Goal: Information Seeking & Learning: Learn about a topic

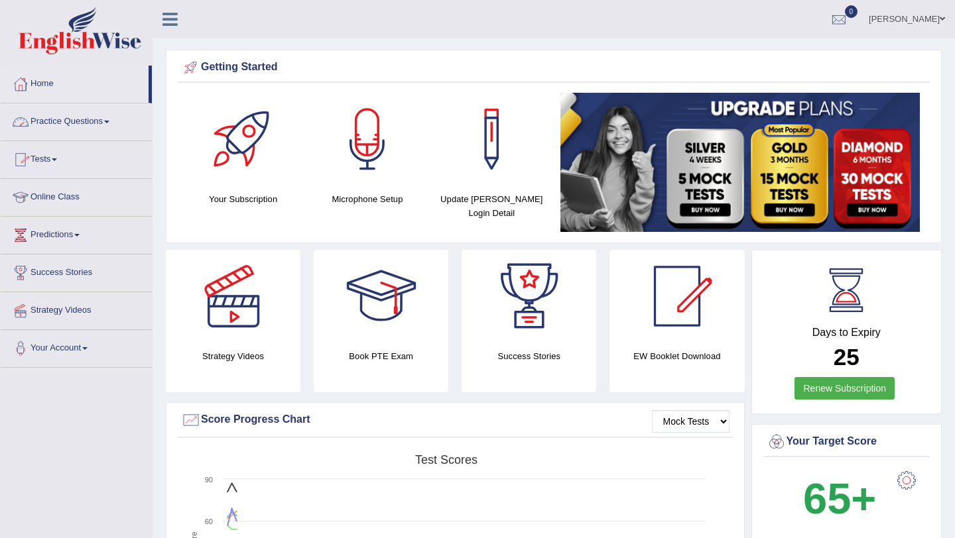
click at [109, 121] on span at bounding box center [106, 122] width 5 height 3
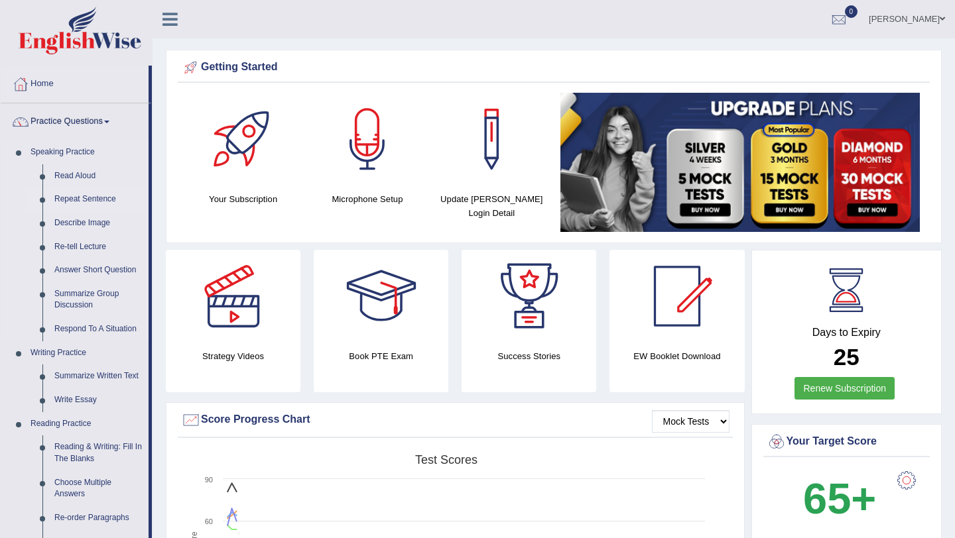
click at [91, 196] on link "Repeat Sentence" at bounding box center [98, 200] width 100 height 24
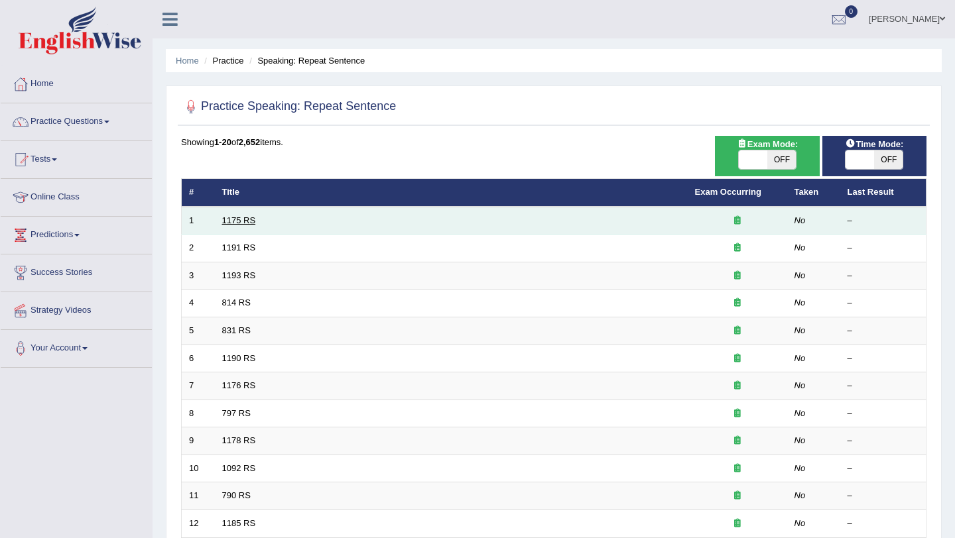
click at [241, 220] on link "1175 RS" at bounding box center [239, 220] width 34 height 10
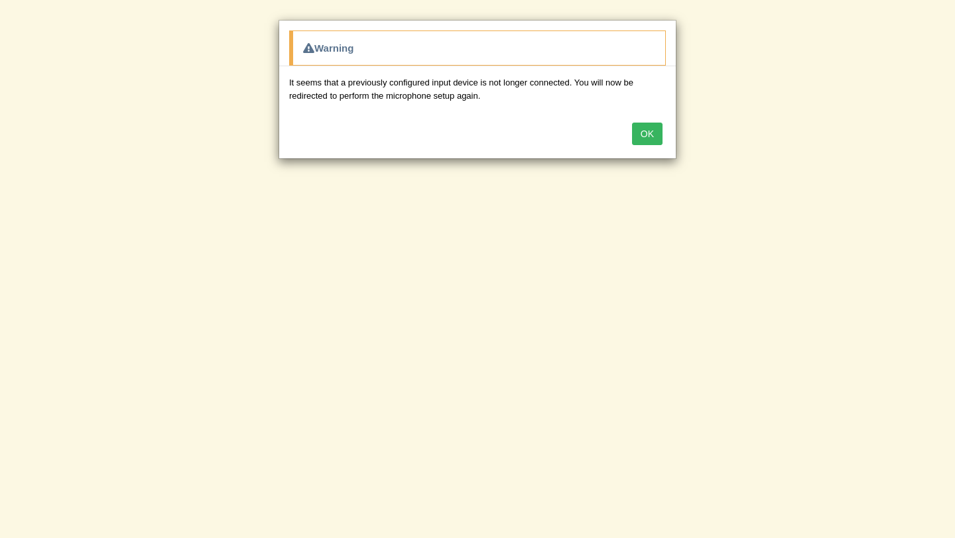
click at [646, 138] on button "OK" at bounding box center [647, 134] width 30 height 23
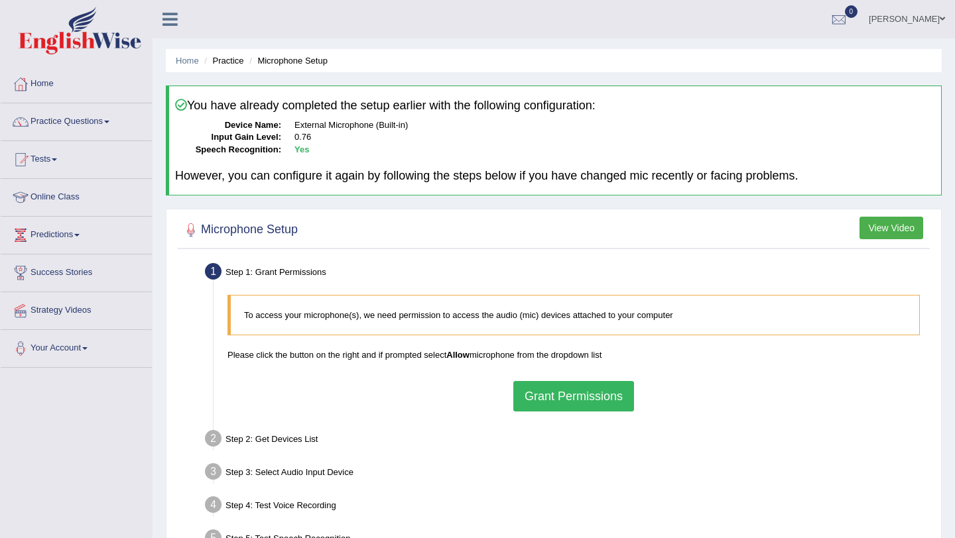
click at [48, 82] on link "Home" at bounding box center [76, 82] width 151 height 33
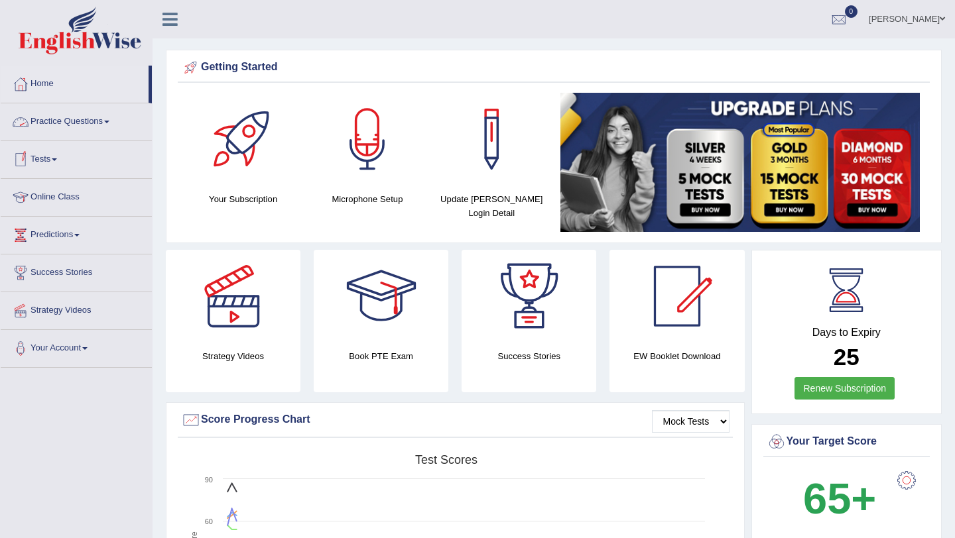
click at [109, 121] on span at bounding box center [106, 122] width 5 height 3
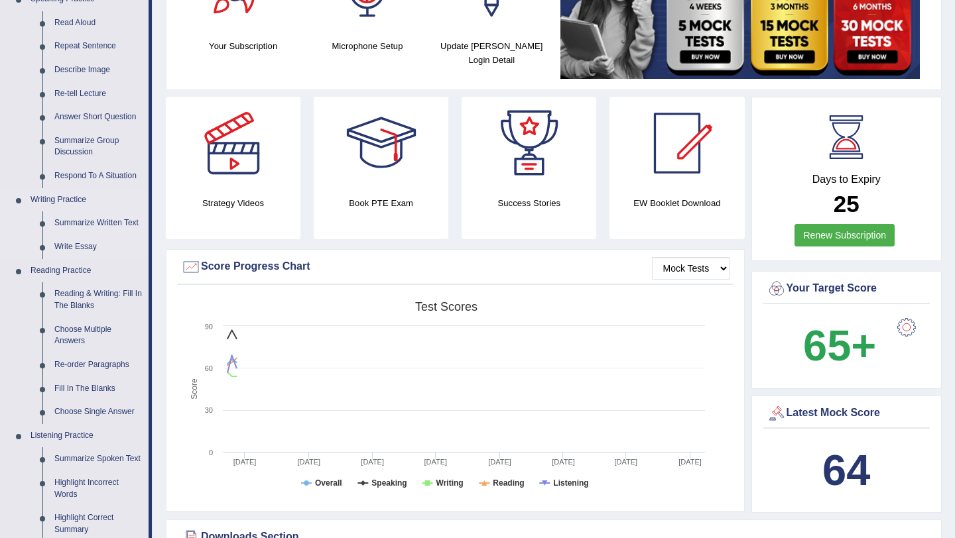
scroll to position [155, 0]
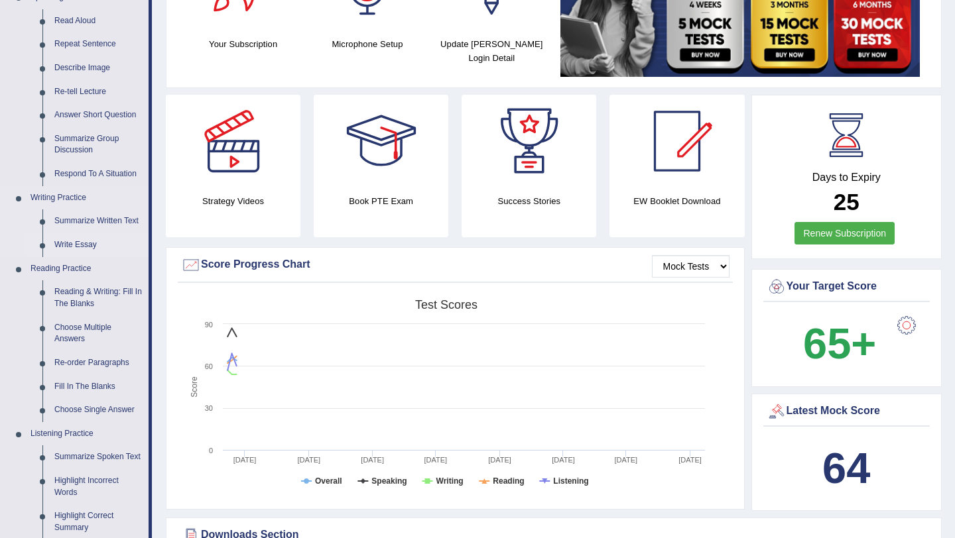
click at [89, 247] on link "Write Essay" at bounding box center [98, 245] width 100 height 24
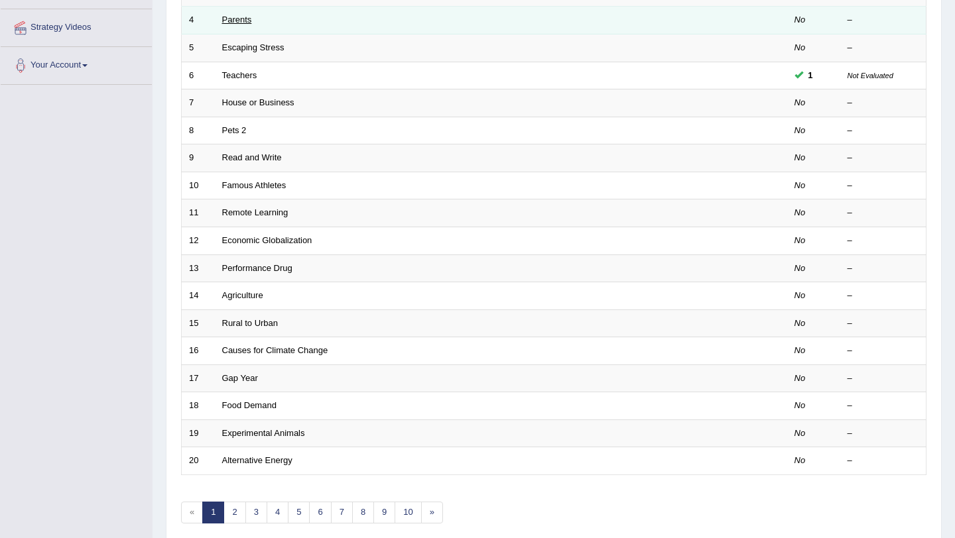
scroll to position [339, 0]
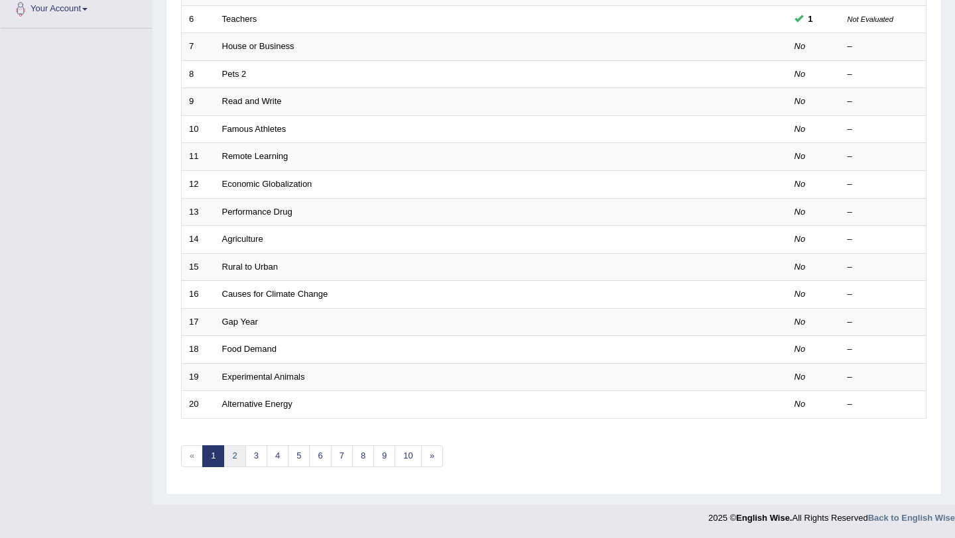
click at [237, 461] on link "2" at bounding box center [234, 456] width 22 height 22
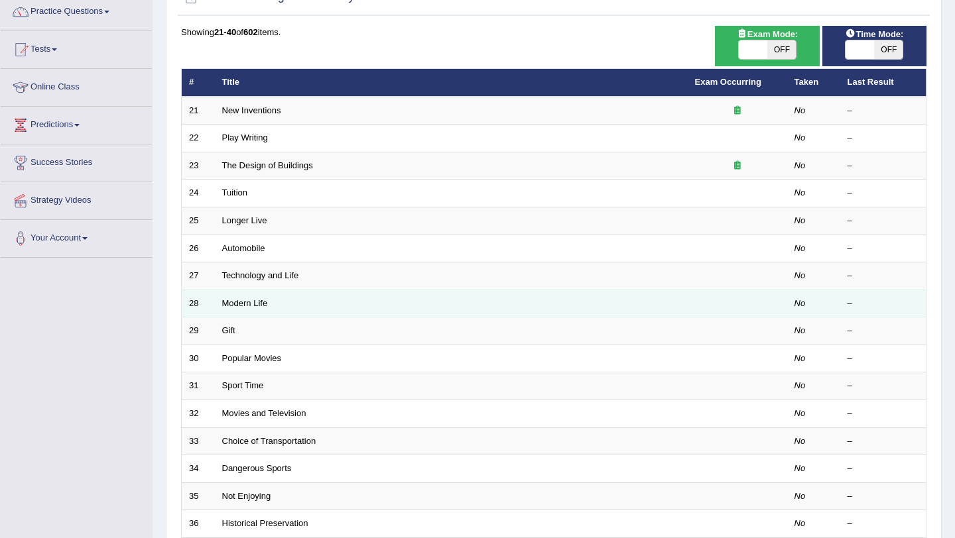
scroll to position [108, 0]
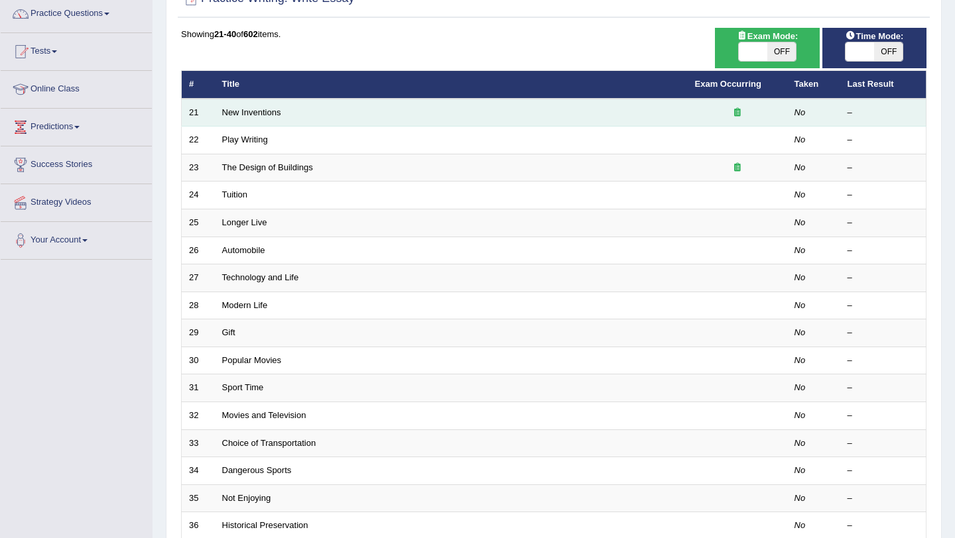
click at [739, 112] on icon at bounding box center [737, 112] width 7 height 9
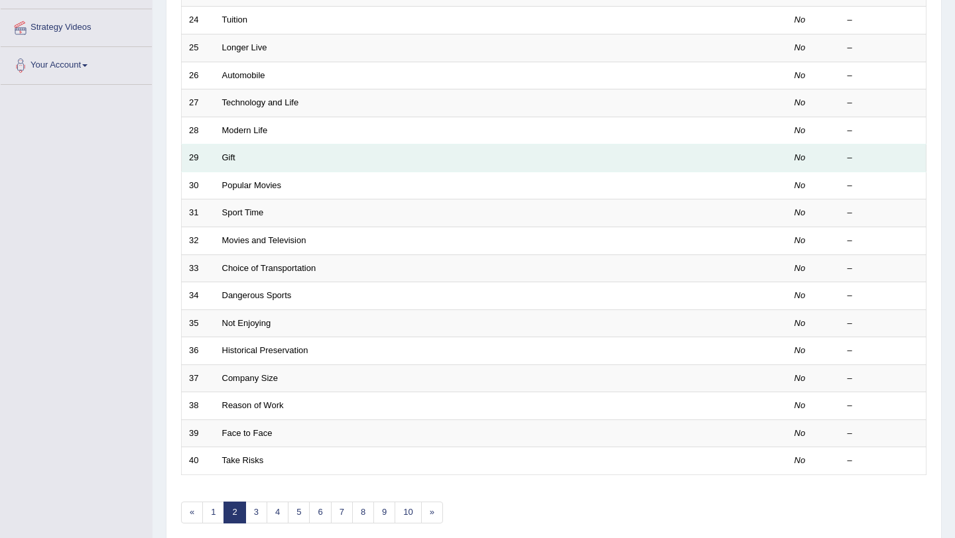
scroll to position [339, 0]
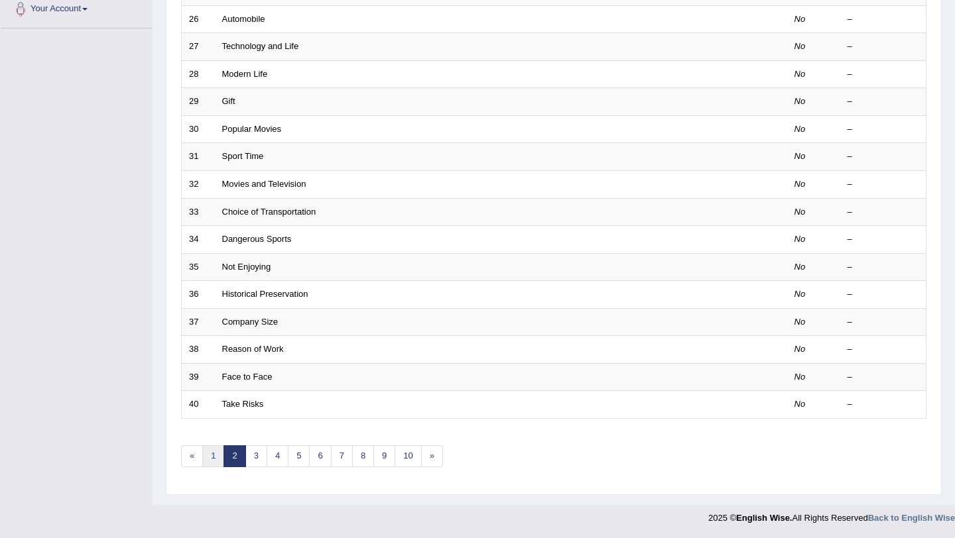
click at [210, 455] on link "1" at bounding box center [213, 456] width 22 height 22
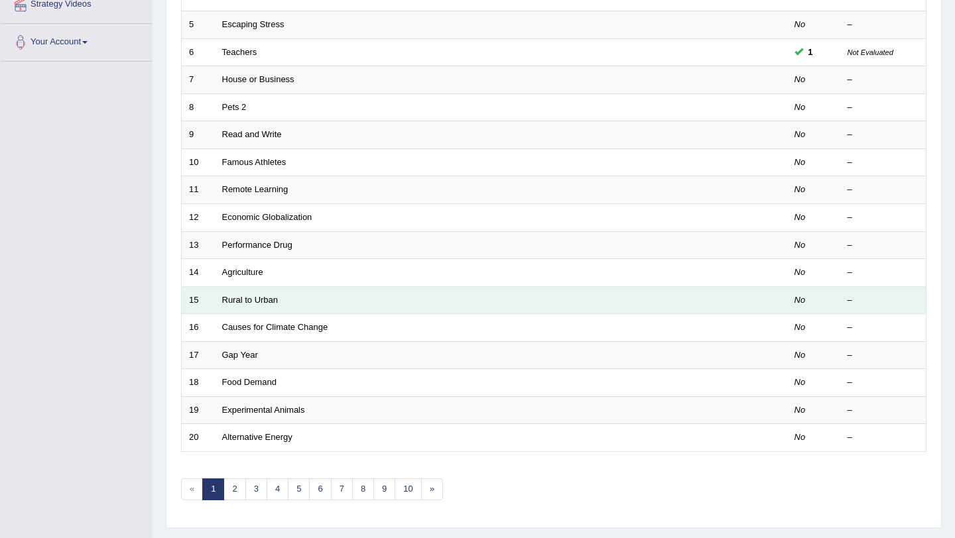
scroll to position [339, 0]
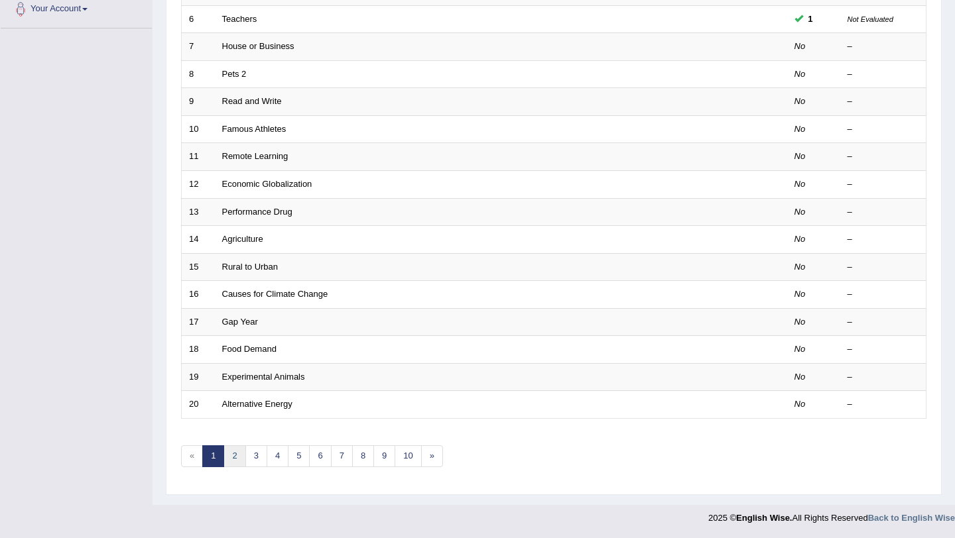
click at [237, 455] on link "2" at bounding box center [234, 456] width 22 height 22
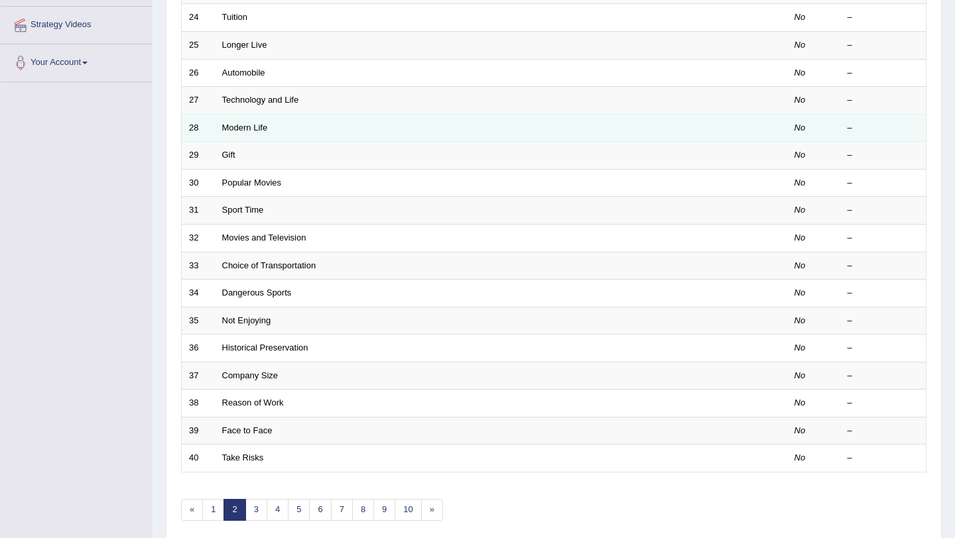
scroll to position [339, 0]
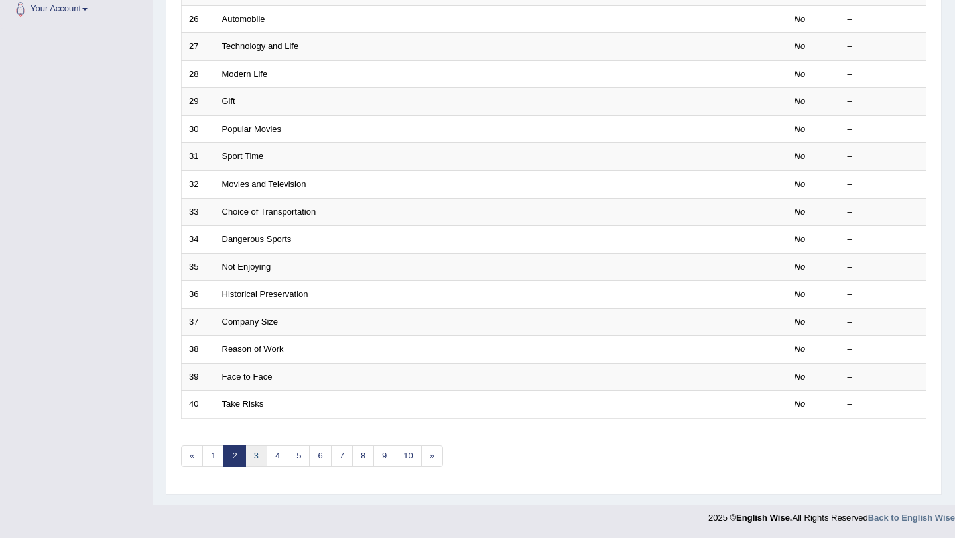
click at [257, 459] on link "3" at bounding box center [256, 456] width 22 height 22
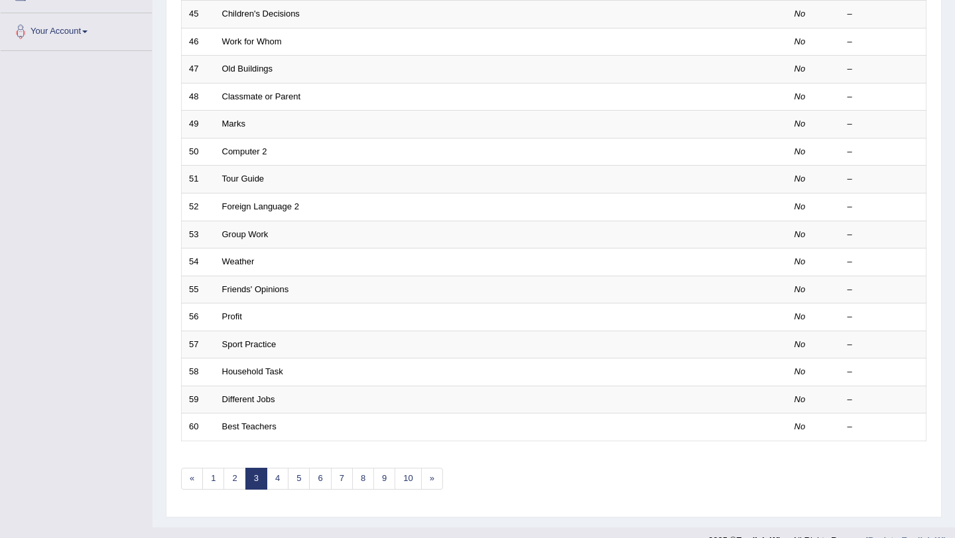
scroll to position [339, 0]
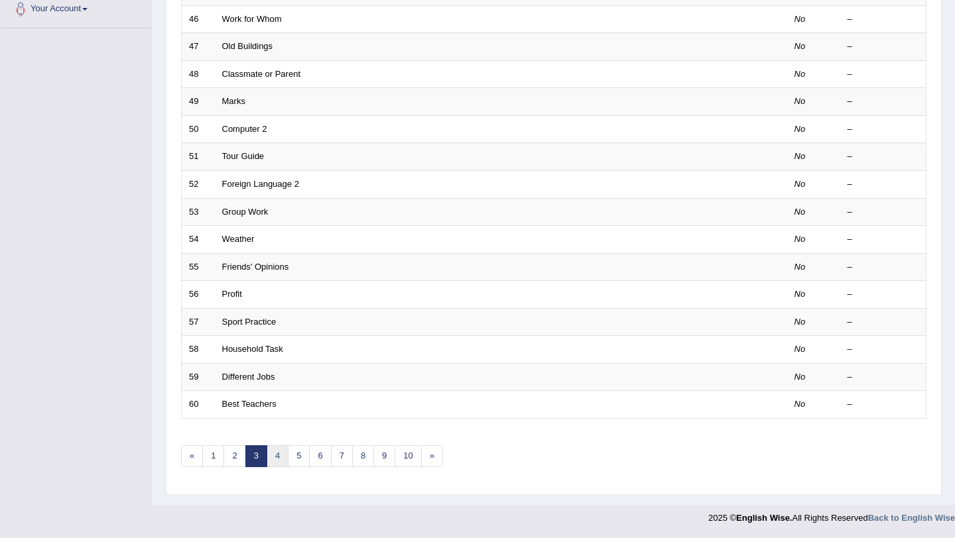
click at [278, 459] on link "4" at bounding box center [278, 456] width 22 height 22
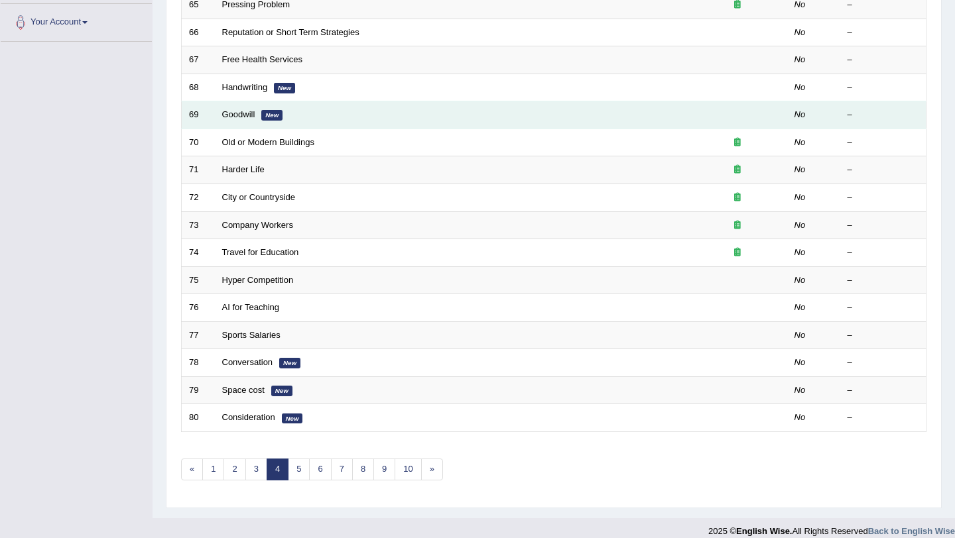
scroll to position [339, 0]
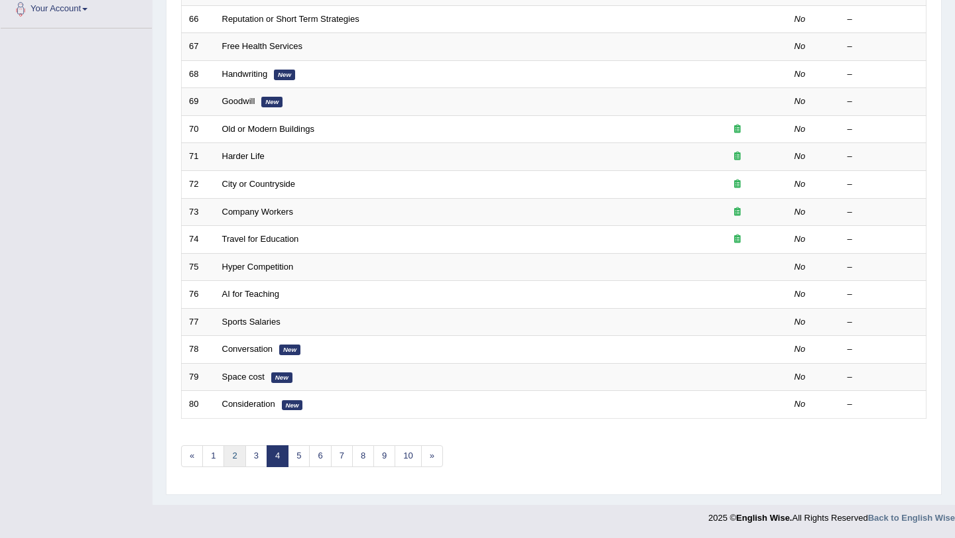
click at [237, 457] on link "2" at bounding box center [234, 456] width 22 height 22
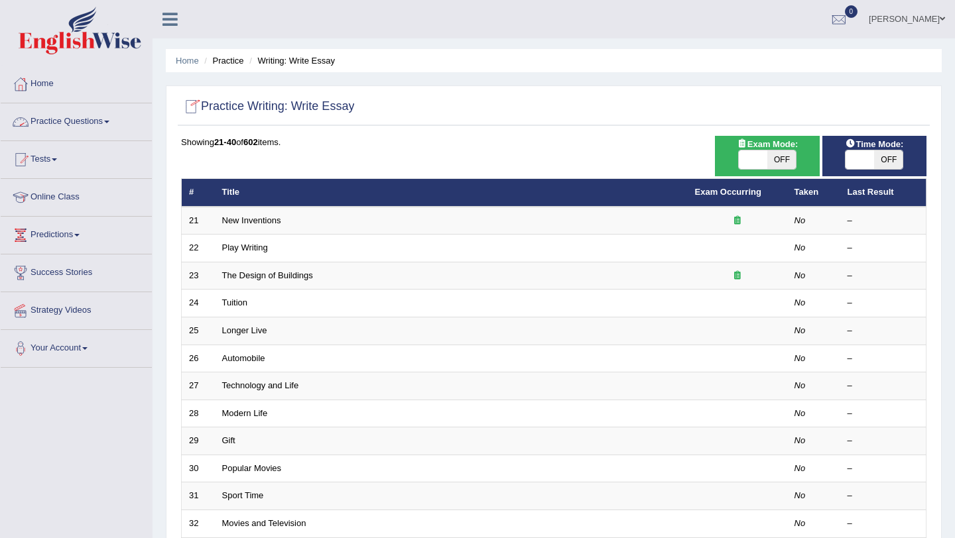
click at [109, 122] on span at bounding box center [106, 122] width 5 height 3
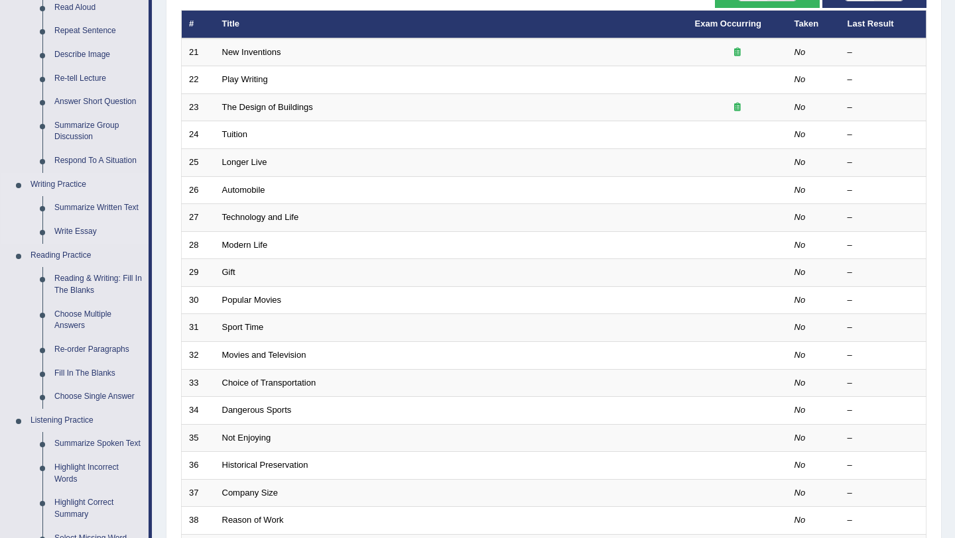
scroll to position [174, 0]
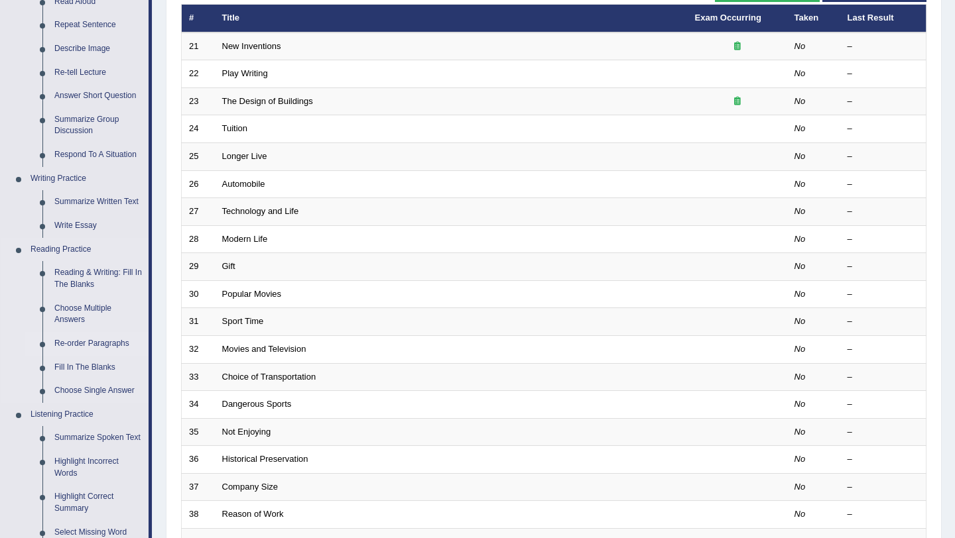
click at [106, 342] on link "Re-order Paragraphs" at bounding box center [98, 344] width 100 height 24
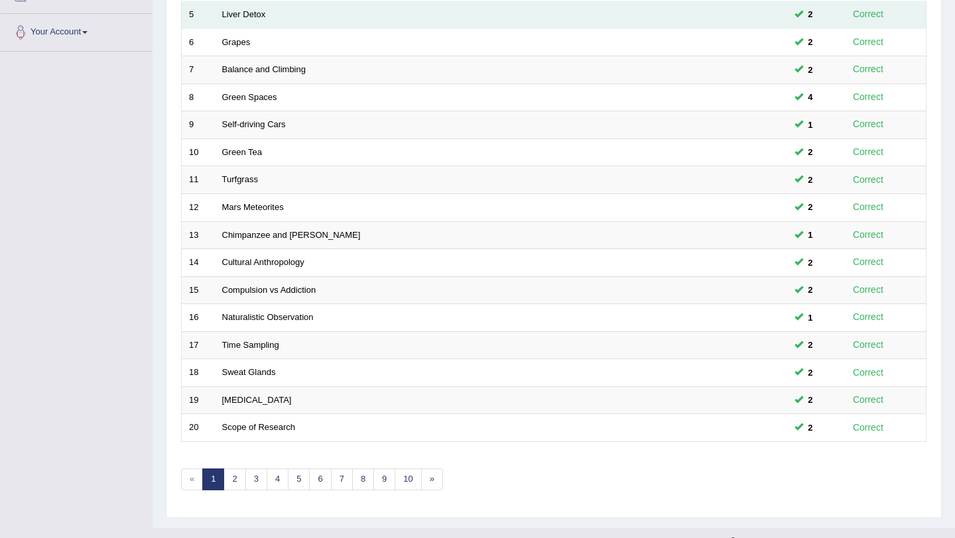
scroll to position [339, 0]
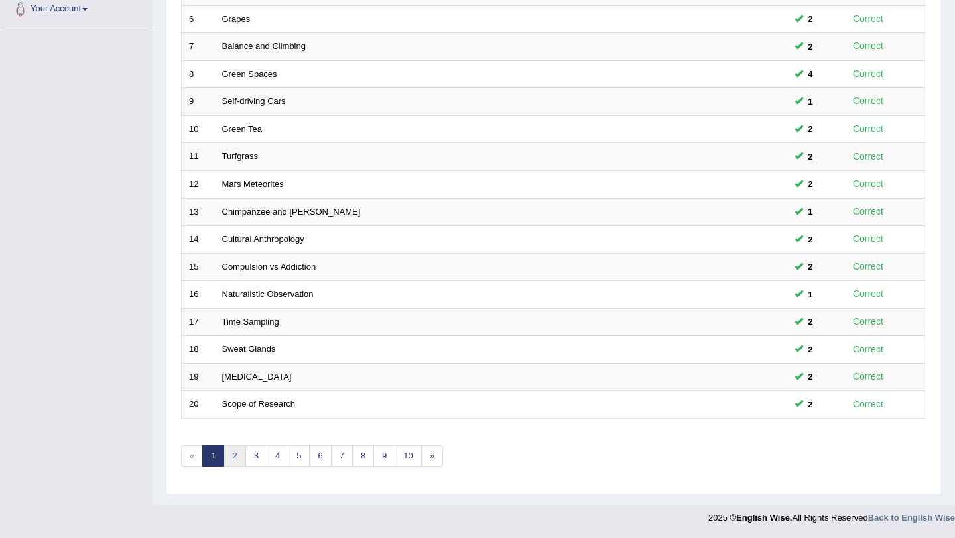
click at [236, 456] on link "2" at bounding box center [234, 456] width 22 height 22
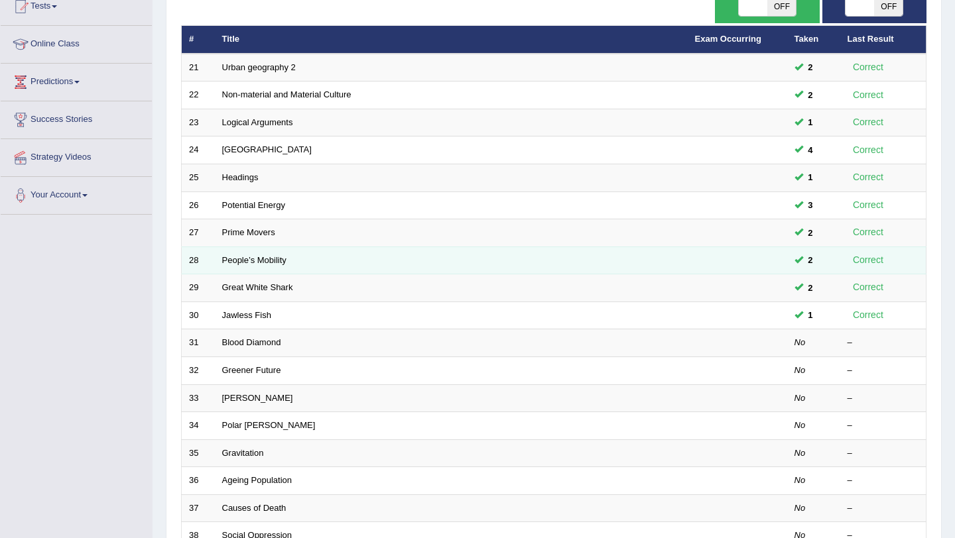
scroll to position [155, 0]
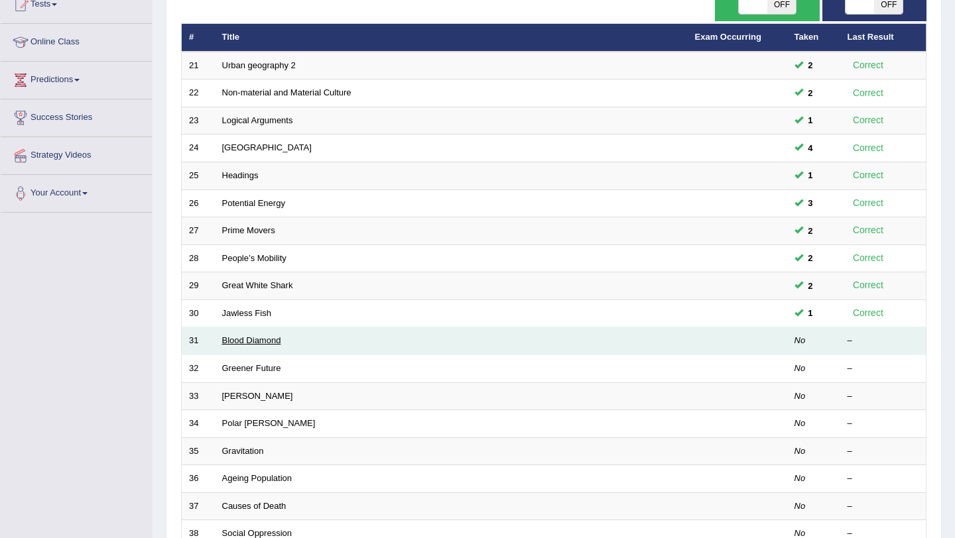
click at [267, 343] on link "Blood Diamond" at bounding box center [251, 340] width 59 height 10
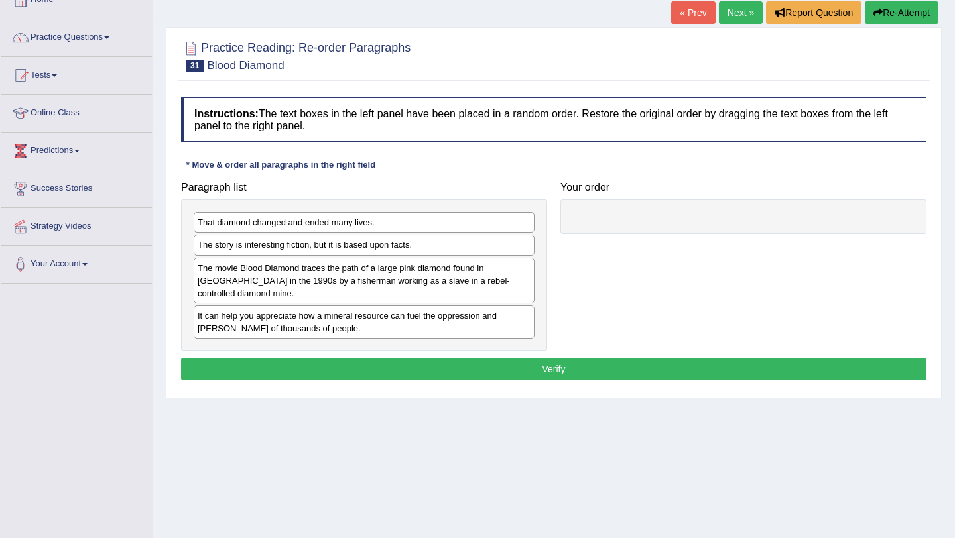
scroll to position [89, 0]
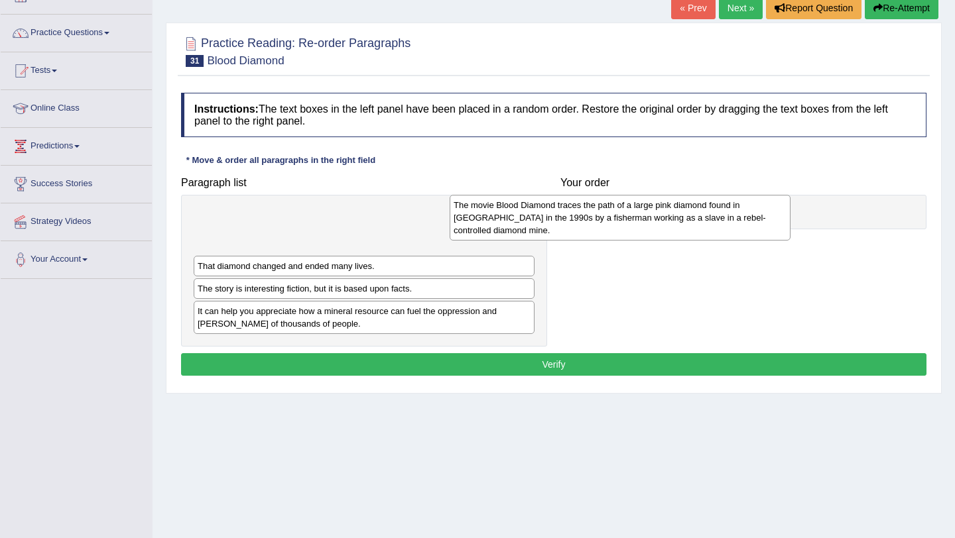
drag, startPoint x: 287, startPoint y: 268, endPoint x: 591, endPoint y: 207, distance: 309.8
click at [588, 207] on div "The movie Blood Diamond traces the path of a large pink diamond found in Sierra…" at bounding box center [619, 218] width 341 height 46
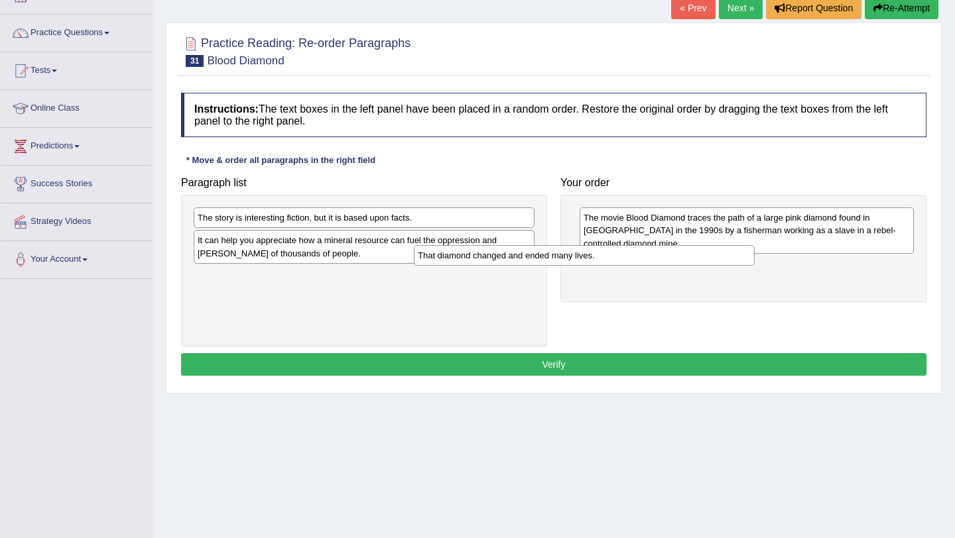
drag, startPoint x: 300, startPoint y: 221, endPoint x: 607, endPoint y: 254, distance: 308.1
click at [599, 254] on div "That diamond changed and ended many lives." at bounding box center [584, 255] width 341 height 21
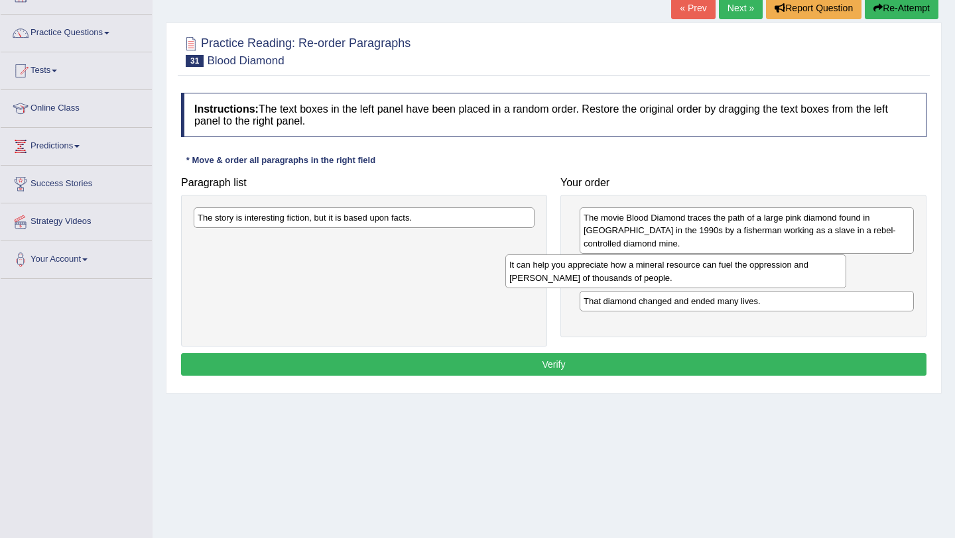
drag, startPoint x: 351, startPoint y: 249, endPoint x: 666, endPoint y: 273, distance: 316.5
click at [666, 273] on div "It can help you appreciate how a mineral resource can fuel the oppression and s…" at bounding box center [675, 271] width 341 height 33
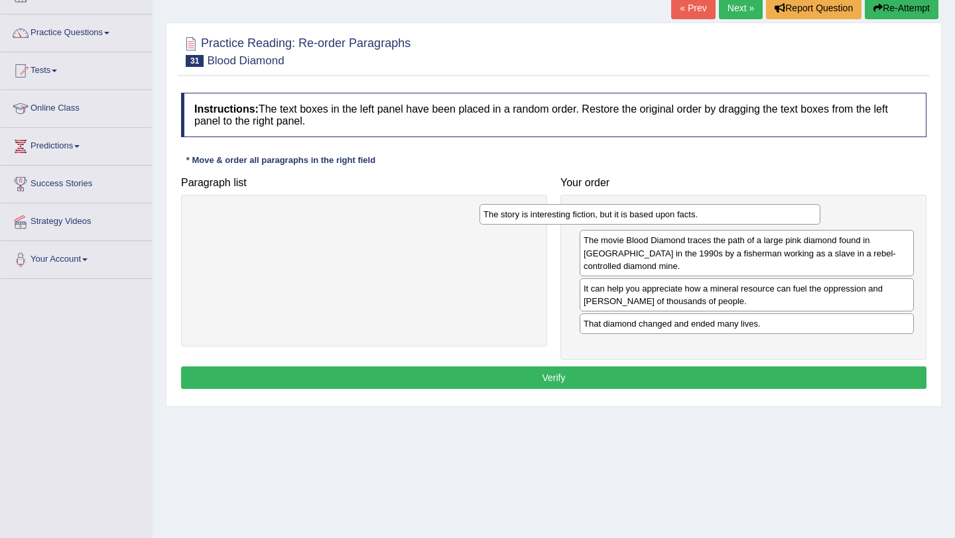
drag, startPoint x: 343, startPoint y: 215, endPoint x: 636, endPoint y: 219, distance: 293.0
click at [636, 216] on div "The story is interesting fiction, but it is based upon facts." at bounding box center [649, 214] width 341 height 21
click at [549, 379] on button "Verify" at bounding box center [553, 378] width 745 height 23
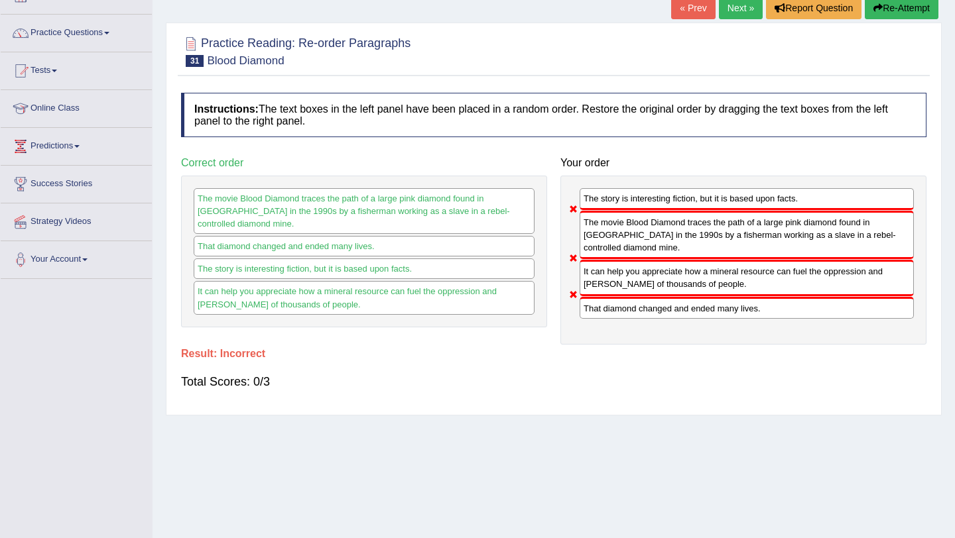
click at [900, 7] on button "Re-Attempt" at bounding box center [901, 8] width 74 height 23
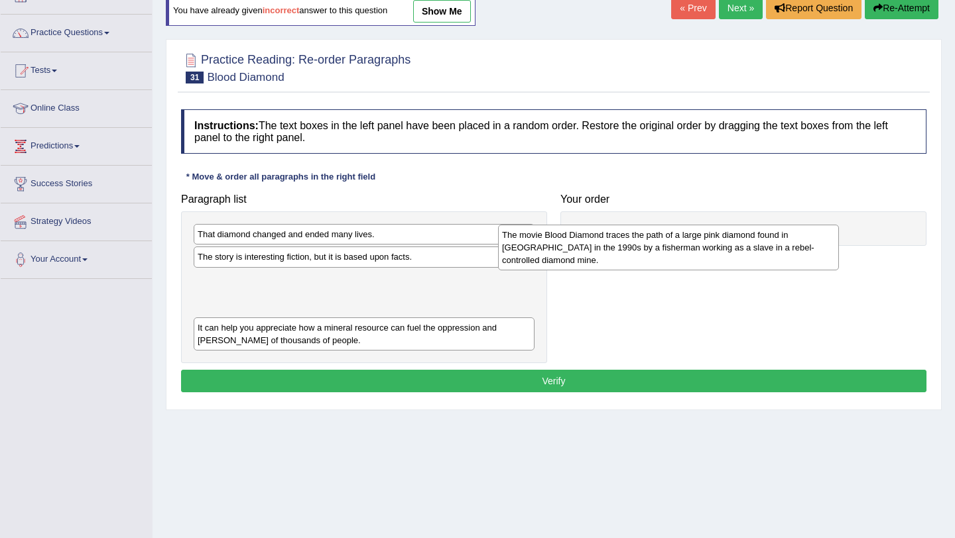
drag, startPoint x: 344, startPoint y: 310, endPoint x: 648, endPoint y: 265, distance: 307.0
click at [648, 265] on div "The movie Blood Diamond traces the path of a large pink diamond found in [GEOGR…" at bounding box center [668, 248] width 341 height 46
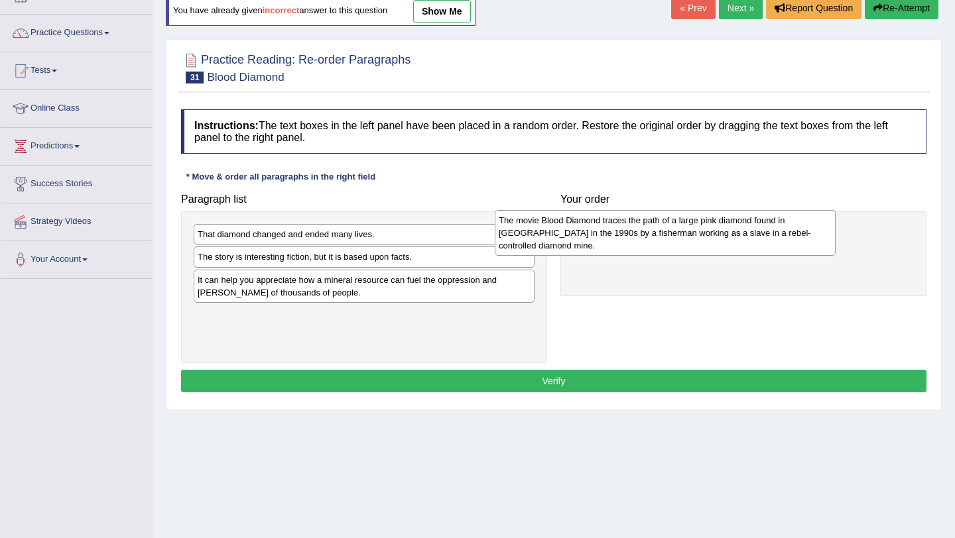
drag, startPoint x: 375, startPoint y: 303, endPoint x: 724, endPoint y: 234, distance: 356.1
click at [724, 234] on div "The movie Blood Diamond traces the path of a large pink diamond found in [GEOGR…" at bounding box center [665, 233] width 341 height 46
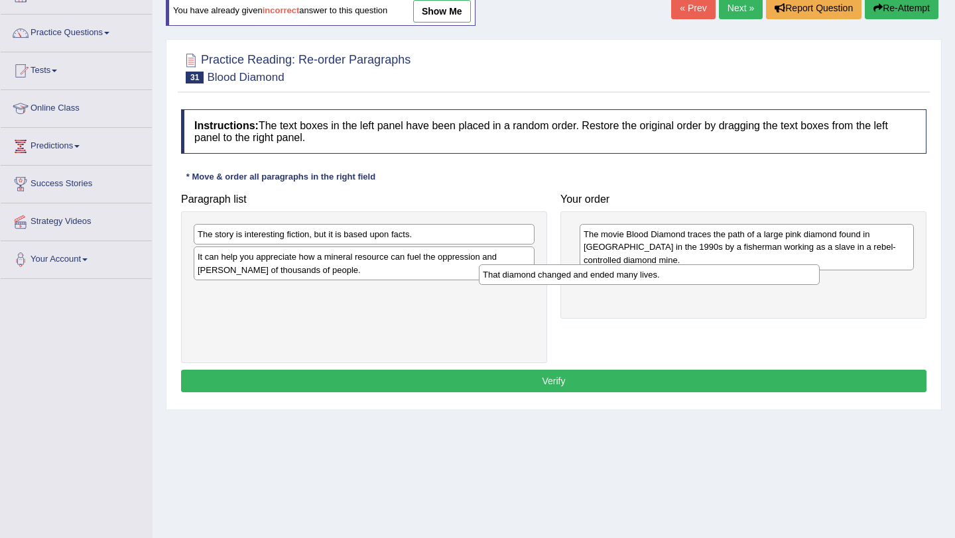
drag, startPoint x: 297, startPoint y: 237, endPoint x: 604, endPoint y: 282, distance: 310.2
click at [604, 282] on div "That diamond changed and ended many lives." at bounding box center [649, 275] width 341 height 21
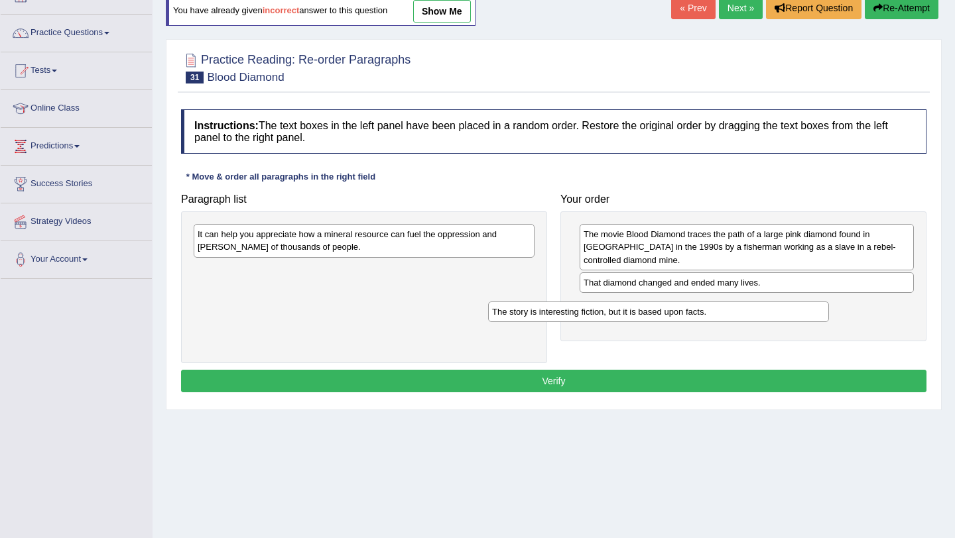
drag, startPoint x: 324, startPoint y: 237, endPoint x: 635, endPoint y: 315, distance: 320.6
click at [635, 316] on div "The story is interesting fiction, but it is based upon facts." at bounding box center [658, 312] width 341 height 21
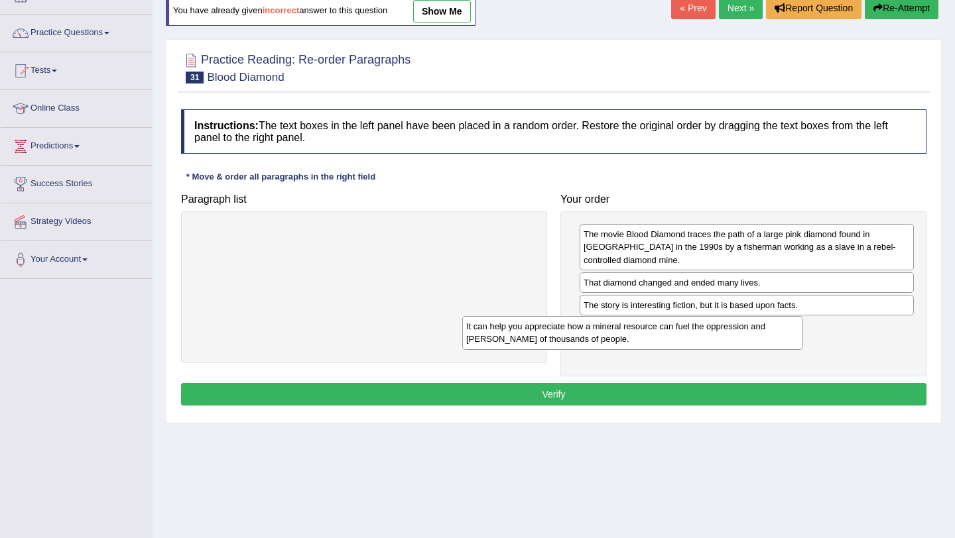
drag, startPoint x: 389, startPoint y: 234, endPoint x: 660, endPoint y: 324, distance: 285.1
click at [660, 326] on div "It can help you appreciate how a mineral resource can fuel the oppression and […" at bounding box center [632, 332] width 341 height 33
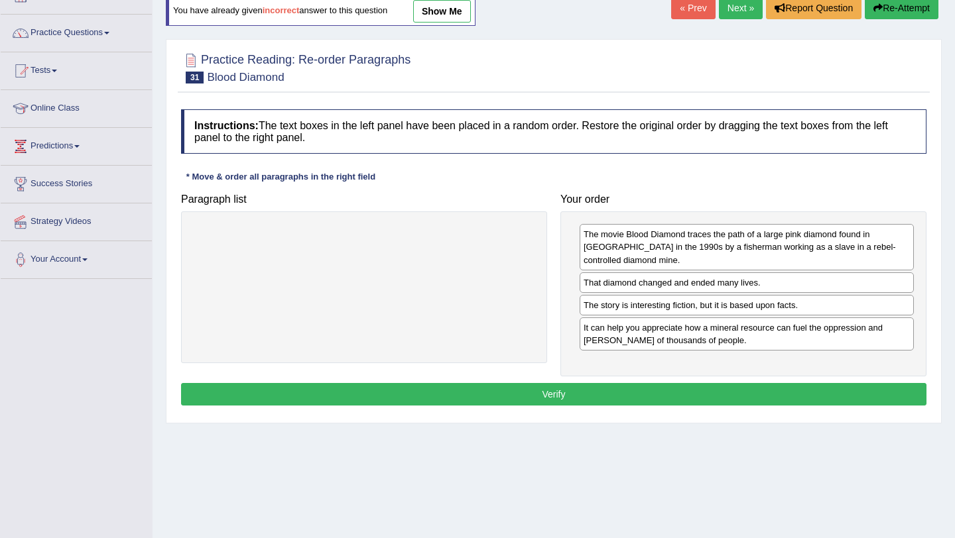
click at [536, 399] on button "Verify" at bounding box center [553, 394] width 745 height 23
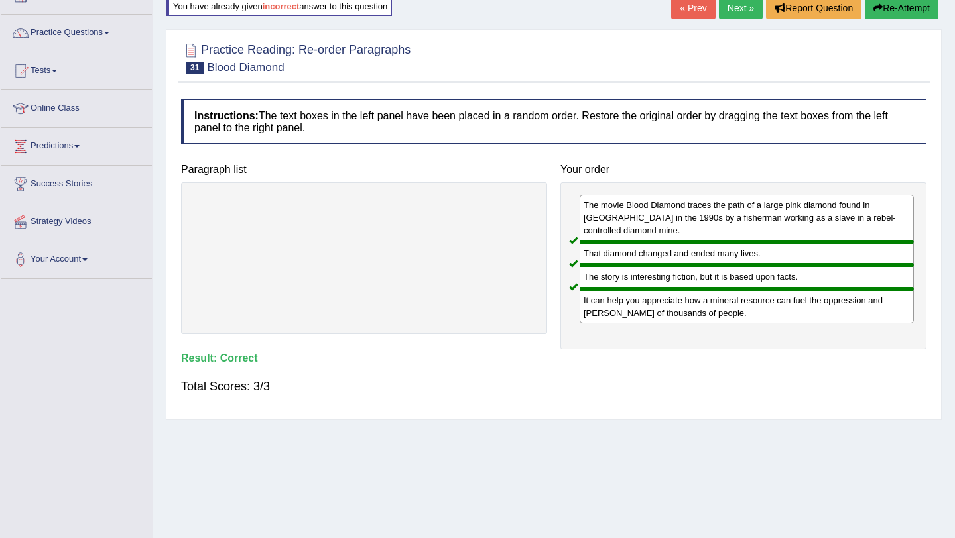
click at [733, 8] on link "Next »" at bounding box center [741, 8] width 44 height 23
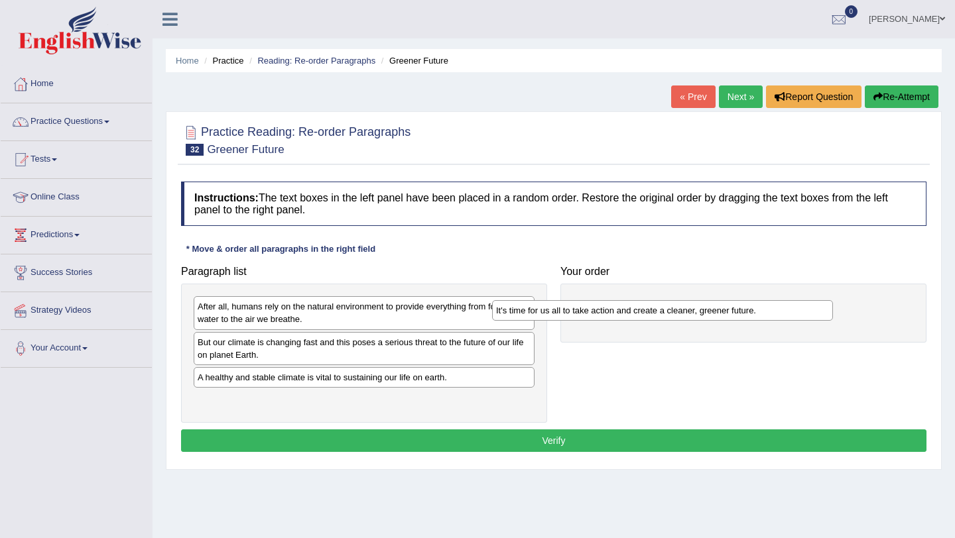
drag, startPoint x: 291, startPoint y: 379, endPoint x: 628, endPoint y: 292, distance: 347.8
click at [625, 300] on div "It's time for us all to take action and create a cleaner, greener future." at bounding box center [662, 310] width 341 height 21
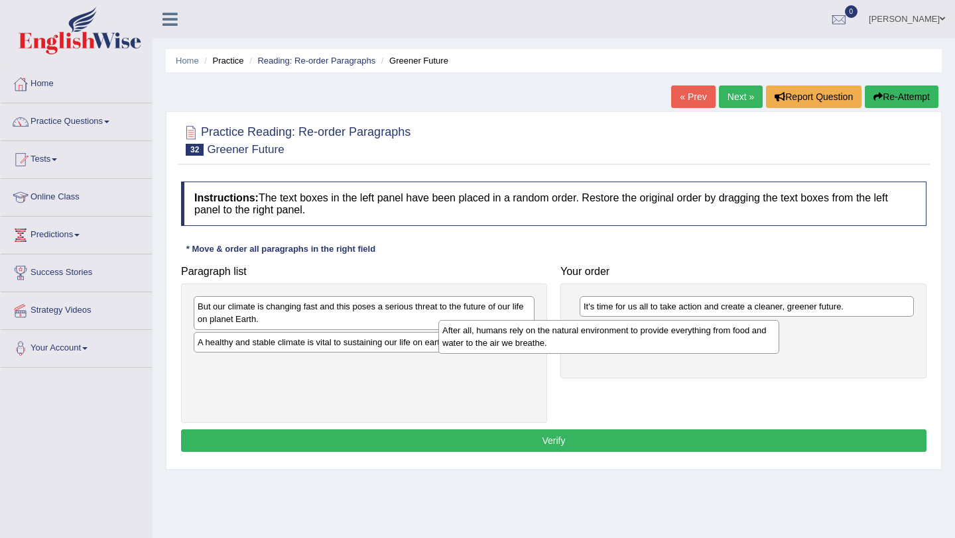
drag, startPoint x: 426, startPoint y: 306, endPoint x: 703, endPoint y: 320, distance: 277.5
click at [702, 322] on div "After all, humans rely on the natural environment to provide everything from fo…" at bounding box center [608, 336] width 341 height 33
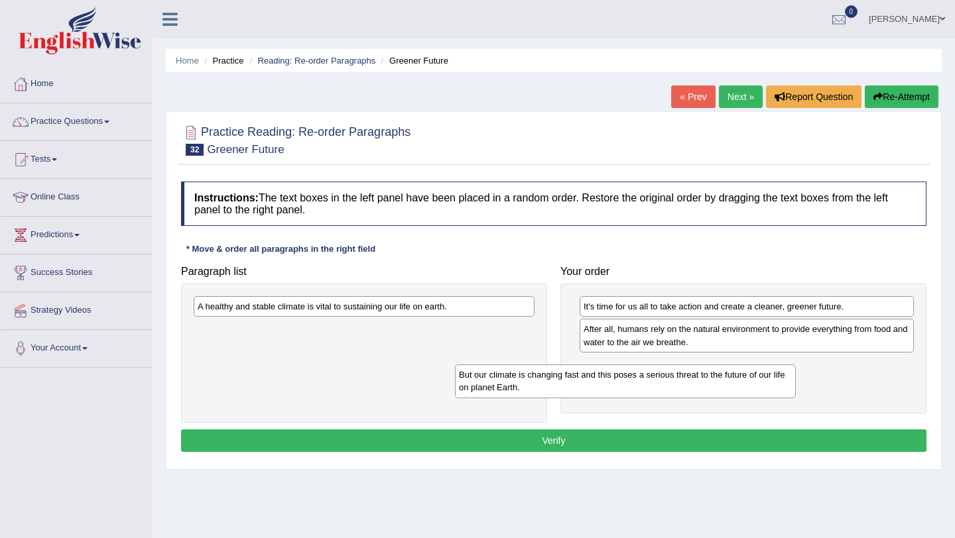
drag, startPoint x: 326, startPoint y: 316, endPoint x: 639, endPoint y: 367, distance: 317.6
click at [634, 368] on div "But our climate is changing fast and this poses a serious threat to the future …" at bounding box center [625, 381] width 341 height 33
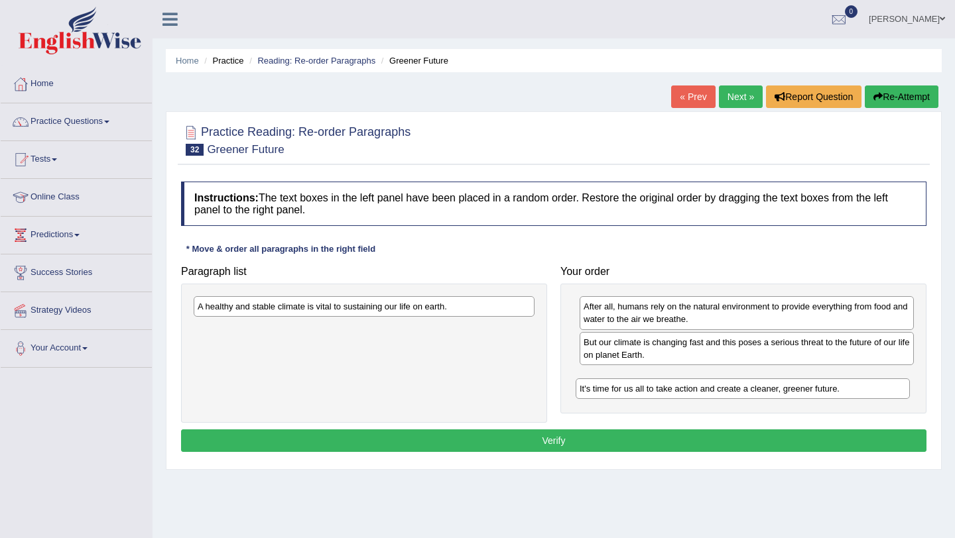
drag, startPoint x: 752, startPoint y: 310, endPoint x: 748, endPoint y: 391, distance: 81.6
click at [748, 392] on div "It's time for us all to take action and create a cleaner, greener future." at bounding box center [742, 389] width 334 height 21
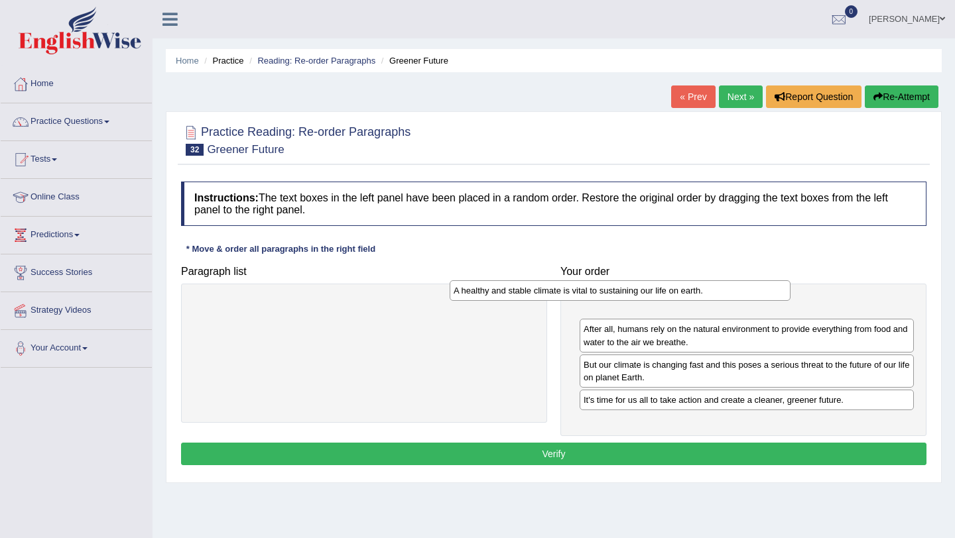
drag, startPoint x: 426, startPoint y: 305, endPoint x: 687, endPoint y: 291, distance: 260.9
click at [687, 291] on div "A healthy and stable climate is vital to sustaining our life on earth." at bounding box center [619, 290] width 341 height 21
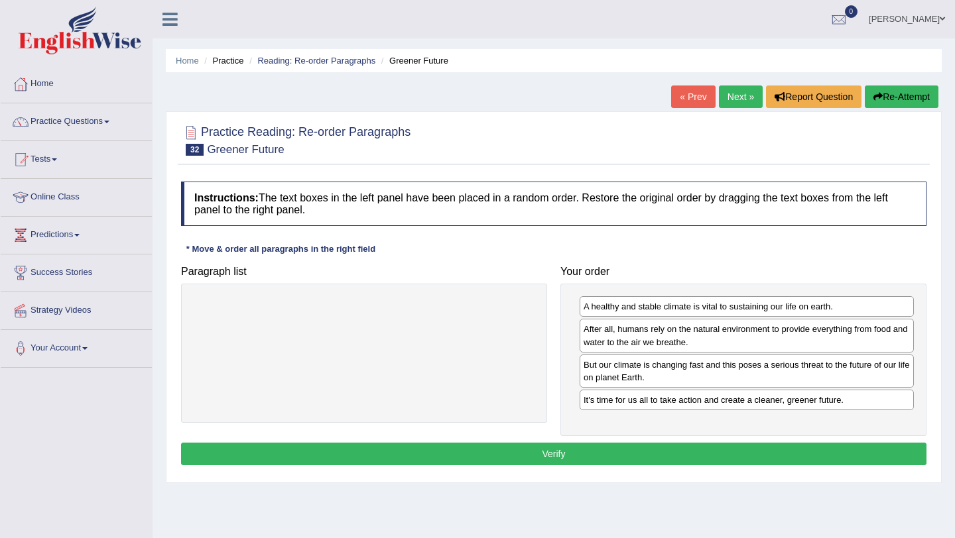
click at [569, 455] on button "Verify" at bounding box center [553, 454] width 745 height 23
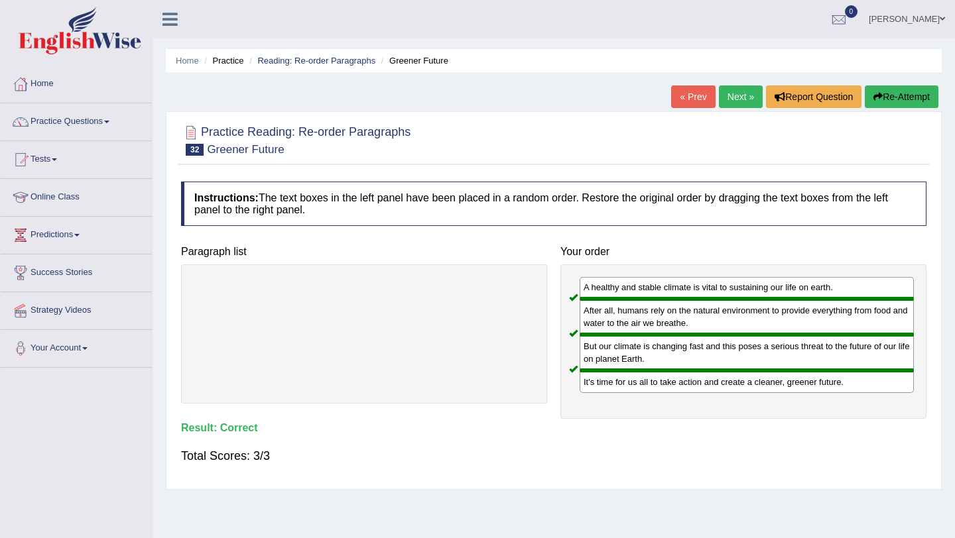
click at [734, 98] on link "Next »" at bounding box center [741, 97] width 44 height 23
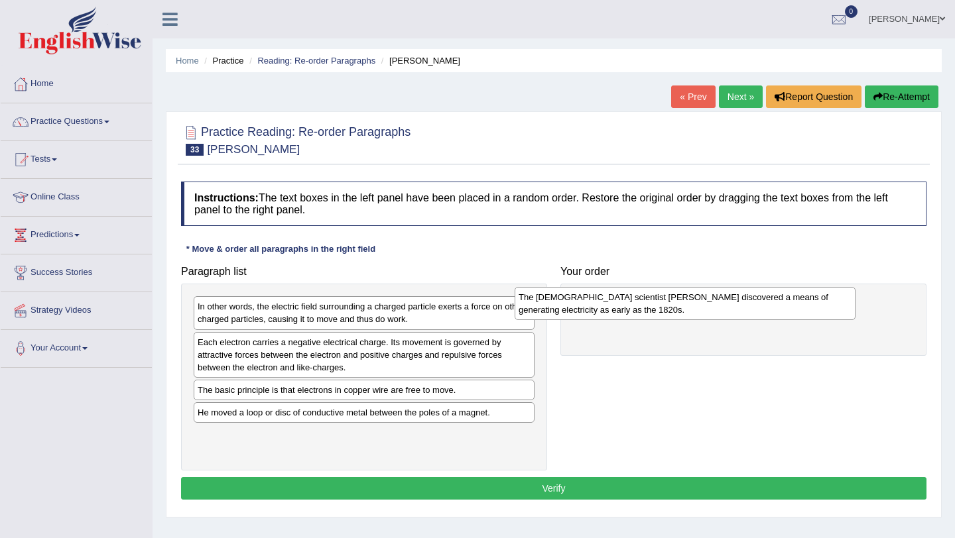
drag, startPoint x: 378, startPoint y: 426, endPoint x: 699, endPoint y: 310, distance: 341.0
click at [699, 310] on div "The British scientist Michael Faraday discovered a means of generating electric…" at bounding box center [684, 303] width 341 height 33
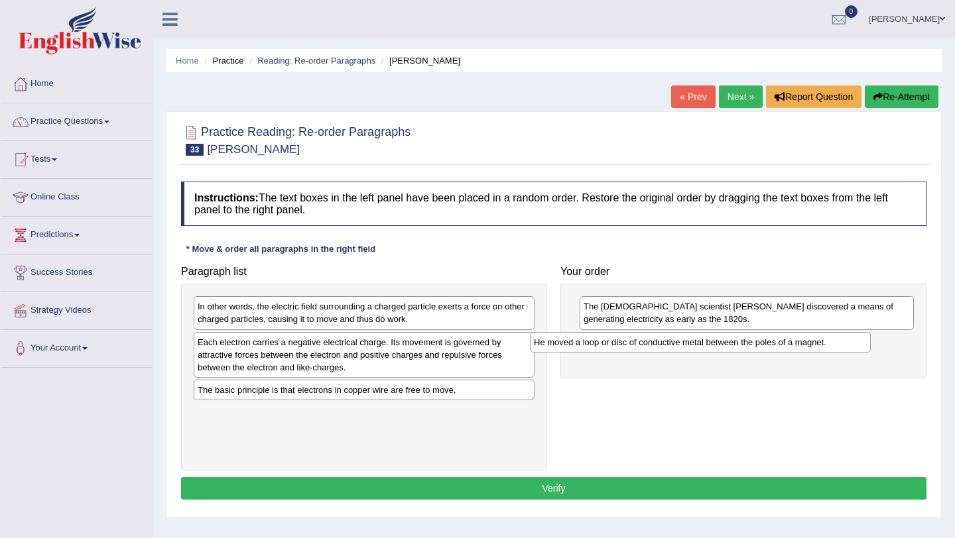
drag, startPoint x: 363, startPoint y: 416, endPoint x: 689, endPoint y: 345, distance: 334.3
click at [693, 345] on div "He moved a loop or disc of conductive metal between the poles of a magnet." at bounding box center [700, 342] width 341 height 21
click at [389, 392] on div "The basic principle is that electrons in copper wire are free to move." at bounding box center [364, 390] width 341 height 21
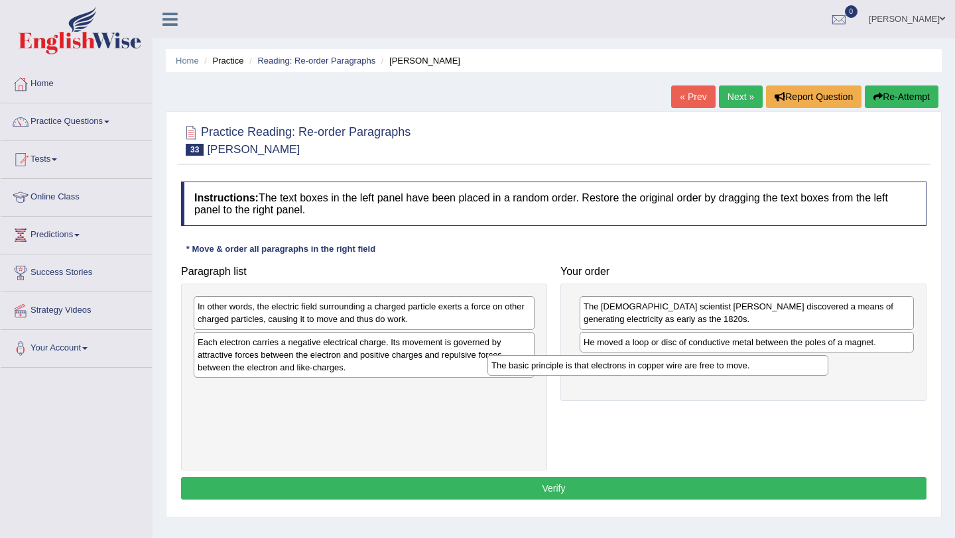
drag, startPoint x: 318, startPoint y: 392, endPoint x: 644, endPoint y: 369, distance: 326.3
click at [643, 367] on div "The basic principle is that electrons in copper wire are free to move." at bounding box center [657, 365] width 341 height 21
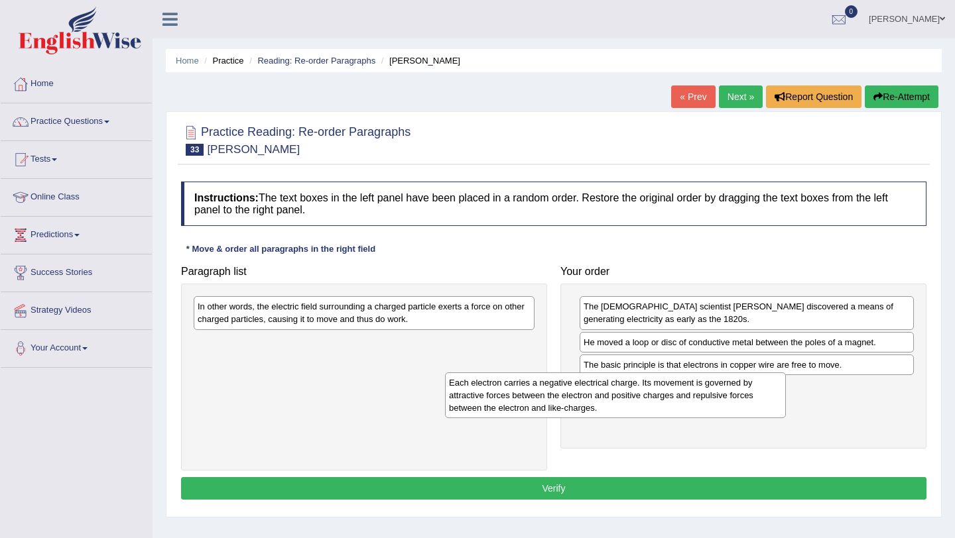
drag, startPoint x: 437, startPoint y: 347, endPoint x: 711, endPoint y: 380, distance: 275.7
click at [710, 380] on div "Each electron carries a negative electrical charge. Its movement is governed by…" at bounding box center [615, 396] width 341 height 46
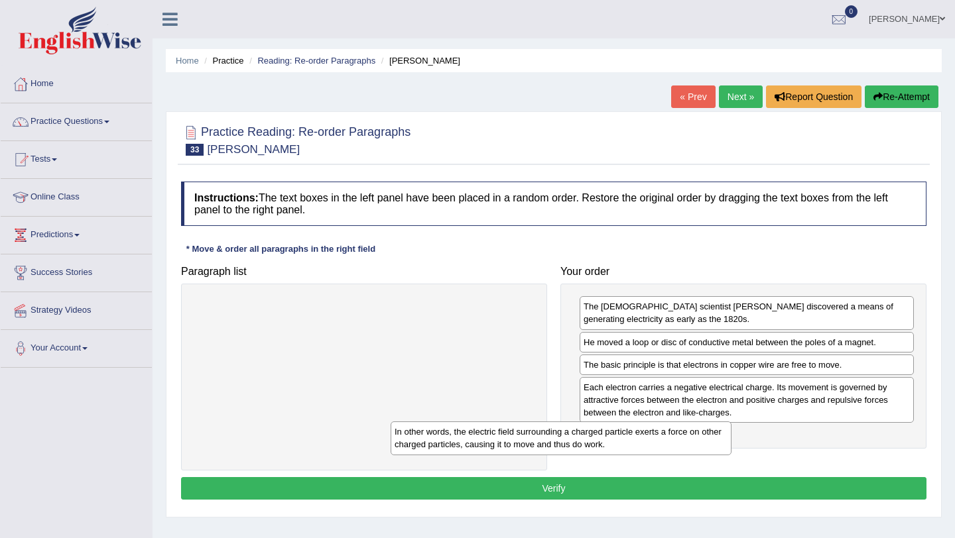
drag, startPoint x: 400, startPoint y: 314, endPoint x: 662, endPoint y: 433, distance: 287.8
click at [659, 433] on div "In other words, the electric field surrounding a charged particle exerts a forc…" at bounding box center [560, 438] width 341 height 33
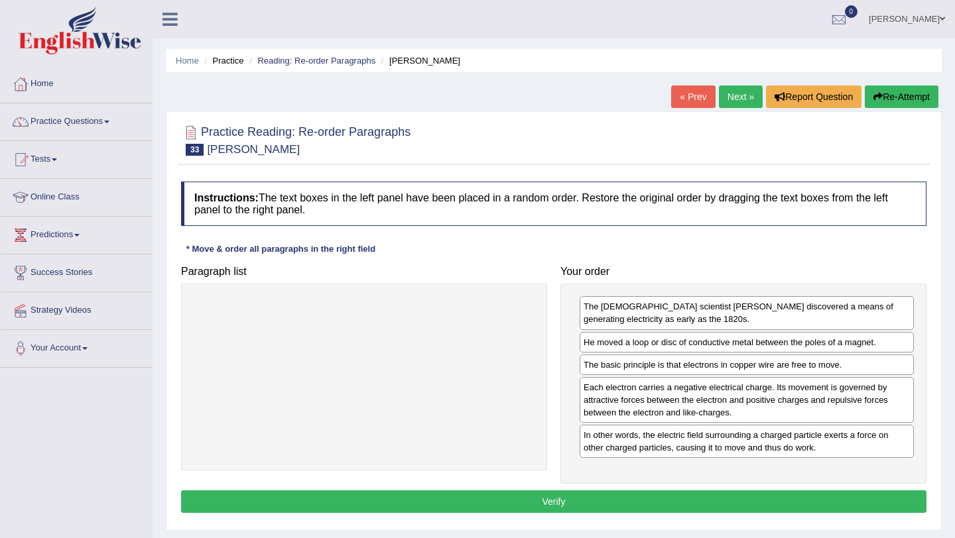
click at [547, 504] on button "Verify" at bounding box center [553, 502] width 745 height 23
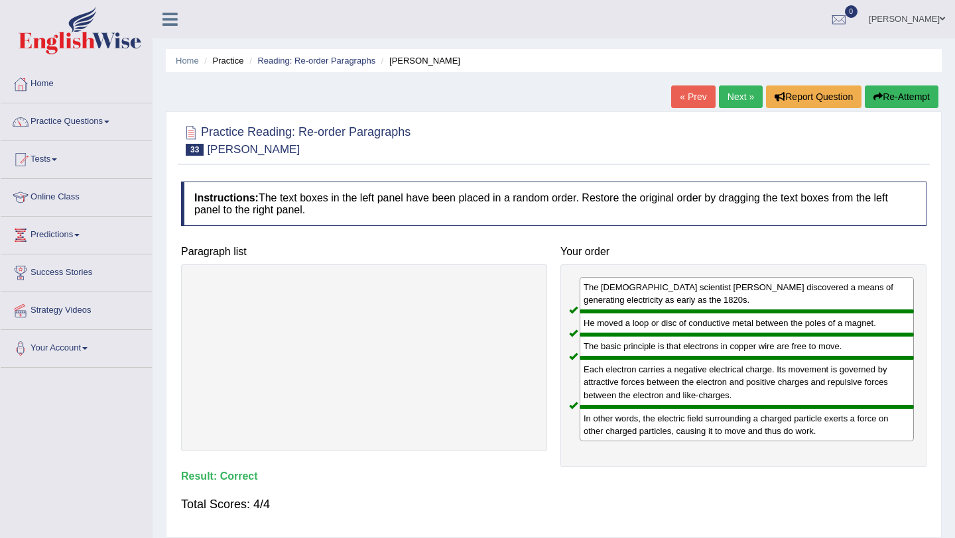
click at [737, 95] on link "Next »" at bounding box center [741, 97] width 44 height 23
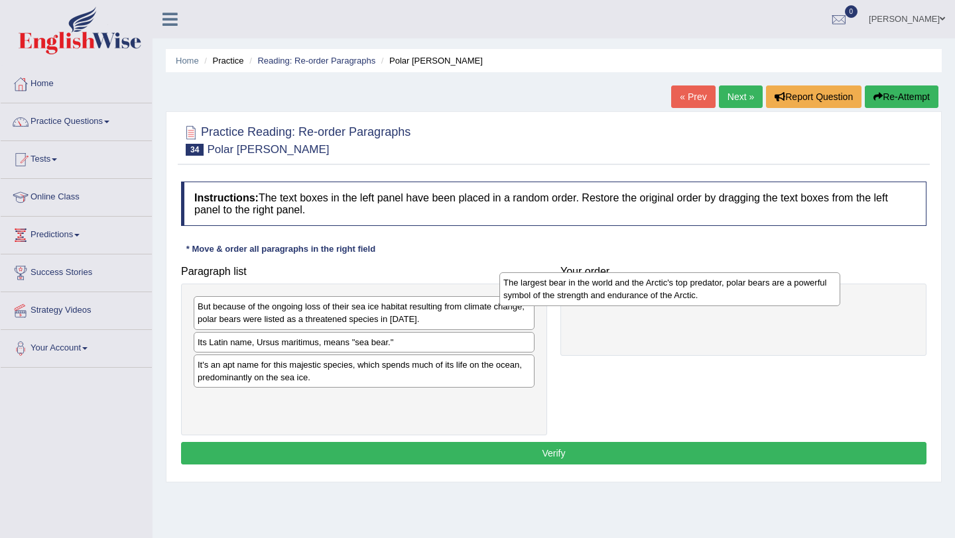
drag, startPoint x: 344, startPoint y: 308, endPoint x: 655, endPoint y: 285, distance: 311.8
click at [654, 285] on div "The largest bear in the world and the Arctic's top predator, polar bears are a …" at bounding box center [669, 288] width 341 height 33
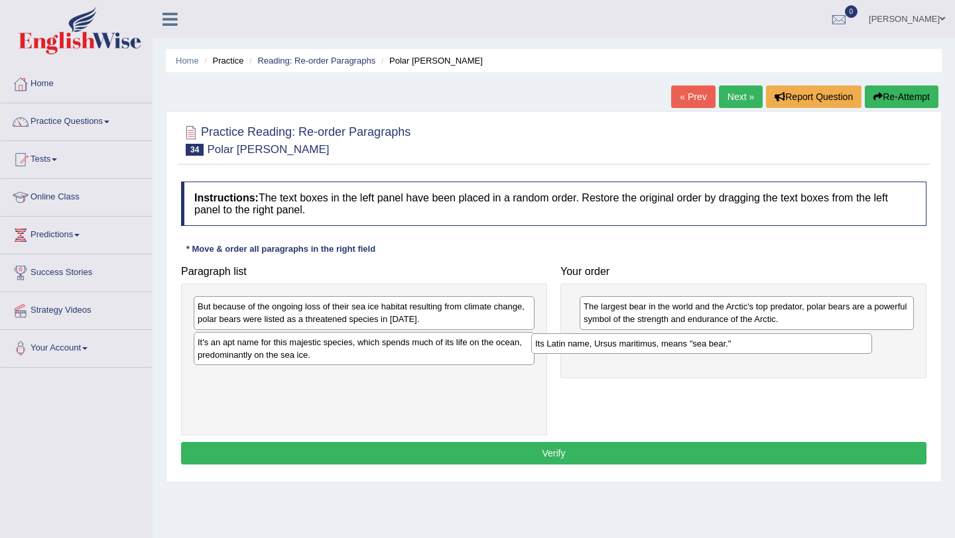
drag, startPoint x: 317, startPoint y: 339, endPoint x: 654, endPoint y: 341, distance: 337.4
click at [654, 341] on div "Its Latin name, Ursus maritimus, means "sea bear."" at bounding box center [701, 343] width 341 height 21
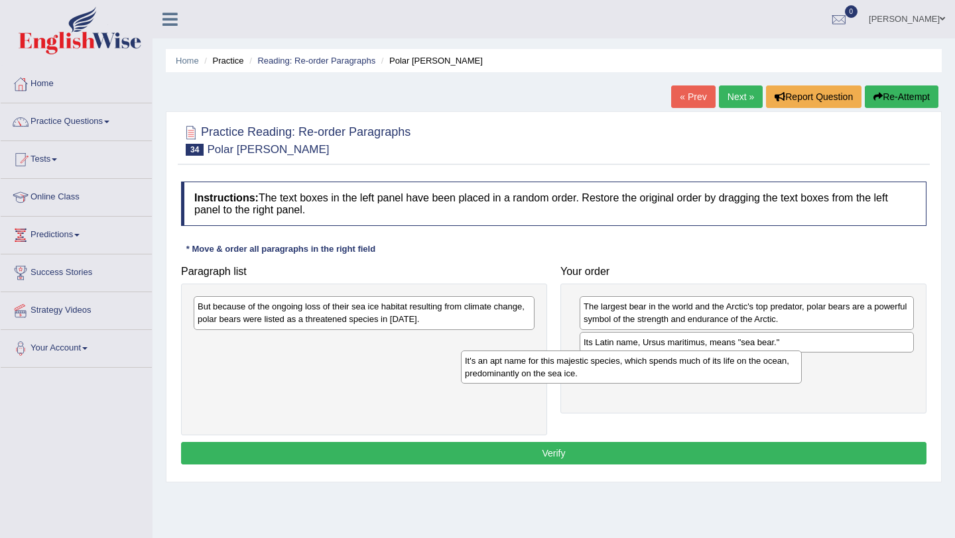
drag, startPoint x: 316, startPoint y: 351, endPoint x: 585, endPoint y: 369, distance: 269.7
click at [585, 369] on div "It's an apt name for this majestic species, which spends much of its life on th…" at bounding box center [631, 367] width 341 height 33
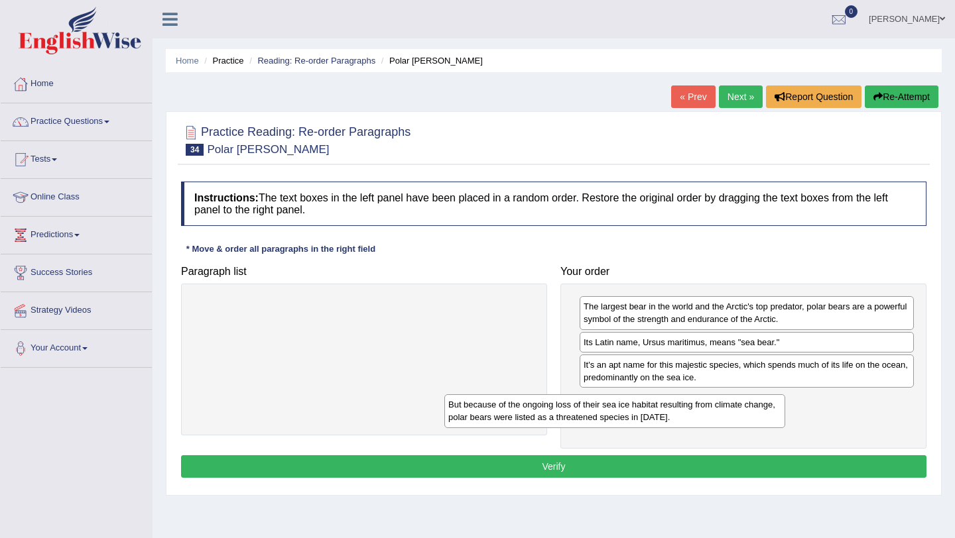
drag, startPoint x: 467, startPoint y: 307, endPoint x: 731, endPoint y: 406, distance: 282.0
click at [731, 406] on div "But because of the ongoing loss of their sea ice habitat resulting from climate…" at bounding box center [614, 410] width 341 height 33
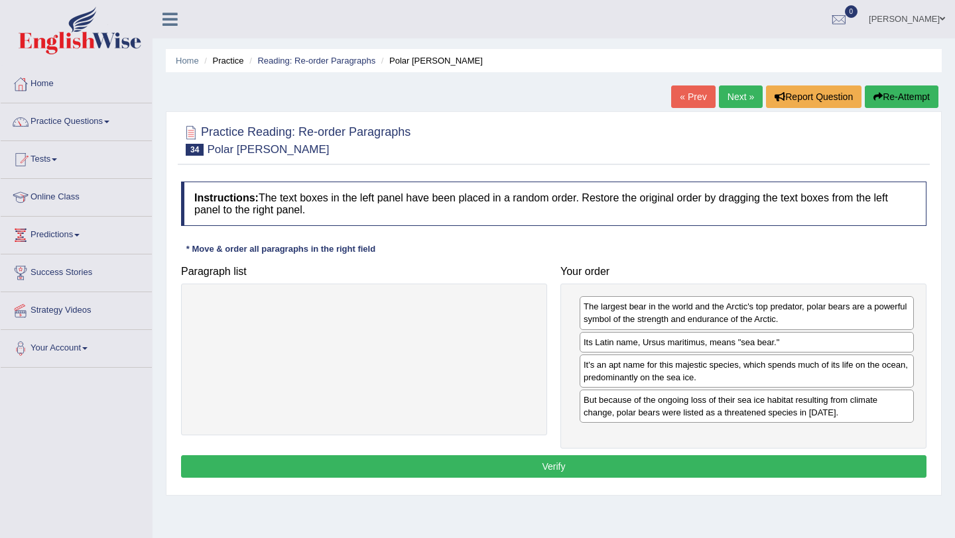
click at [569, 467] on button "Verify" at bounding box center [553, 466] width 745 height 23
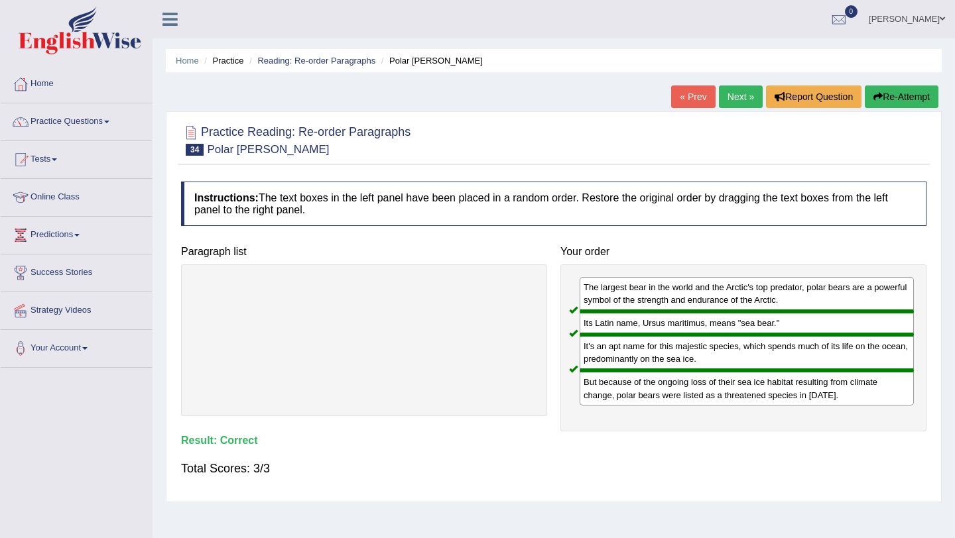
click at [743, 93] on link "Next »" at bounding box center [741, 97] width 44 height 23
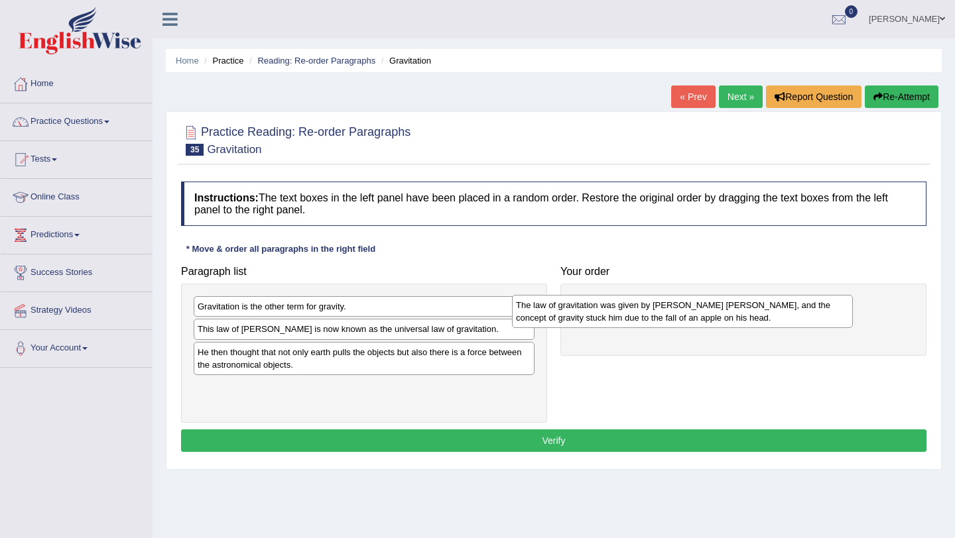
drag, startPoint x: 306, startPoint y: 363, endPoint x: 644, endPoint y: 316, distance: 342.0
click at [644, 316] on div "The law of gravitation was given by [PERSON_NAME] [PERSON_NAME], and the concep…" at bounding box center [682, 311] width 341 height 33
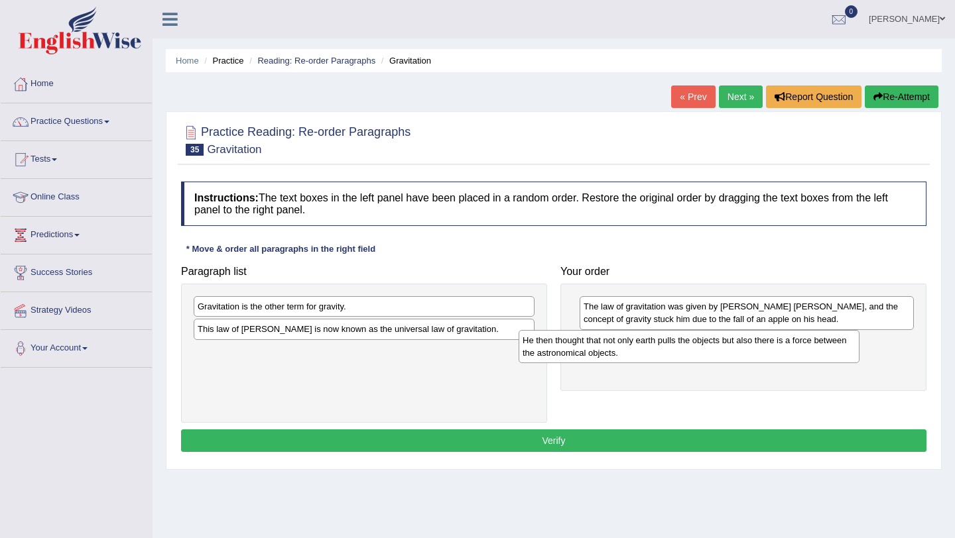
drag, startPoint x: 355, startPoint y: 366, endPoint x: 682, endPoint y: 354, distance: 327.0
click at [682, 354] on div "He then thought that not only earth pulls the objects but also there is a force…" at bounding box center [688, 346] width 341 height 33
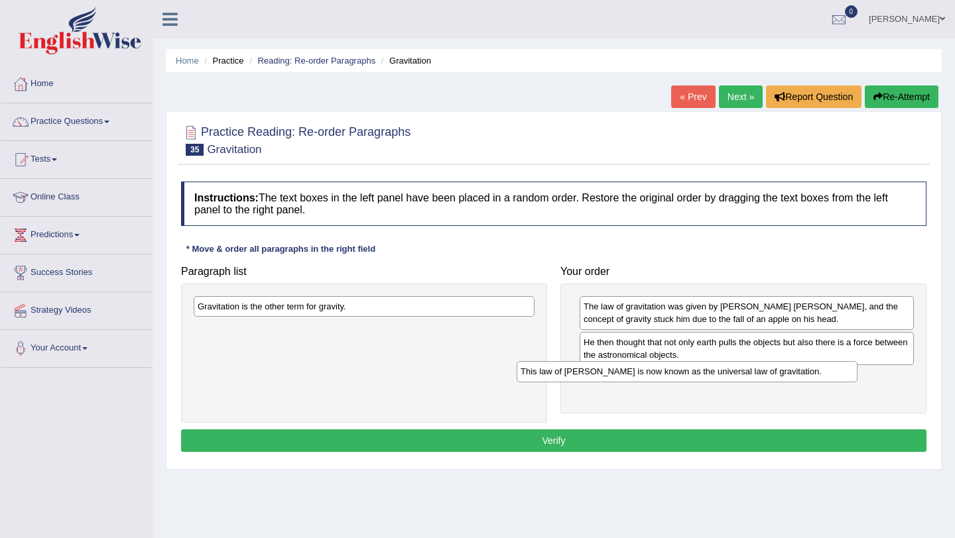
drag, startPoint x: 389, startPoint y: 332, endPoint x: 722, endPoint y: 373, distance: 335.2
click at [722, 373] on div "This law of [PERSON_NAME] is now known as the universal law of gravitation." at bounding box center [686, 371] width 341 height 21
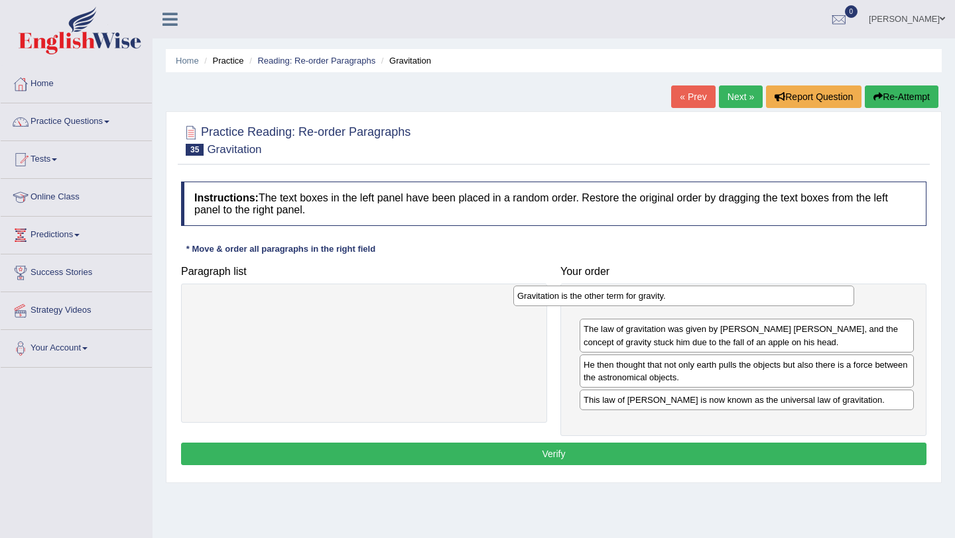
drag, startPoint x: 311, startPoint y: 313, endPoint x: 632, endPoint y: 303, distance: 321.0
click at [632, 303] on div "Gravitation is the other term for gravity." at bounding box center [683, 296] width 341 height 21
click at [561, 457] on button "Verify" at bounding box center [553, 454] width 745 height 23
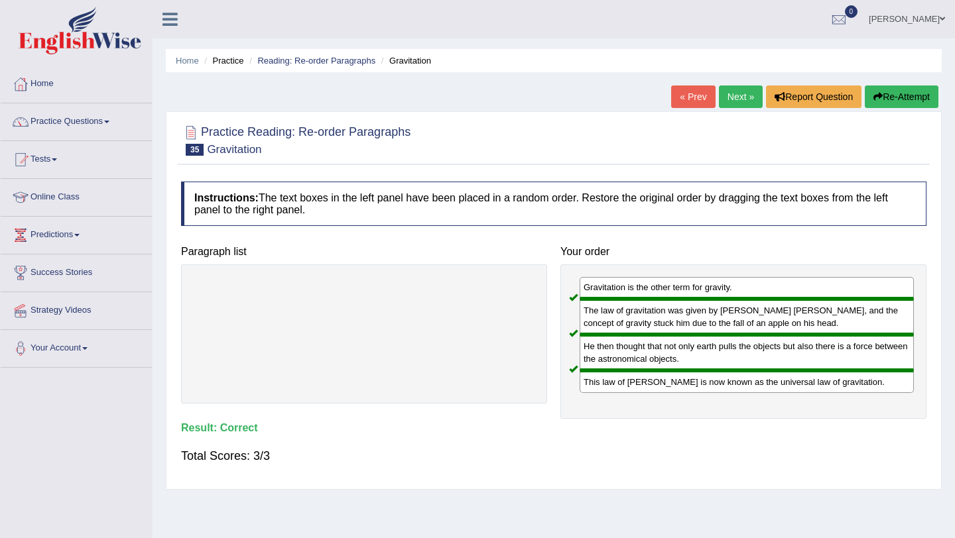
click at [736, 101] on link "Next »" at bounding box center [741, 97] width 44 height 23
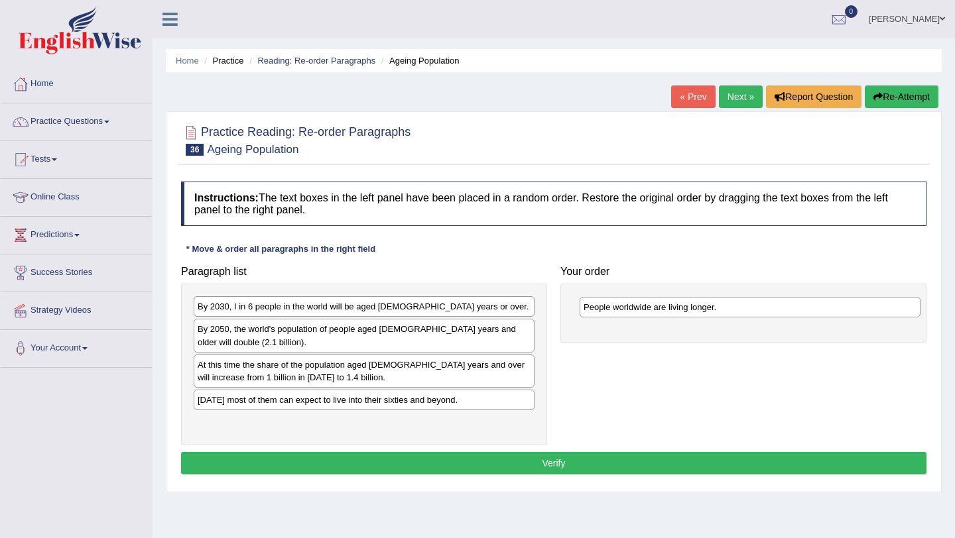
drag, startPoint x: 284, startPoint y: 306, endPoint x: 669, endPoint y: 306, distance: 385.2
click at [669, 306] on div "People worldwide are living longer." at bounding box center [749, 307] width 341 height 21
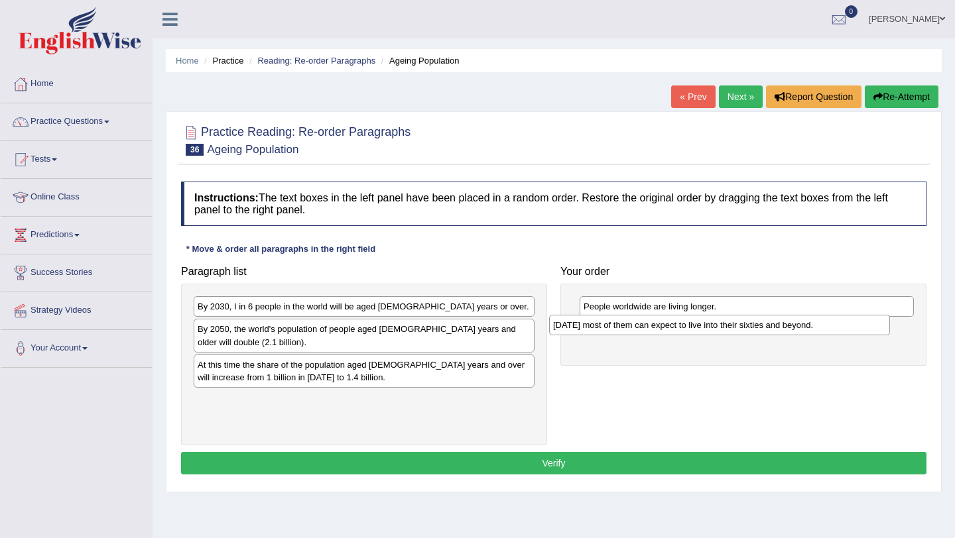
drag, startPoint x: 288, startPoint y: 402, endPoint x: 642, endPoint y: 327, distance: 362.5
click at [642, 327] on div "[DATE] most of them can expect to live into their sixties and beyond." at bounding box center [719, 325] width 341 height 21
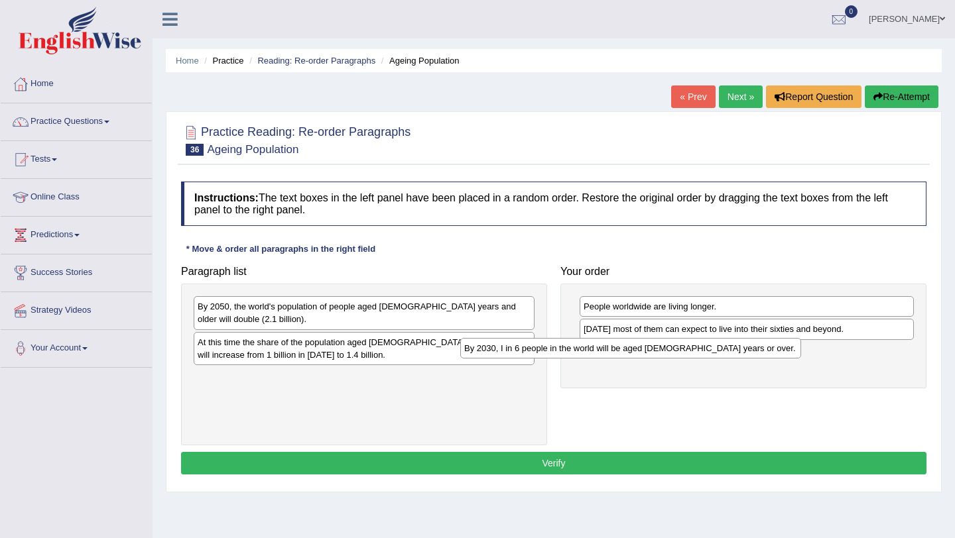
drag, startPoint x: 335, startPoint y: 307, endPoint x: 639, endPoint y: 346, distance: 306.1
click at [640, 346] on div "By 2030, I in 6 people in the world will be aged [DEMOGRAPHIC_DATA] years or ov…" at bounding box center [630, 348] width 341 height 21
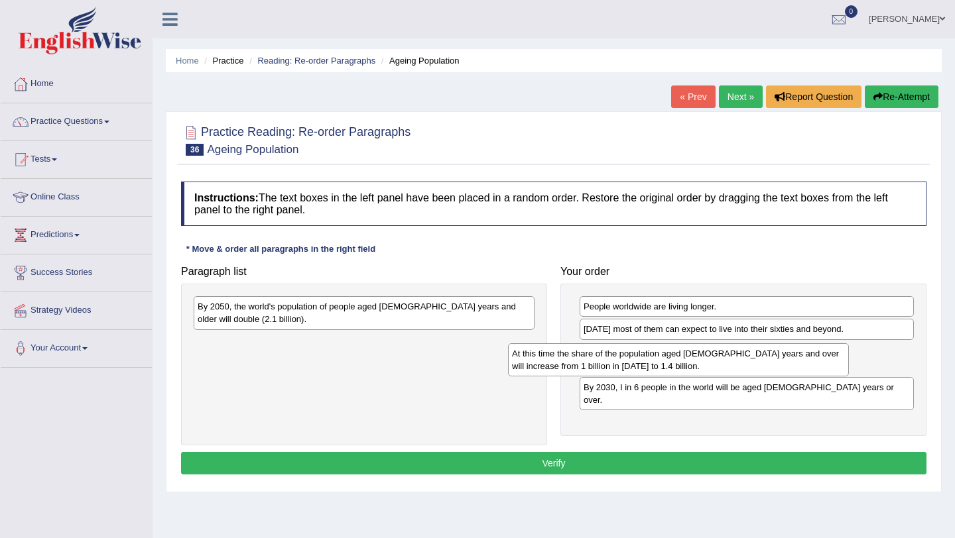
drag, startPoint x: 365, startPoint y: 363, endPoint x: 679, endPoint y: 374, distance: 314.4
click at [679, 374] on div "At this time the share of the population aged [DEMOGRAPHIC_DATA] years and over…" at bounding box center [678, 359] width 341 height 33
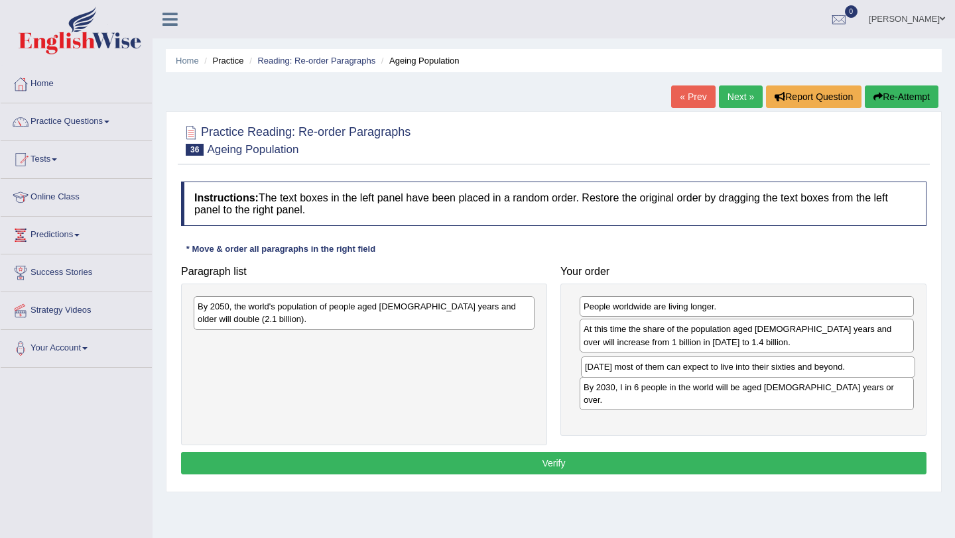
drag, startPoint x: 703, startPoint y: 330, endPoint x: 703, endPoint y: 367, distance: 37.1
click at [703, 367] on div "Today most of them can expect to live into their sixties and beyond." at bounding box center [748, 367] width 334 height 21
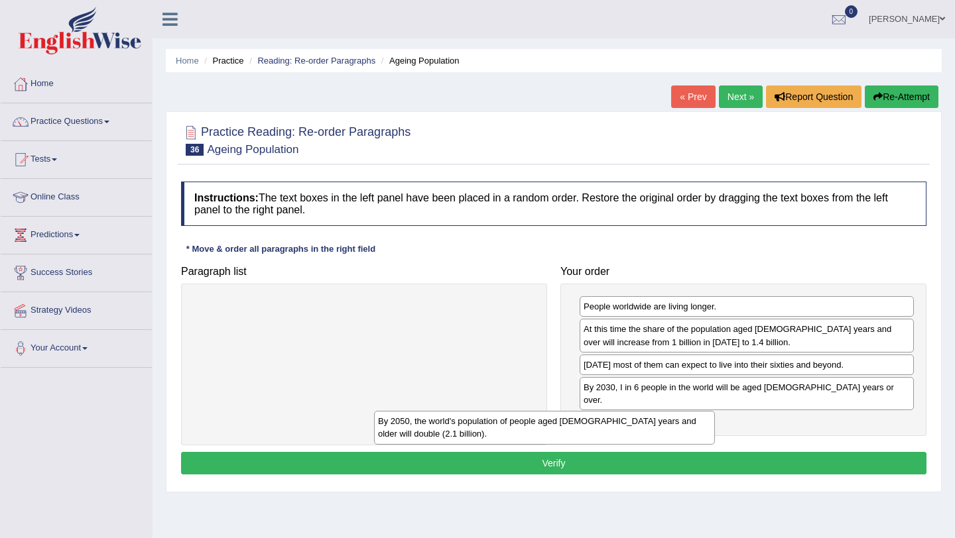
drag, startPoint x: 455, startPoint y: 310, endPoint x: 646, endPoint y: 417, distance: 219.1
click at [646, 417] on div "By 2050, the world's population of people aged 60 years and older will double (…" at bounding box center [544, 427] width 341 height 33
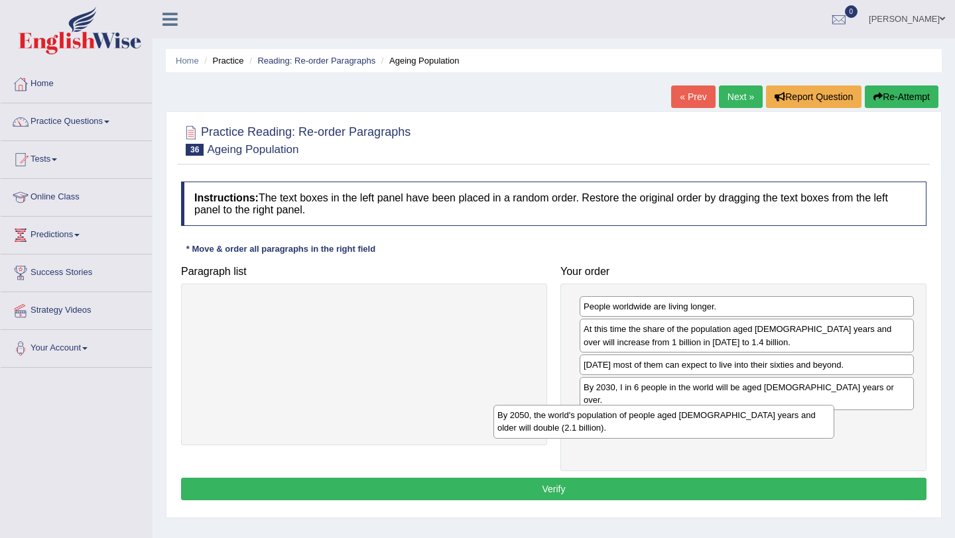
drag, startPoint x: 216, startPoint y: 314, endPoint x: 518, endPoint y: 421, distance: 320.8
click at [518, 421] on div "By 2050, the world's population of people aged 60 years and older will double (…" at bounding box center [663, 421] width 341 height 33
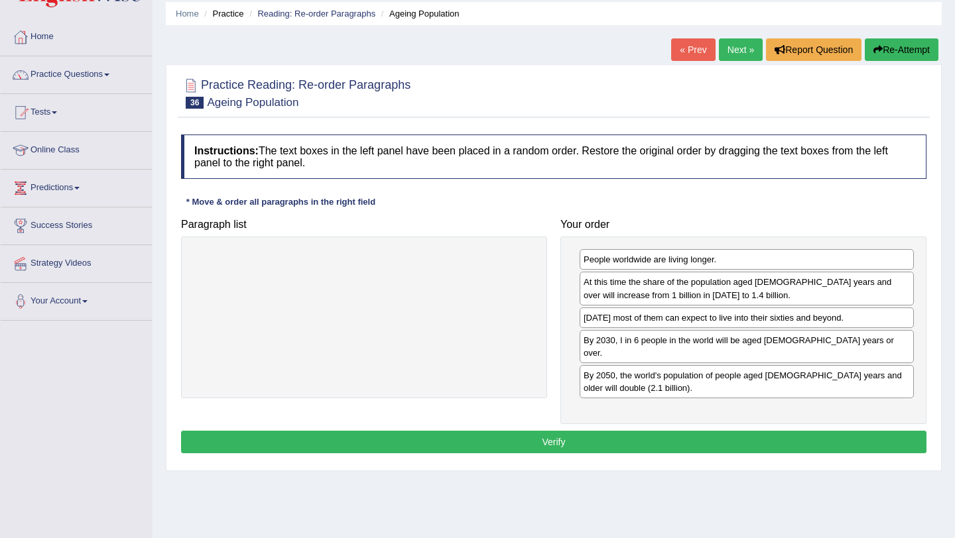
scroll to position [48, 0]
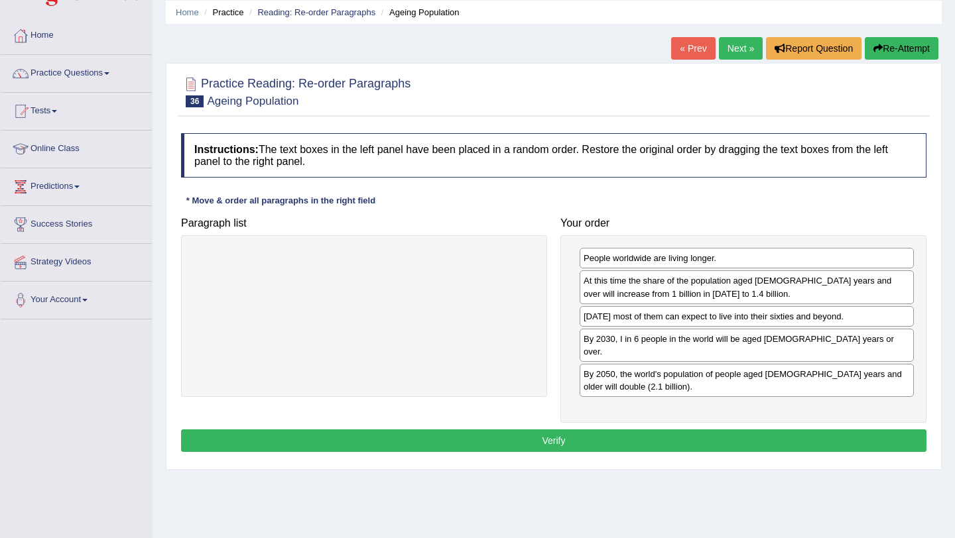
click at [501, 432] on button "Verify" at bounding box center [553, 441] width 745 height 23
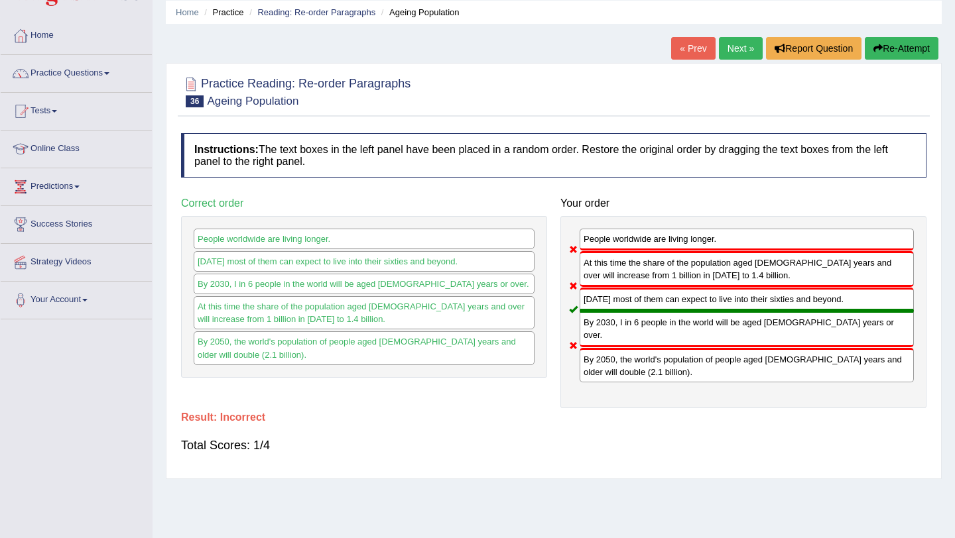
click at [902, 43] on button "Re-Attempt" at bounding box center [901, 48] width 74 height 23
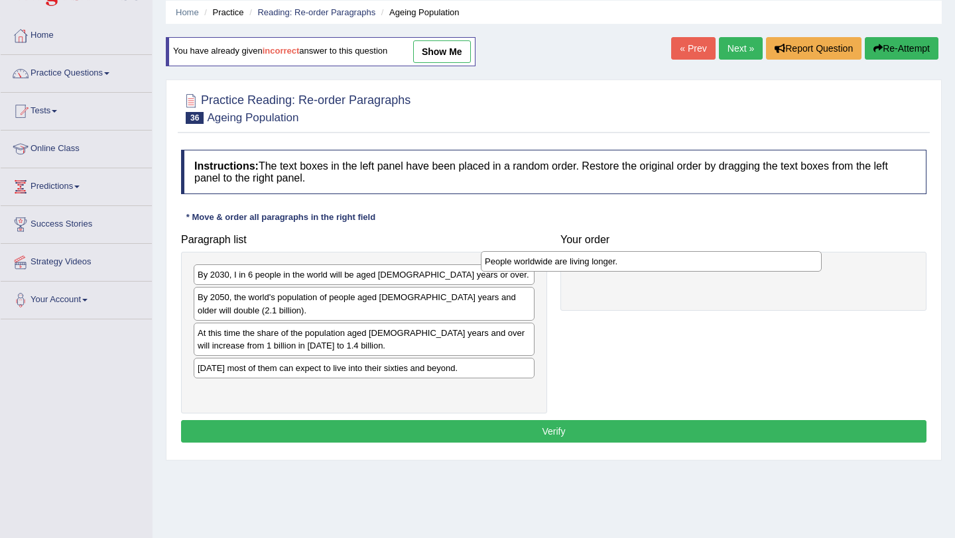
drag, startPoint x: 458, startPoint y: 279, endPoint x: 746, endPoint y: 266, distance: 288.0
click at [746, 266] on div "People worldwide are living longer." at bounding box center [651, 261] width 341 height 21
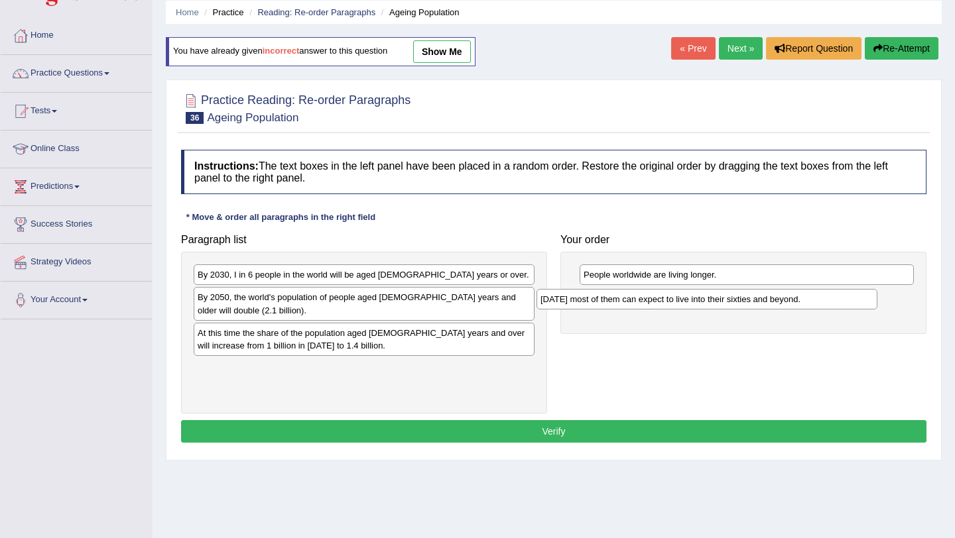
drag, startPoint x: 348, startPoint y: 372, endPoint x: 691, endPoint y: 303, distance: 349.6
click at [691, 303] on div "[DATE] most of them can expect to live into their sixties and beyond." at bounding box center [706, 299] width 341 height 21
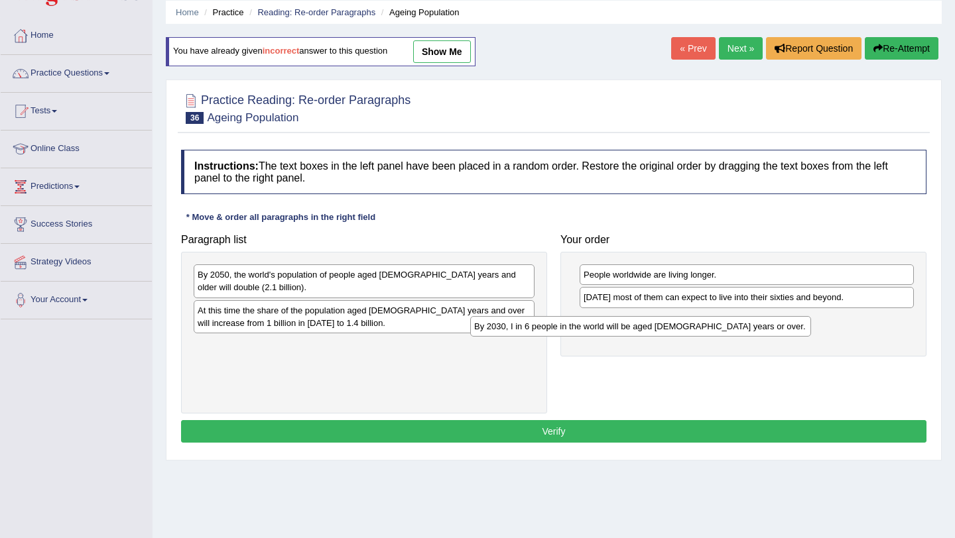
drag, startPoint x: 399, startPoint y: 278, endPoint x: 678, endPoint y: 328, distance: 282.8
click at [678, 328] on div "By 2030, I in 6 people in the world will be aged 60 years or over." at bounding box center [640, 326] width 341 height 21
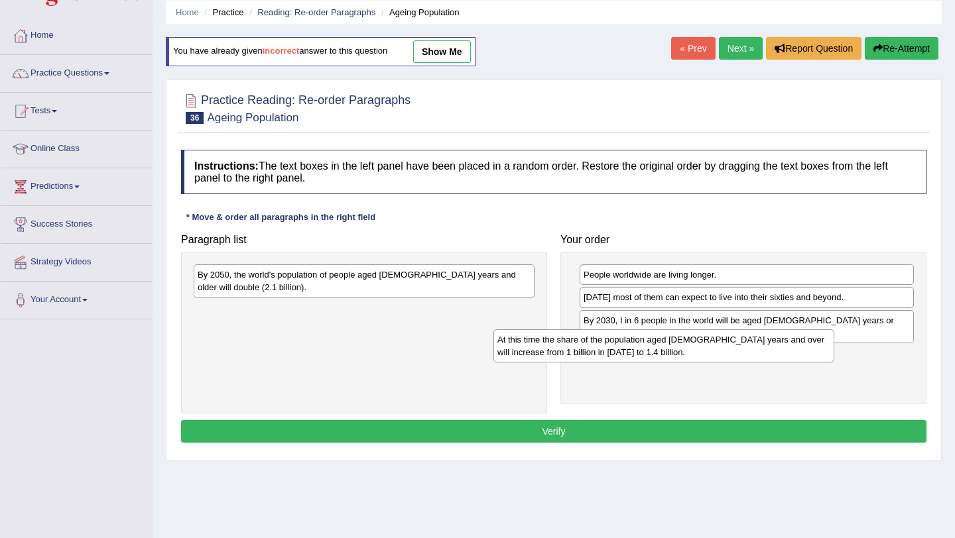
drag, startPoint x: 421, startPoint y: 318, endPoint x: 723, endPoint y: 351, distance: 304.0
click at [723, 348] on div "At this time the share of the population aged 60 years and over will increase f…" at bounding box center [663, 345] width 341 height 33
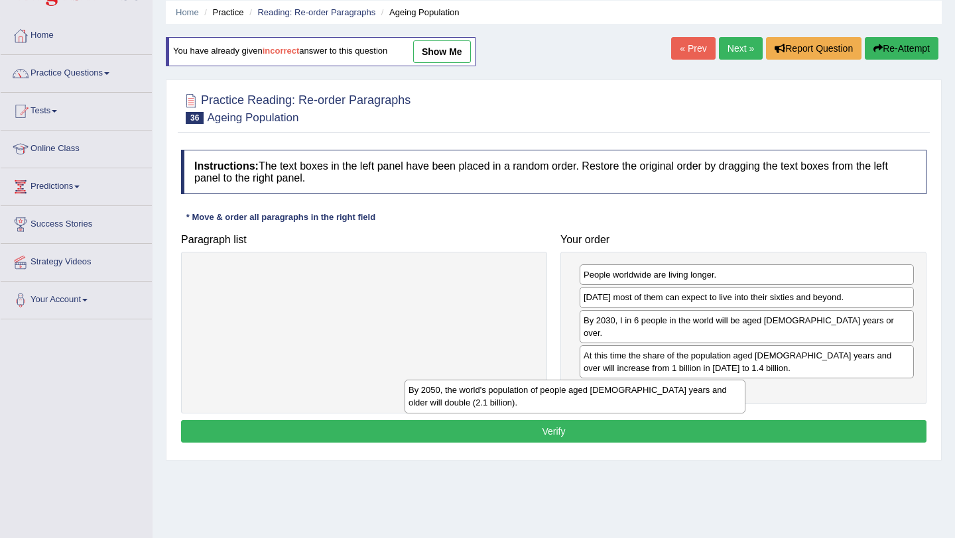
drag, startPoint x: 364, startPoint y: 274, endPoint x: 599, endPoint y: 374, distance: 255.5
click at [599, 380] on div "By 2050, the world's population of people aged 60 years and older will double (…" at bounding box center [574, 396] width 341 height 33
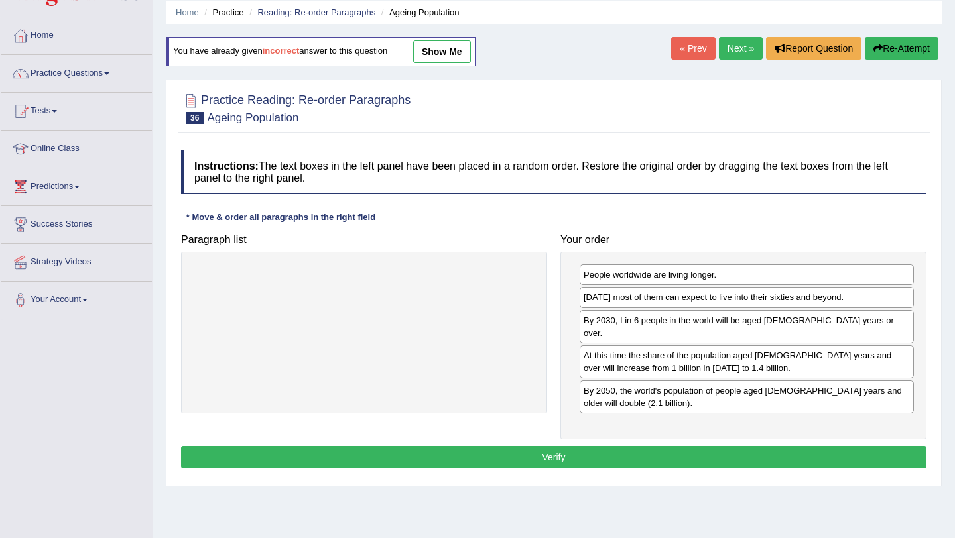
click at [565, 446] on button "Verify" at bounding box center [553, 457] width 745 height 23
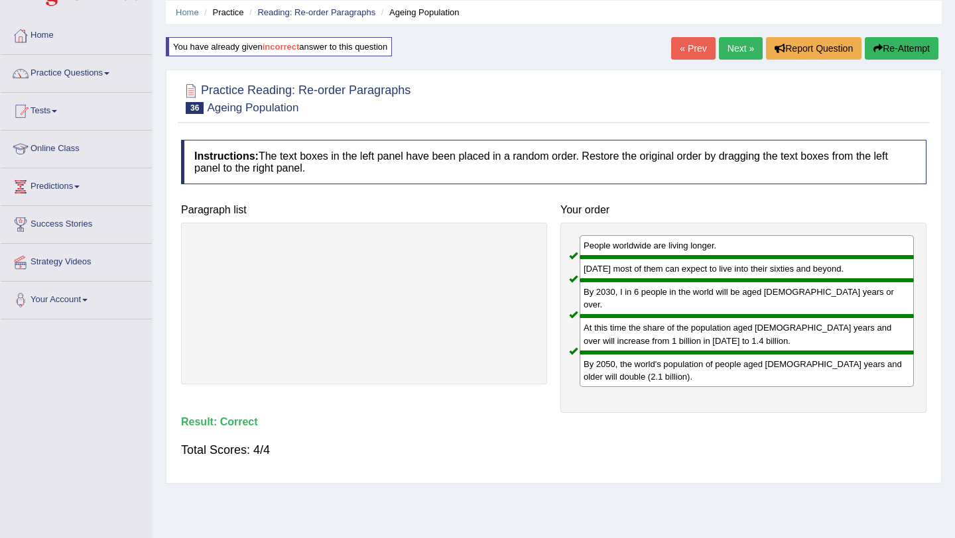
click at [728, 46] on link "Next »" at bounding box center [741, 48] width 44 height 23
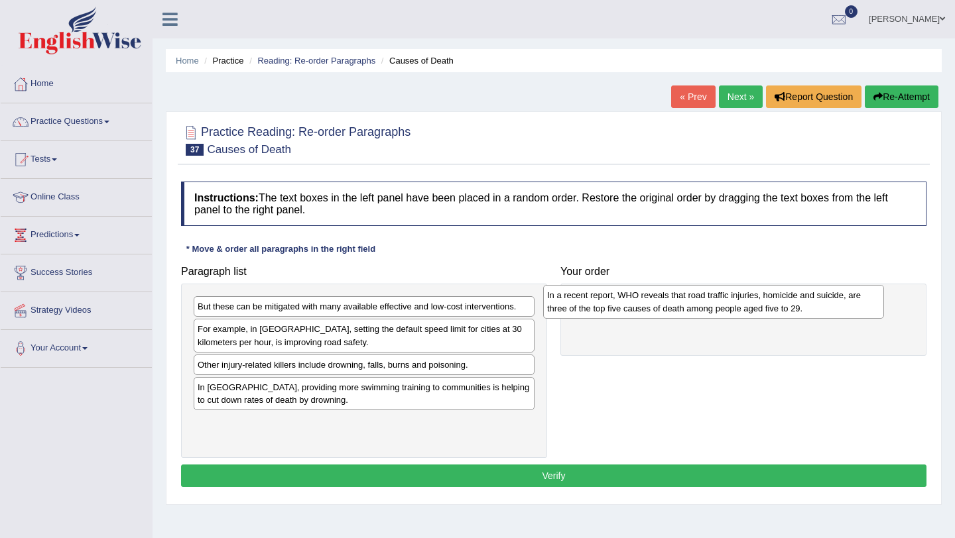
drag, startPoint x: 308, startPoint y: 335, endPoint x: 659, endPoint y: 300, distance: 352.4
click at [659, 300] on div "In a recent report, WHO reveals that road traffic injuries, homicide and suicid…" at bounding box center [713, 301] width 341 height 33
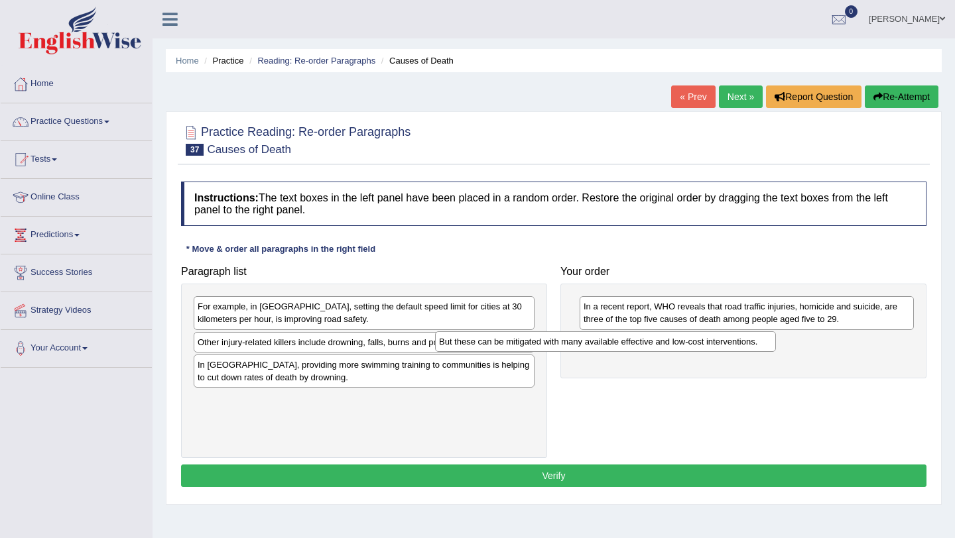
drag, startPoint x: 365, startPoint y: 310, endPoint x: 607, endPoint y: 345, distance: 244.5
click at [607, 345] on div "But these can be mitigated with many available effective and low-cost intervent…" at bounding box center [605, 341] width 341 height 21
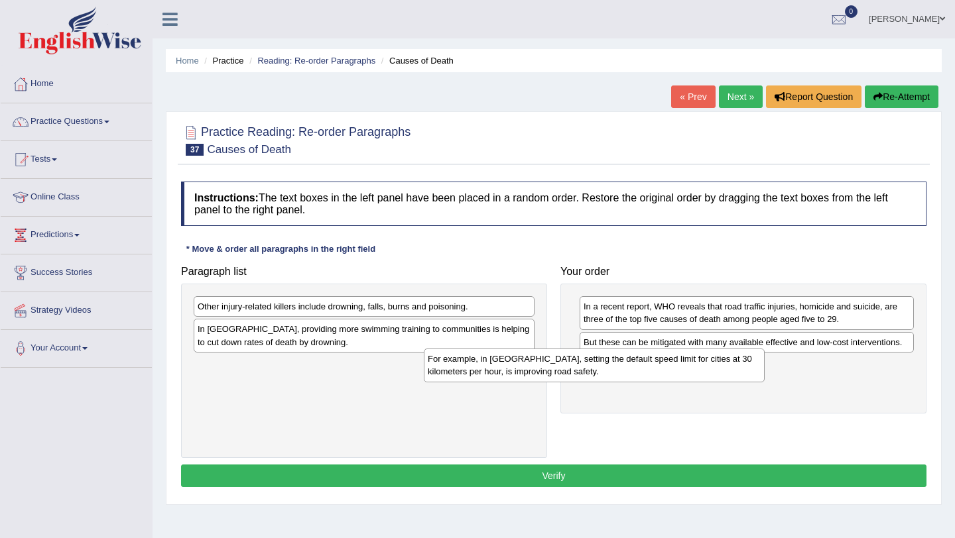
drag, startPoint x: 400, startPoint y: 314, endPoint x: 642, endPoint y: 369, distance: 248.0
click at [641, 367] on div "For example, in [GEOGRAPHIC_DATA], setting the default speed limit for cities a…" at bounding box center [594, 365] width 341 height 33
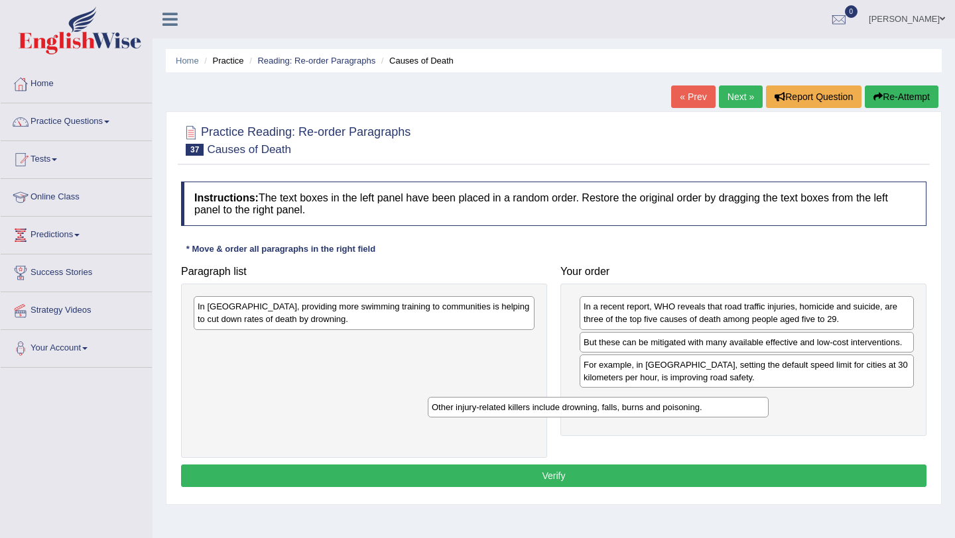
drag, startPoint x: 366, startPoint y: 314, endPoint x: 602, endPoint y: 415, distance: 256.6
click at [602, 415] on div "Other injury-related killers include drowning, falls, burns and poisoning." at bounding box center [598, 407] width 341 height 21
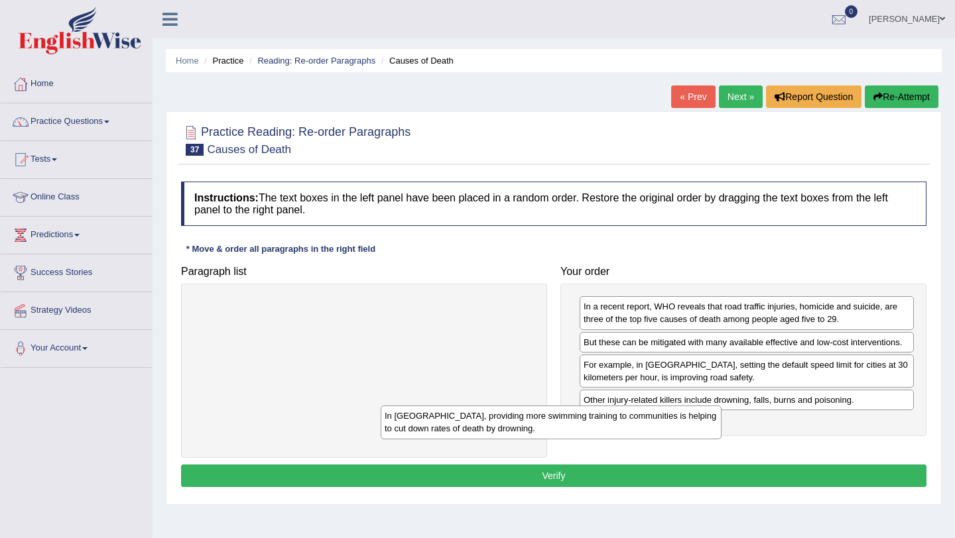
drag, startPoint x: 406, startPoint y: 316, endPoint x: 595, endPoint y: 428, distance: 219.7
click at [595, 428] on div "In [GEOGRAPHIC_DATA], providing more swimming training to communities is helpin…" at bounding box center [551, 422] width 341 height 33
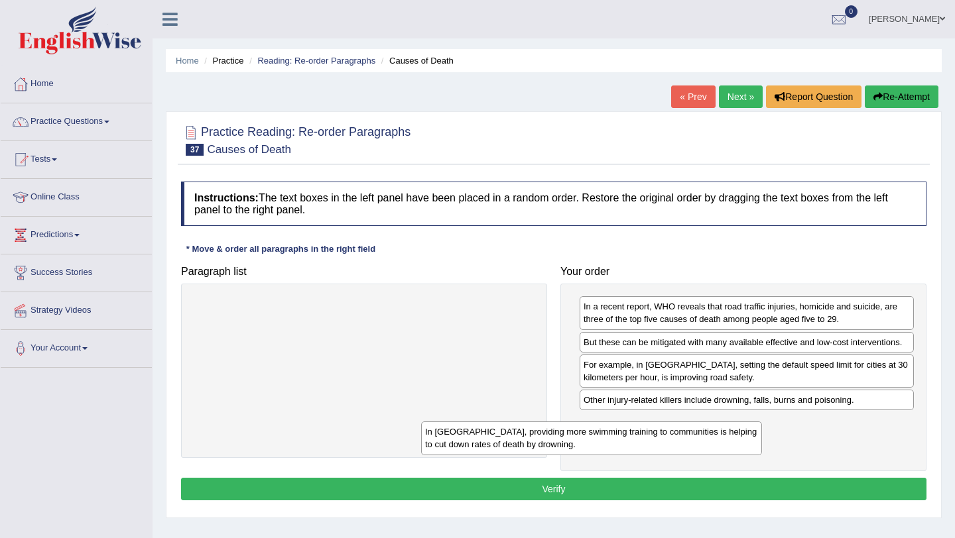
drag, startPoint x: 259, startPoint y: 306, endPoint x: 487, endPoint y: 432, distance: 259.6
click at [487, 432] on div "In [GEOGRAPHIC_DATA], providing more swimming training to communities is helpin…" at bounding box center [591, 438] width 341 height 33
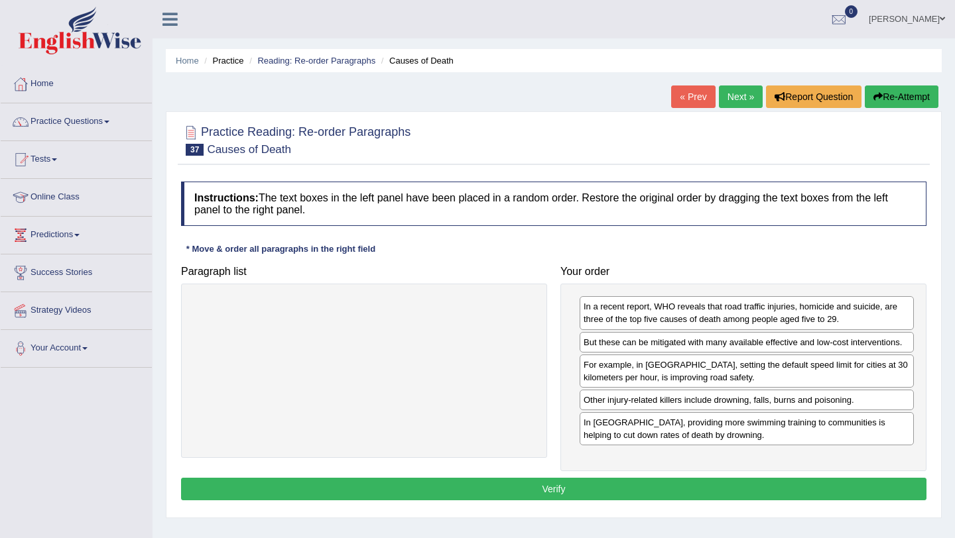
click at [553, 484] on button "Verify" at bounding box center [553, 489] width 745 height 23
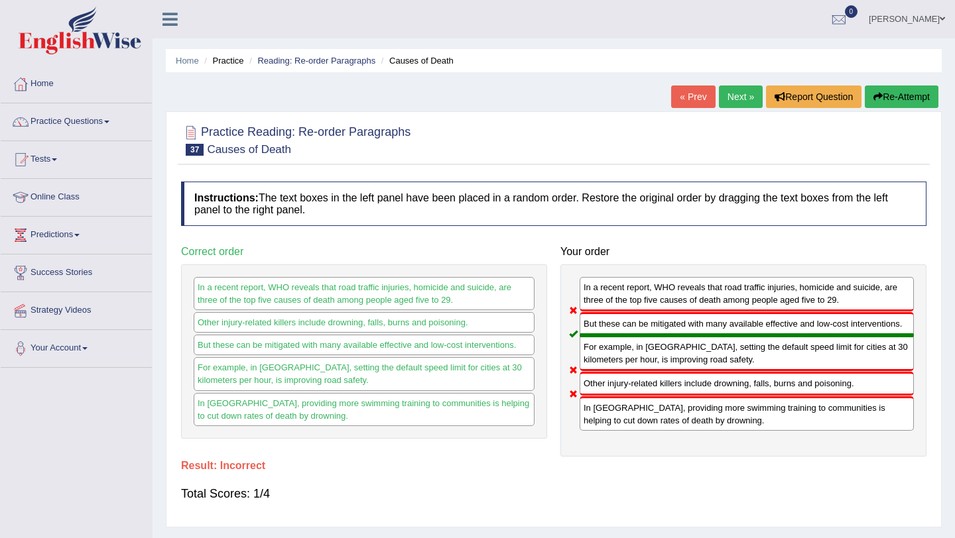
click at [897, 100] on button "Re-Attempt" at bounding box center [901, 97] width 74 height 23
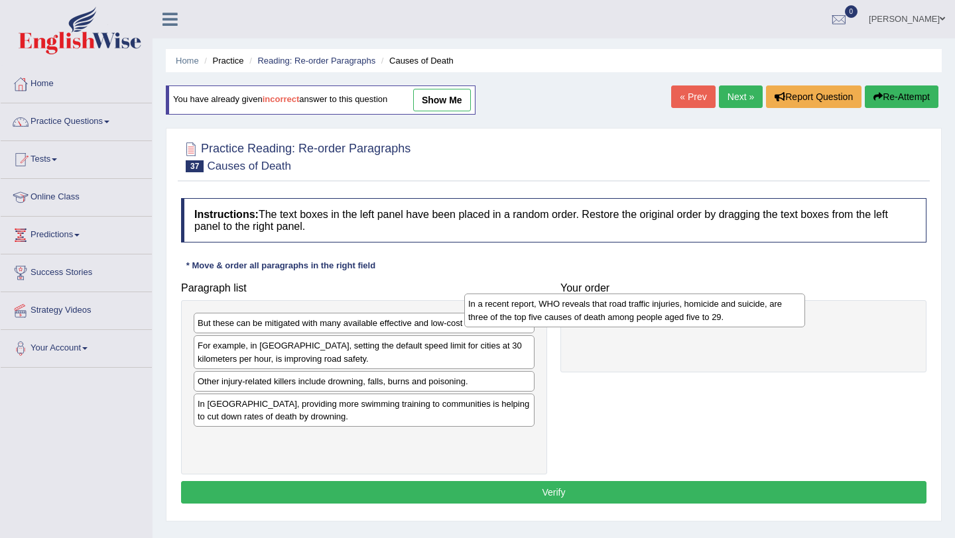
drag, startPoint x: 339, startPoint y: 361, endPoint x: 685, endPoint y: 333, distance: 347.9
click at [685, 327] on div "In a recent report, WHO reveals that road traffic injuries, homicide and suicid…" at bounding box center [634, 310] width 341 height 33
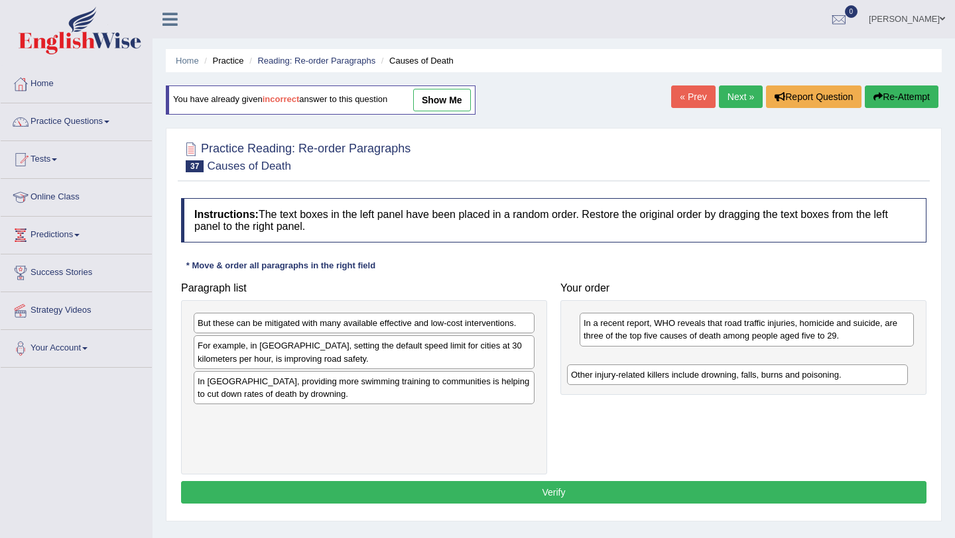
drag, startPoint x: 385, startPoint y: 386, endPoint x: 754, endPoint y: 379, distance: 369.3
click at [756, 379] on div "Other injury-related killers include drowning, falls, burns and poisoning." at bounding box center [737, 375] width 341 height 21
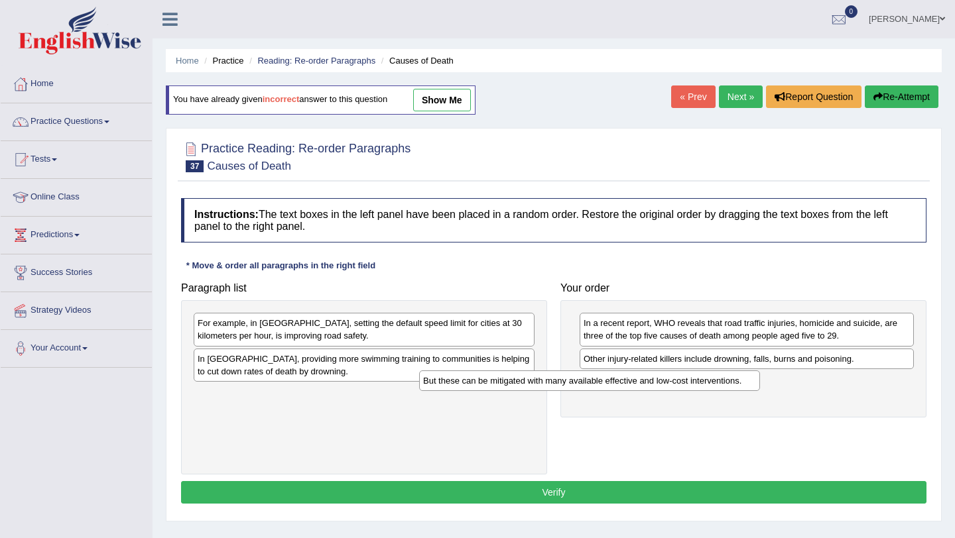
drag, startPoint x: 379, startPoint y: 322, endPoint x: 626, endPoint y: 379, distance: 253.8
click at [626, 379] on div "But these can be mitigated with many available effective and low-cost intervent…" at bounding box center [589, 381] width 341 height 21
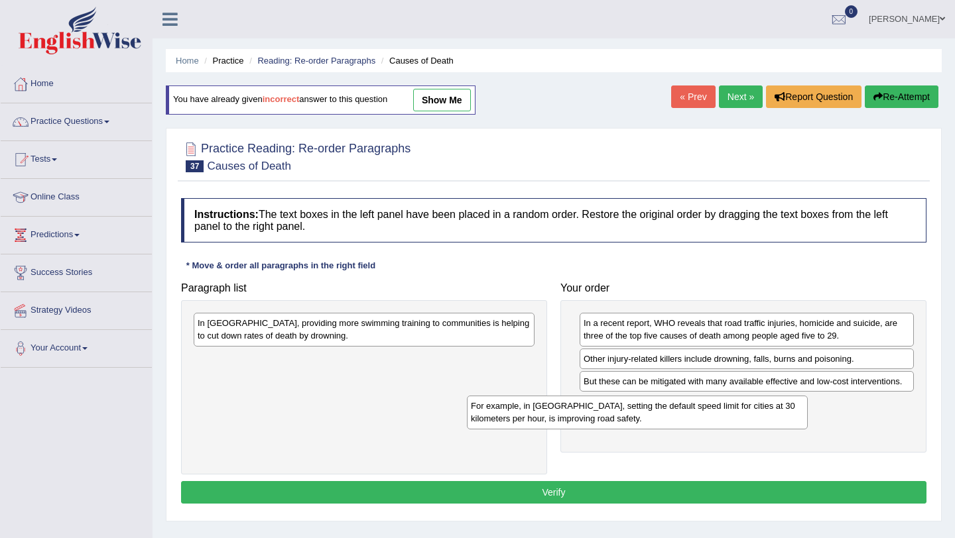
drag, startPoint x: 322, startPoint y: 329, endPoint x: 595, endPoint y: 412, distance: 285.4
click at [595, 412] on div "For example, in Spain, setting the default speed limit for cities at 30 kilomet…" at bounding box center [637, 412] width 341 height 33
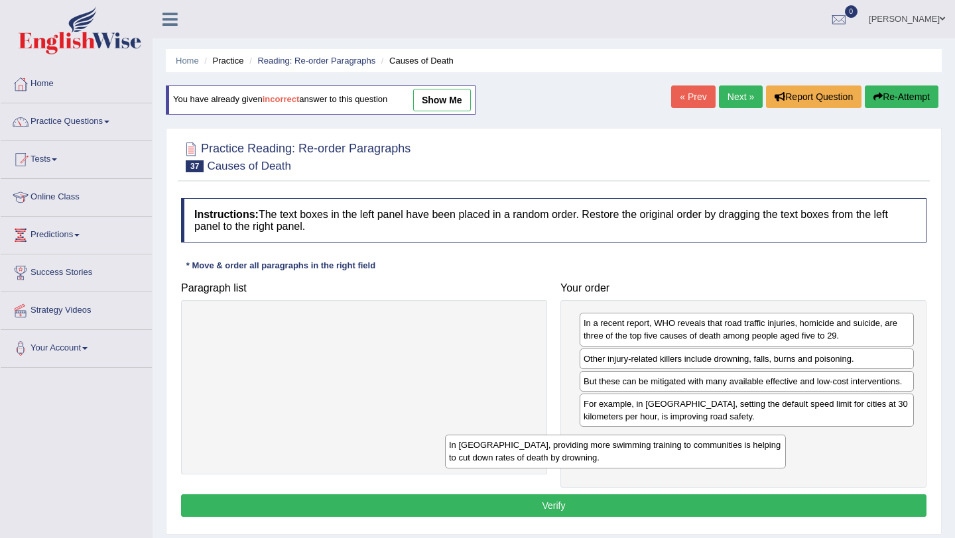
drag, startPoint x: 385, startPoint y: 329, endPoint x: 646, endPoint y: 447, distance: 286.0
click at [645, 447] on div "In Vietnam, providing more swimming training to communities is helping to cut d…" at bounding box center [615, 451] width 341 height 33
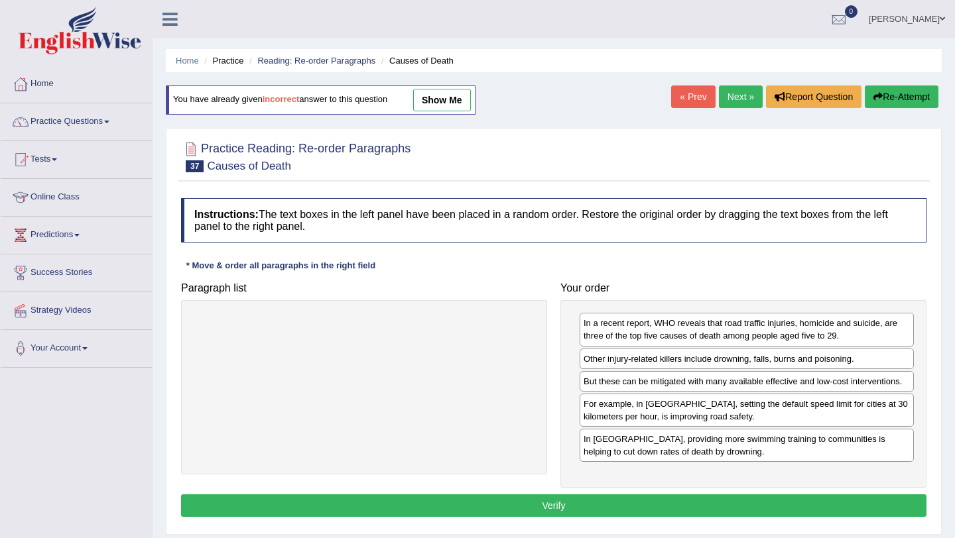
click at [571, 503] on button "Verify" at bounding box center [553, 506] width 745 height 23
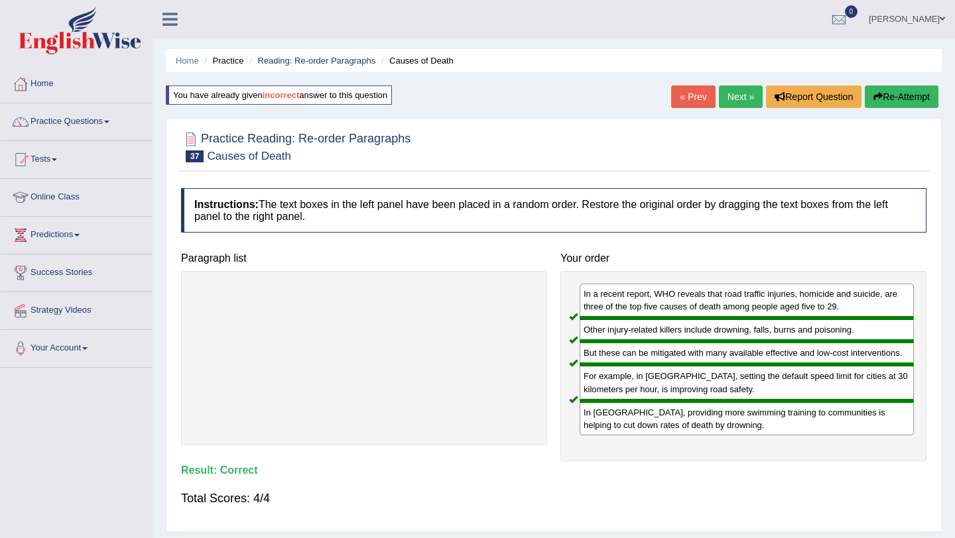
click at [736, 92] on link "Next »" at bounding box center [741, 97] width 44 height 23
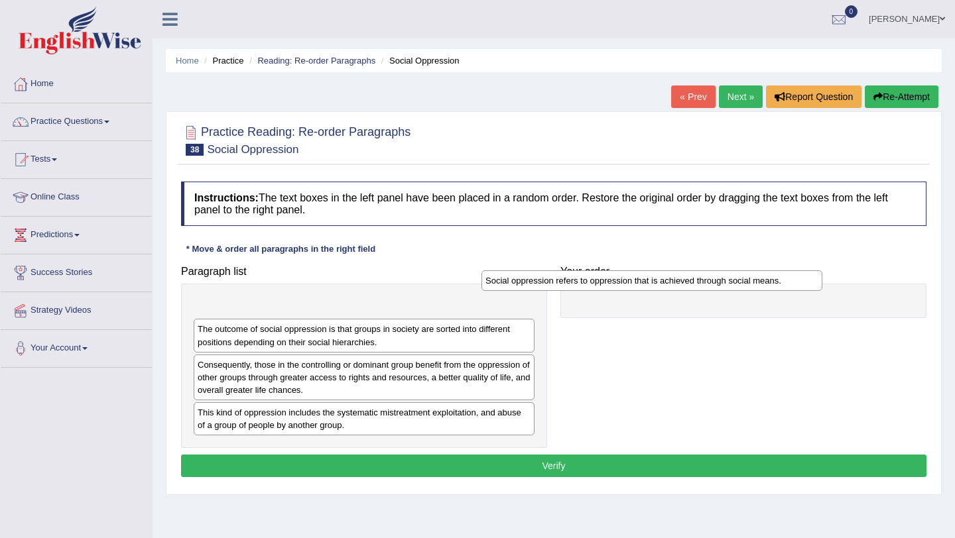
drag, startPoint x: 343, startPoint y: 347, endPoint x: 632, endPoint y: 288, distance: 295.0
click at [631, 287] on div "Social oppression refers to oppression that is achieved through social means." at bounding box center [651, 280] width 341 height 21
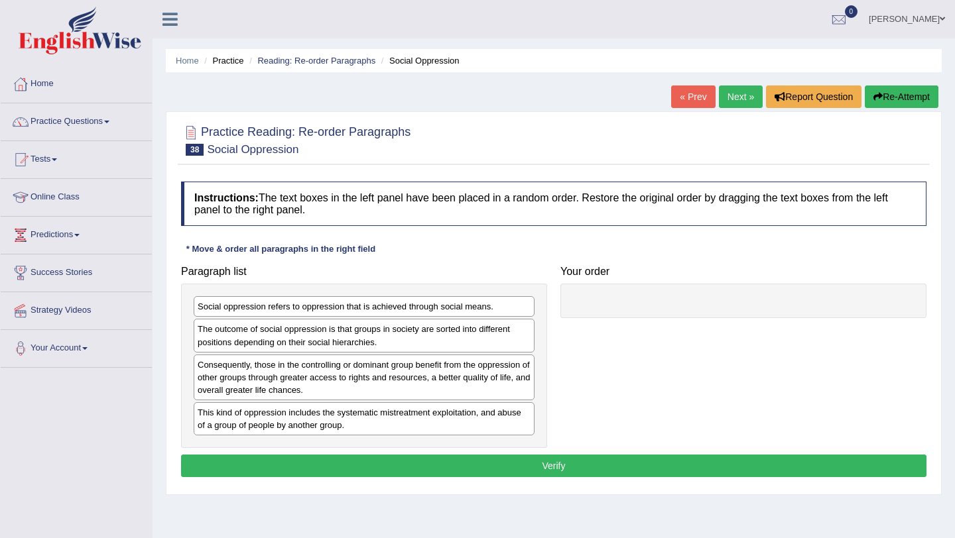
click at [350, 336] on div "The outcome of social oppression is that groups in society are sorted into diff…" at bounding box center [364, 335] width 341 height 33
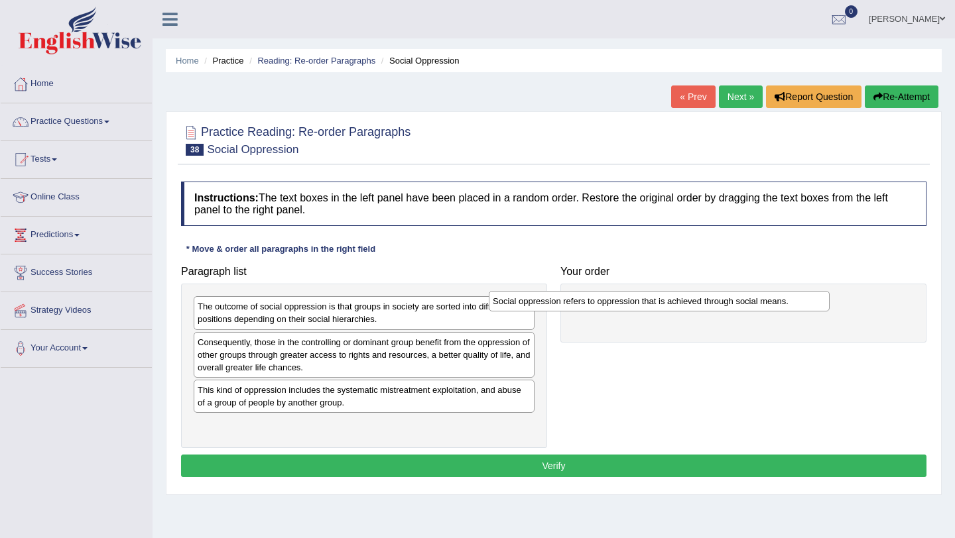
drag, startPoint x: 372, startPoint y: 309, endPoint x: 718, endPoint y: 298, distance: 346.2
click at [718, 298] on div "Social oppression refers to oppression that is achieved through social means." at bounding box center [659, 301] width 341 height 21
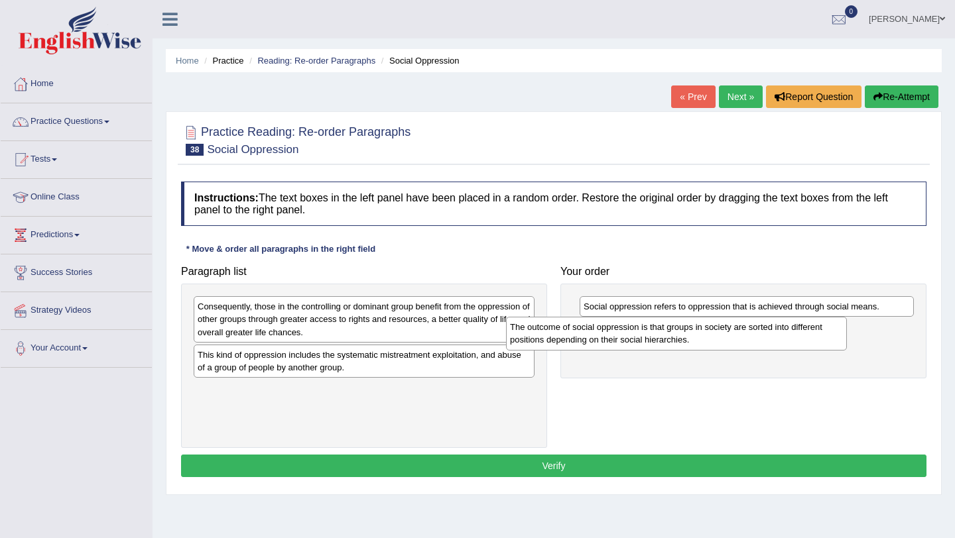
drag, startPoint x: 377, startPoint y: 314, endPoint x: 689, endPoint y: 334, distance: 312.9
click at [689, 334] on div "The outcome of social oppression is that groups in society are sorted into diff…" at bounding box center [676, 333] width 341 height 33
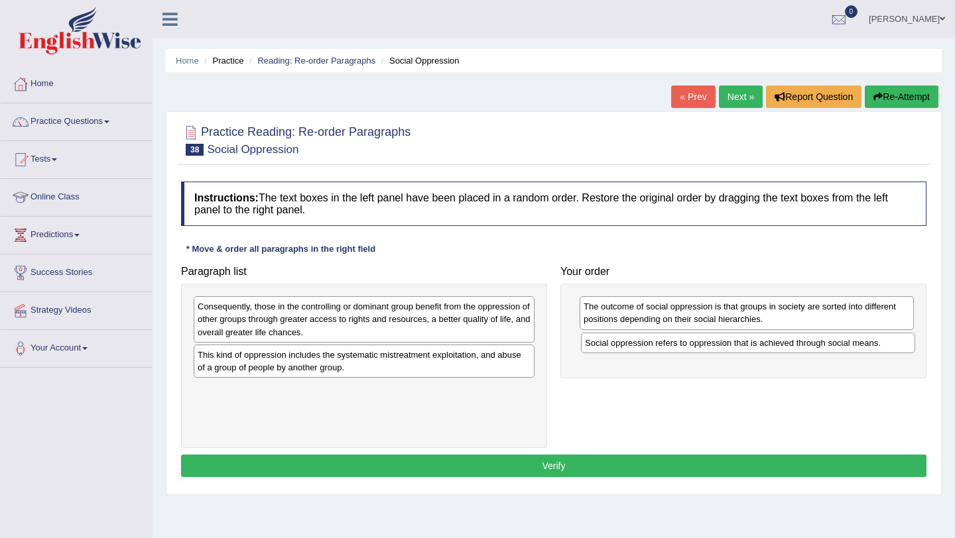
drag, startPoint x: 713, startPoint y: 308, endPoint x: 714, endPoint y: 347, distance: 38.5
click at [714, 347] on div "Social oppression refers to oppression that is achieved through social means." at bounding box center [748, 343] width 334 height 21
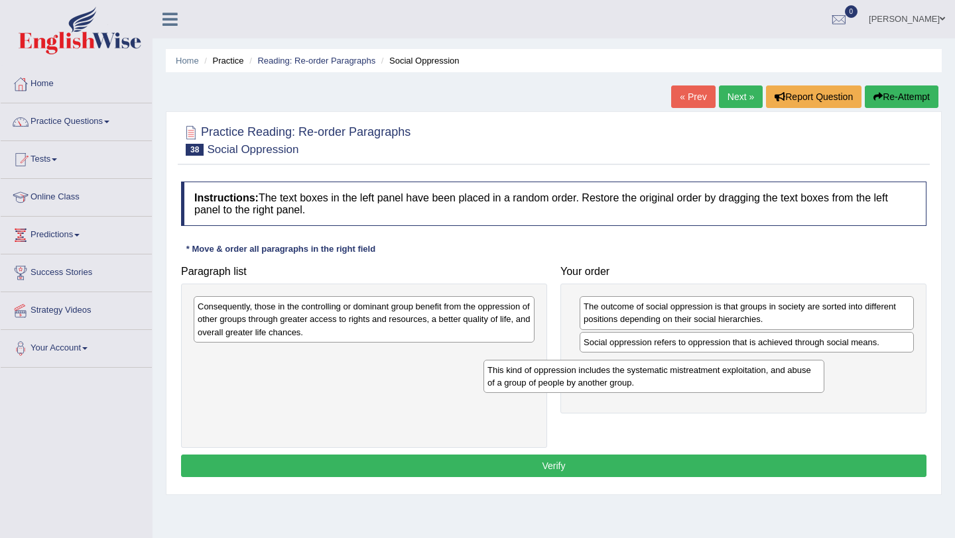
drag, startPoint x: 457, startPoint y: 365, endPoint x: 748, endPoint y: 381, distance: 292.1
click at [748, 381] on div "This kind of oppression includes the systematic mistreatment exploitation, and …" at bounding box center [653, 376] width 341 height 33
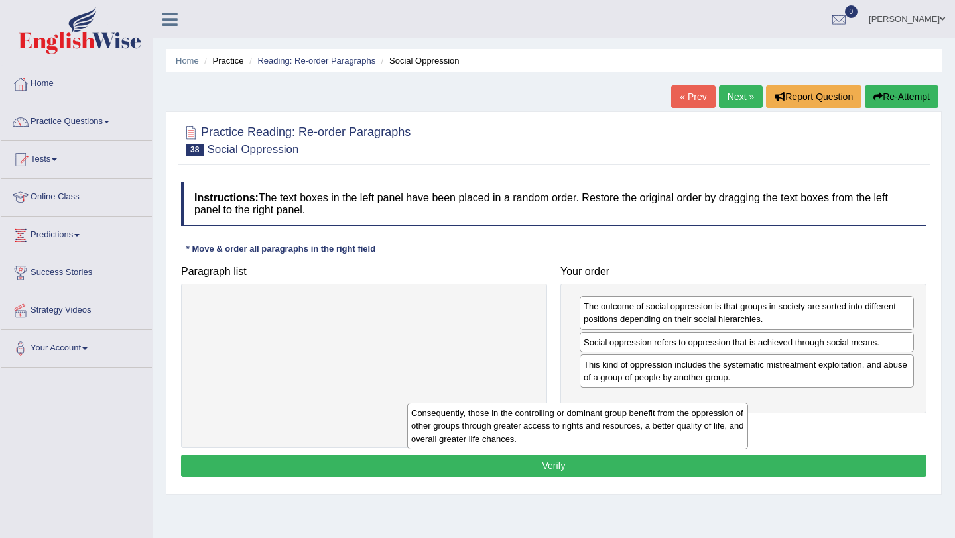
drag, startPoint x: 445, startPoint y: 318, endPoint x: 683, endPoint y: 418, distance: 257.6
click at [683, 418] on div "Consequently, those in the controlling or dominant group benefit from the oppre…" at bounding box center [577, 426] width 341 height 46
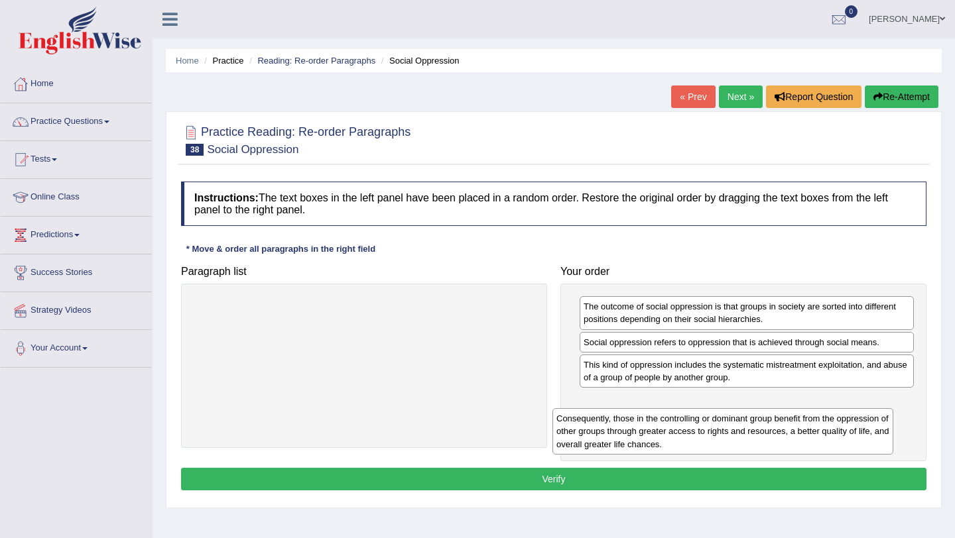
drag, startPoint x: 260, startPoint y: 308, endPoint x: 622, endPoint y: 423, distance: 379.9
click at [621, 422] on div "Consequently, those in the controlling or dominant group benefit from the oppre…" at bounding box center [722, 431] width 341 height 46
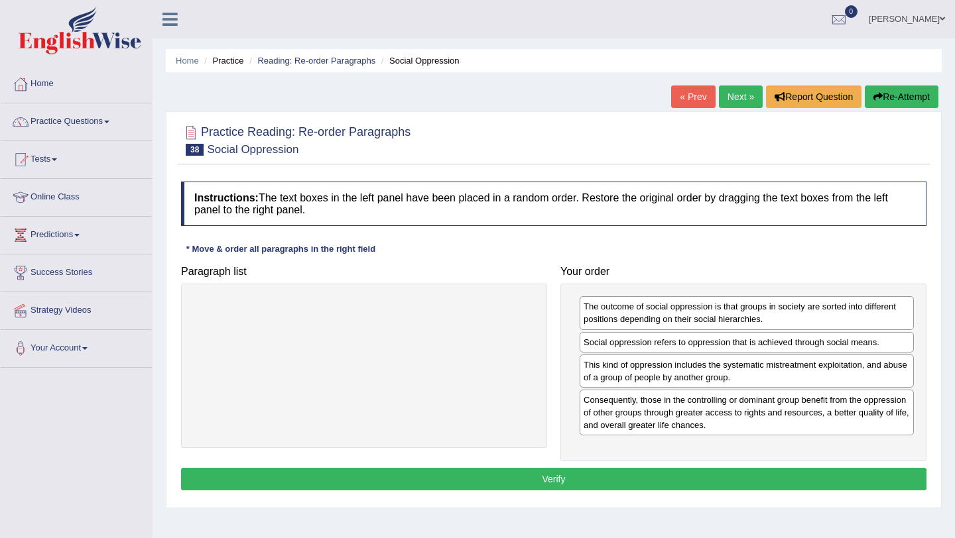
click at [551, 480] on button "Verify" at bounding box center [553, 479] width 745 height 23
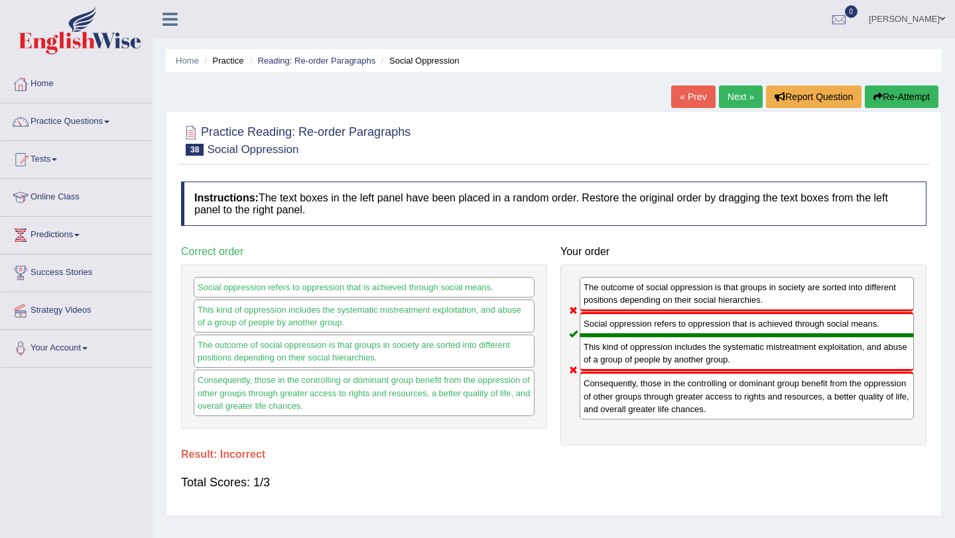
click at [901, 96] on button "Re-Attempt" at bounding box center [901, 97] width 74 height 23
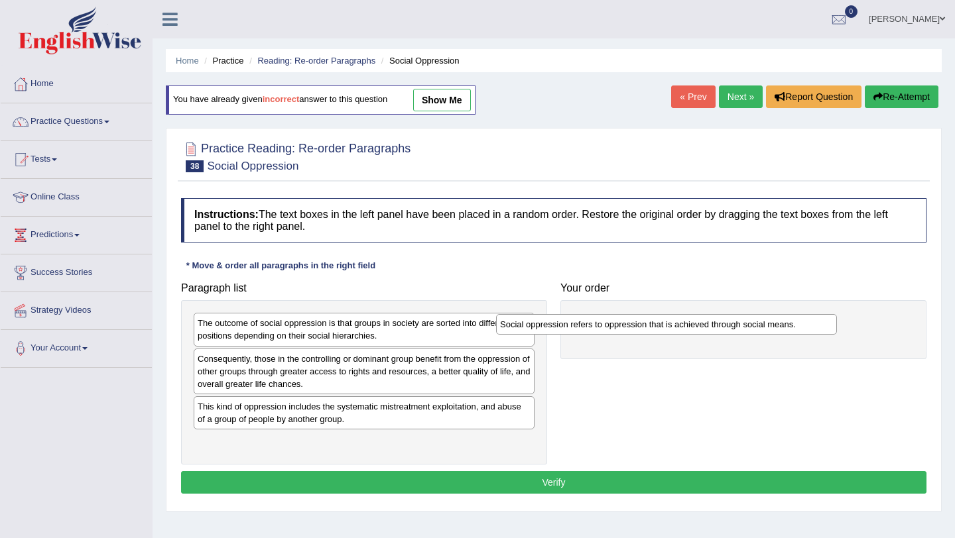
drag, startPoint x: 339, startPoint y: 364, endPoint x: 644, endPoint y: 326, distance: 307.9
click at [644, 326] on div "Social oppression refers to oppression that is achieved through social means." at bounding box center [666, 324] width 341 height 21
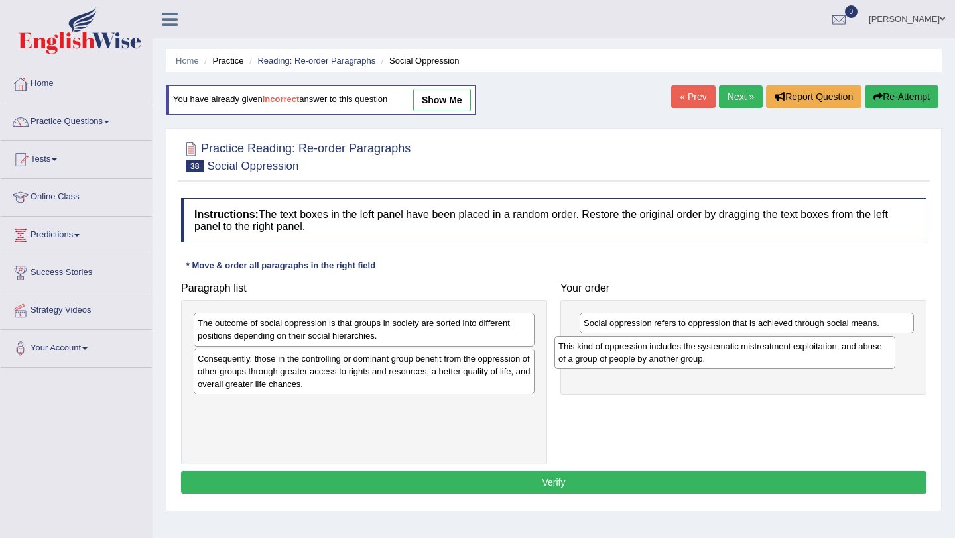
drag, startPoint x: 347, startPoint y: 417, endPoint x: 714, endPoint y: 356, distance: 371.6
click at [714, 356] on div "This kind of oppression includes the systematic mistreatment exploitation, and …" at bounding box center [724, 352] width 341 height 33
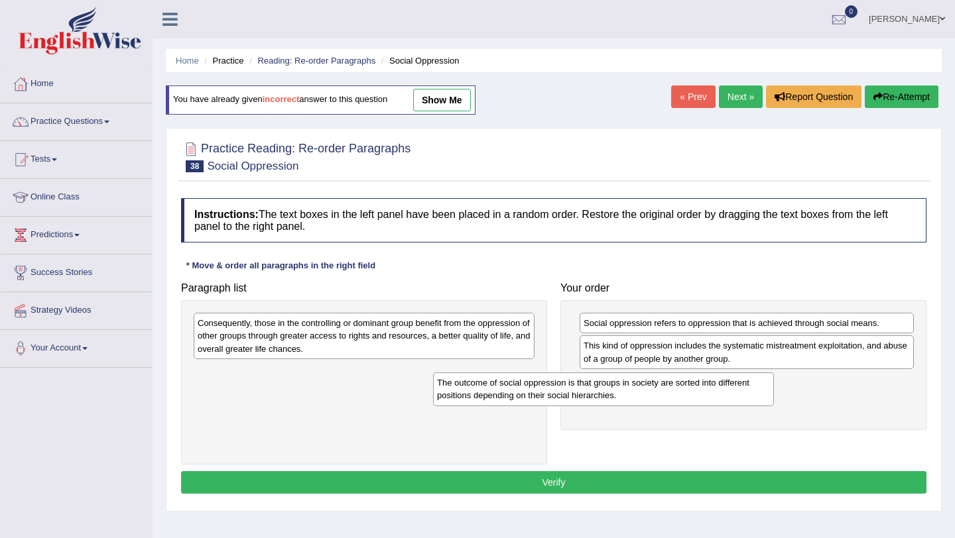
drag, startPoint x: 410, startPoint y: 333, endPoint x: 691, endPoint y: 389, distance: 286.7
click at [691, 388] on div "The outcome of social oppression is that groups in society are sorted into diff…" at bounding box center [603, 389] width 341 height 33
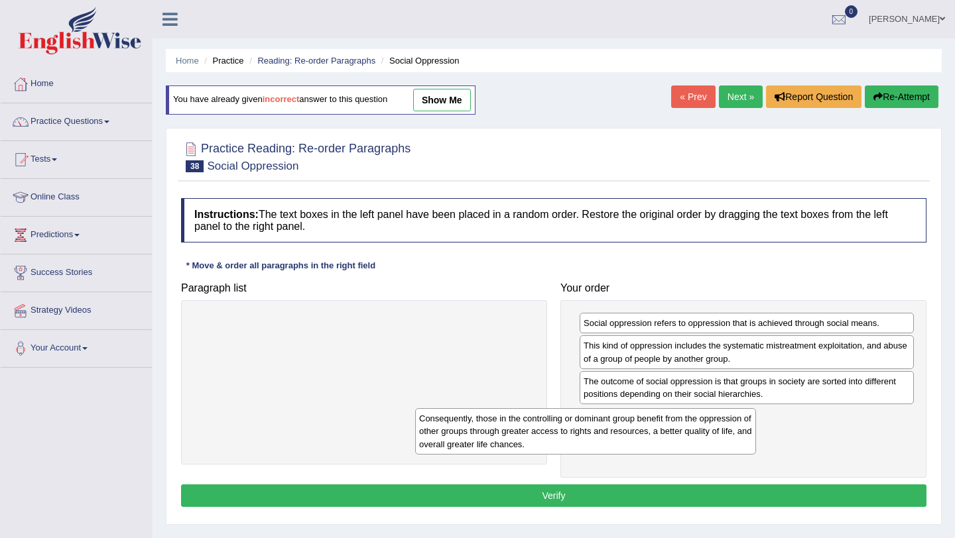
drag, startPoint x: 373, startPoint y: 338, endPoint x: 649, endPoint y: 428, distance: 289.9
click at [649, 428] on div "Consequently, those in the controlling or dominant group benefit from the oppre…" at bounding box center [585, 431] width 341 height 46
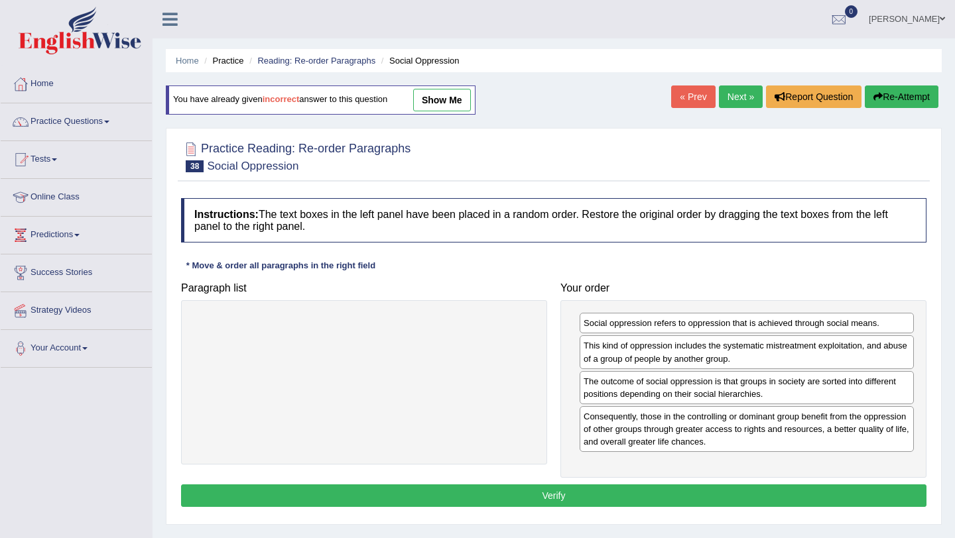
click at [551, 493] on button "Verify" at bounding box center [553, 496] width 745 height 23
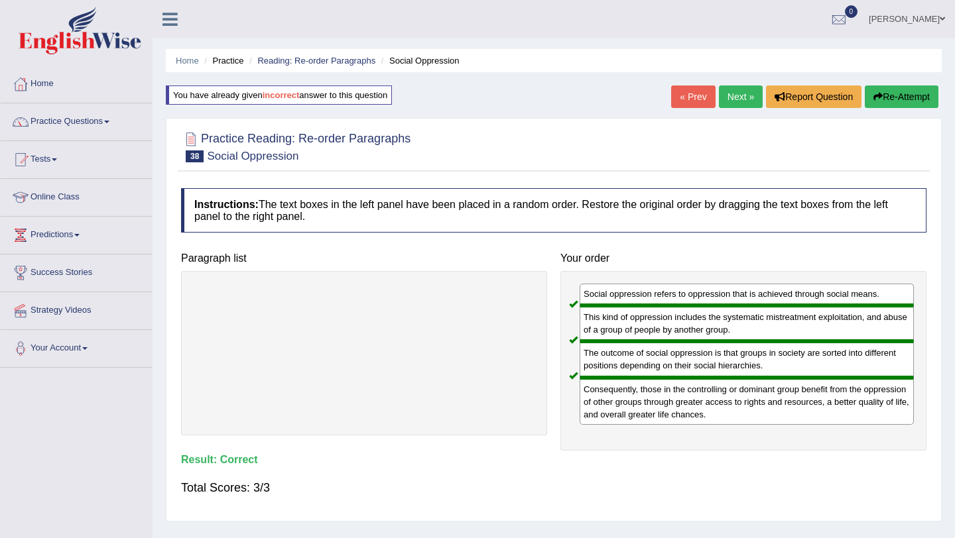
click at [735, 98] on link "Next »" at bounding box center [741, 97] width 44 height 23
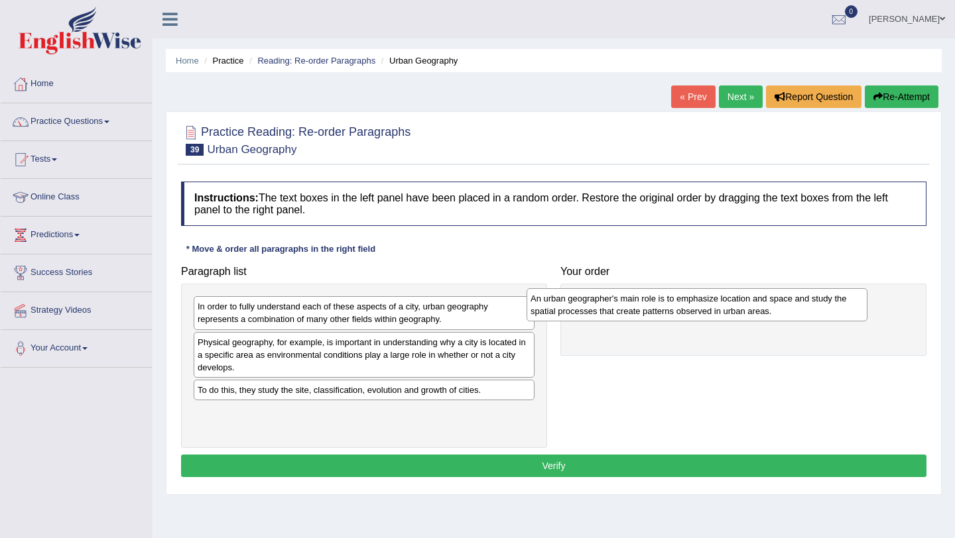
drag, startPoint x: 341, startPoint y: 345, endPoint x: 672, endPoint y: 301, distance: 334.3
click at [674, 301] on div "An urban geographer's main role is to emphasize location and space and study th…" at bounding box center [696, 304] width 341 height 33
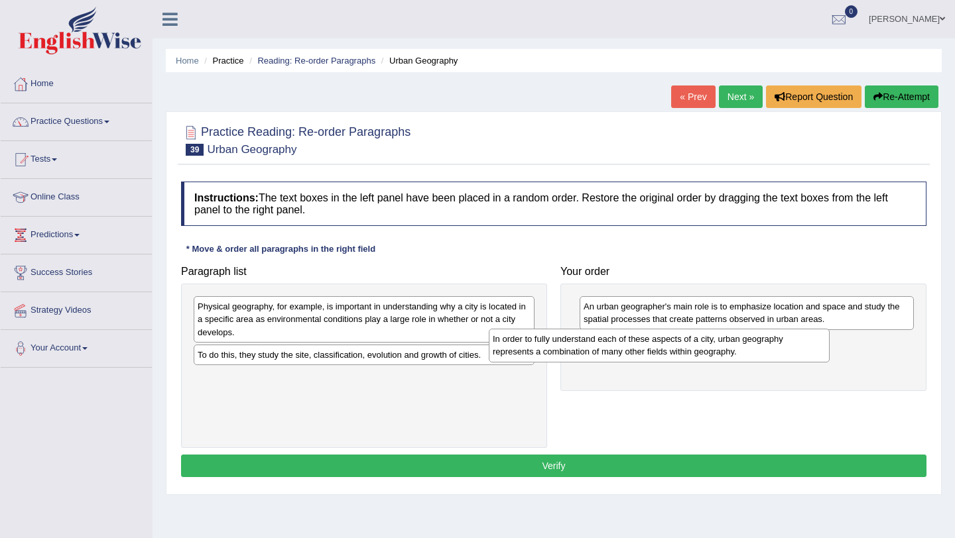
drag, startPoint x: 347, startPoint y: 317, endPoint x: 642, endPoint y: 349, distance: 296.7
click at [642, 349] on div "In order to fully understand each of these aspects of a city, urban geography r…" at bounding box center [659, 345] width 341 height 33
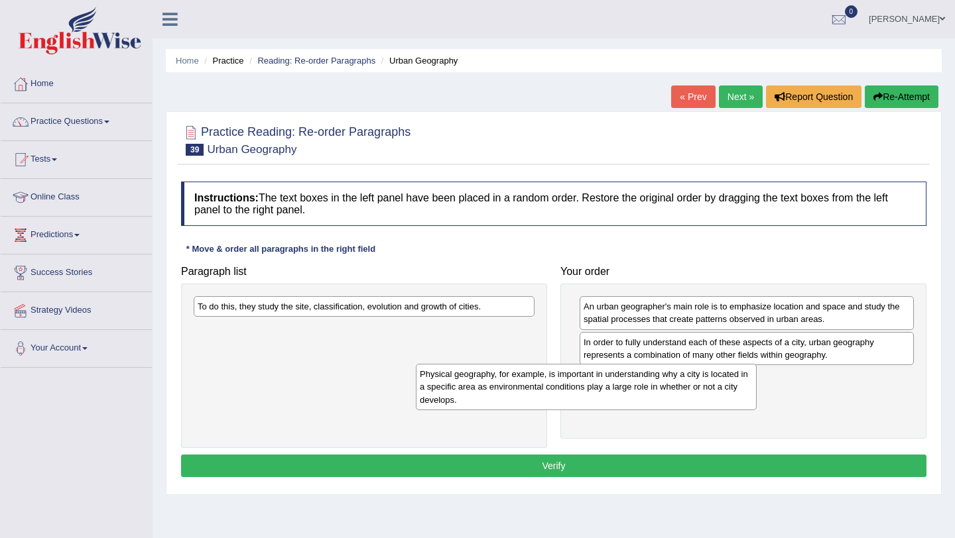
drag, startPoint x: 380, startPoint y: 326, endPoint x: 649, endPoint y: 388, distance: 276.1
click at [649, 388] on div "Physical geography, for example, is important in understanding why a city is lo…" at bounding box center [586, 387] width 341 height 46
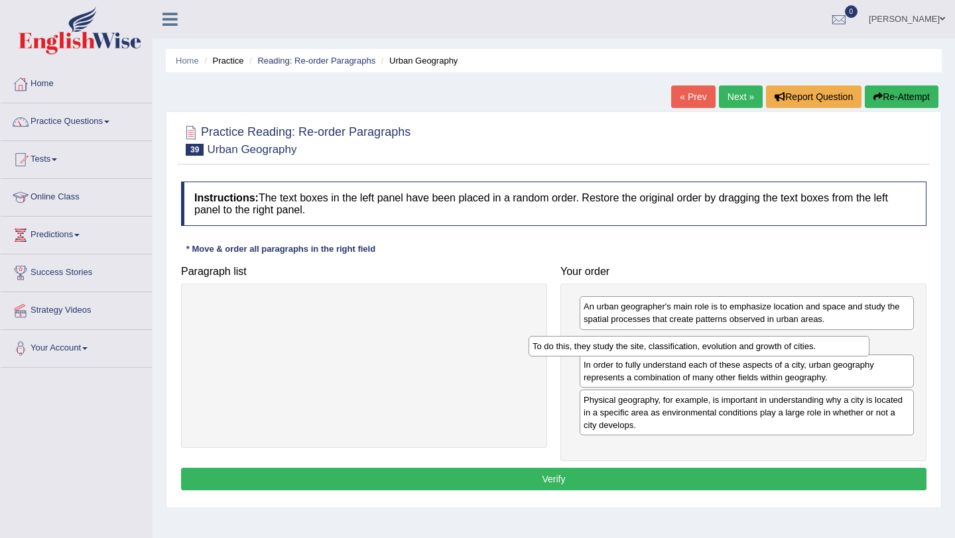
drag, startPoint x: 401, startPoint y: 306, endPoint x: 736, endPoint y: 345, distance: 337.1
click at [736, 345] on div "To do this, they study the site, classification, evolution and growth of cities." at bounding box center [698, 346] width 341 height 21
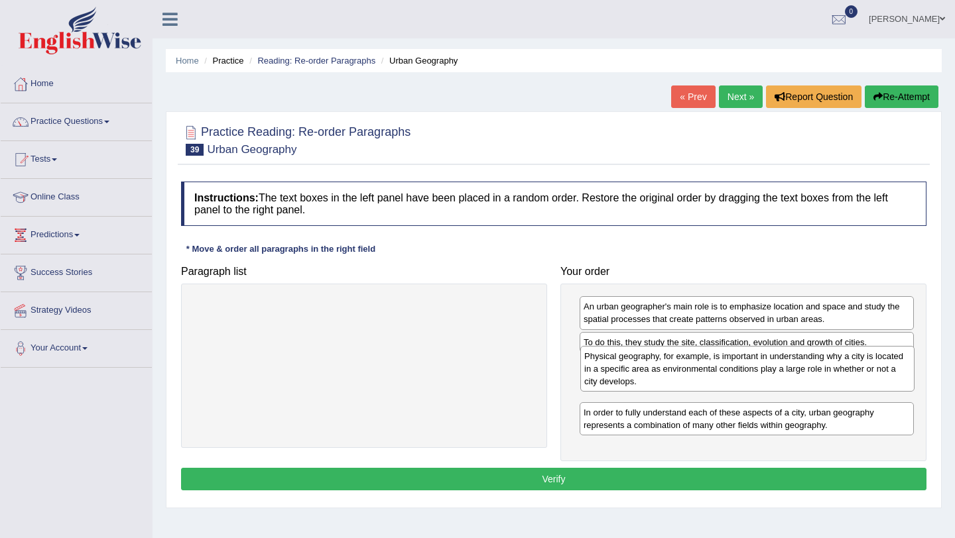
drag, startPoint x: 703, startPoint y: 415, endPoint x: 704, endPoint y: 371, distance: 43.8
click at [704, 371] on div "Physical geography, for example, is important in understanding why a city is lo…" at bounding box center [747, 369] width 334 height 46
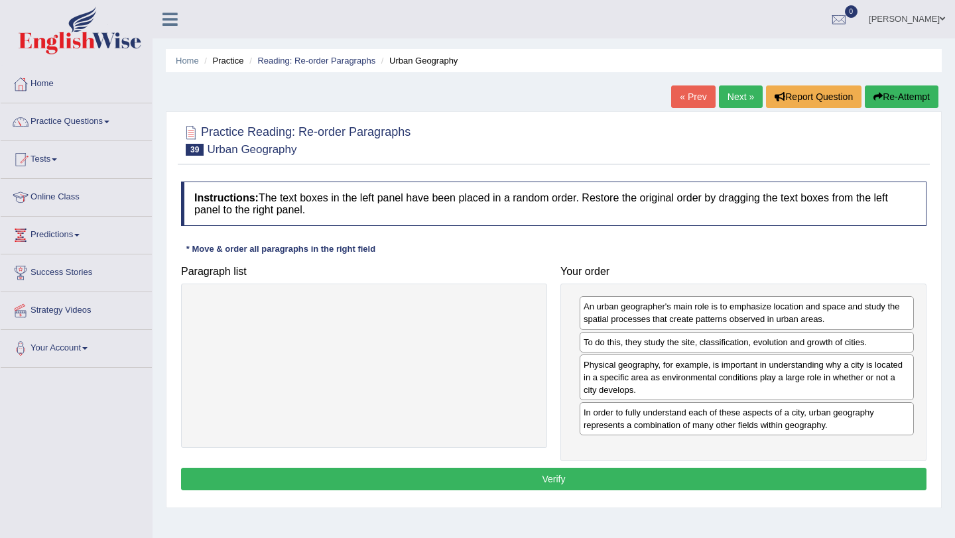
click at [571, 481] on button "Verify" at bounding box center [553, 479] width 745 height 23
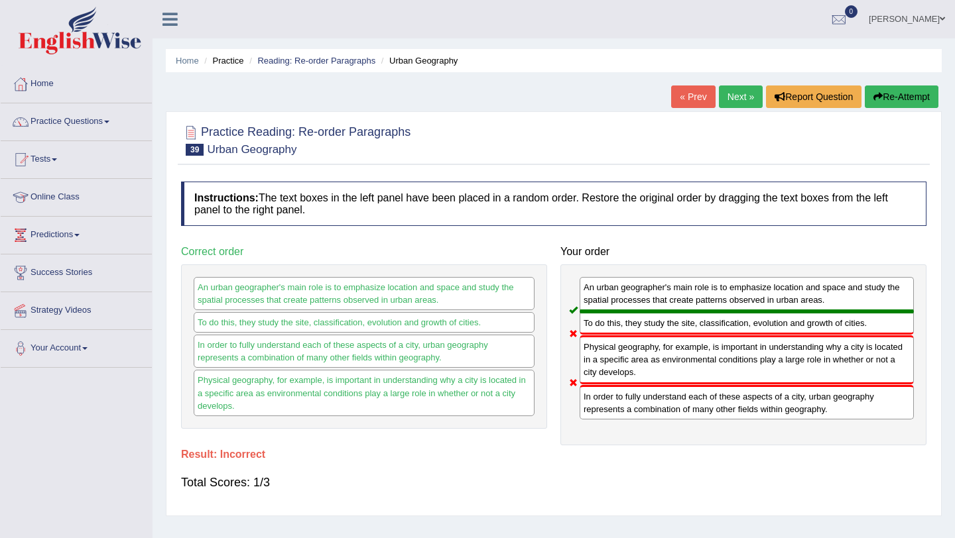
click at [889, 101] on button "Re-Attempt" at bounding box center [901, 97] width 74 height 23
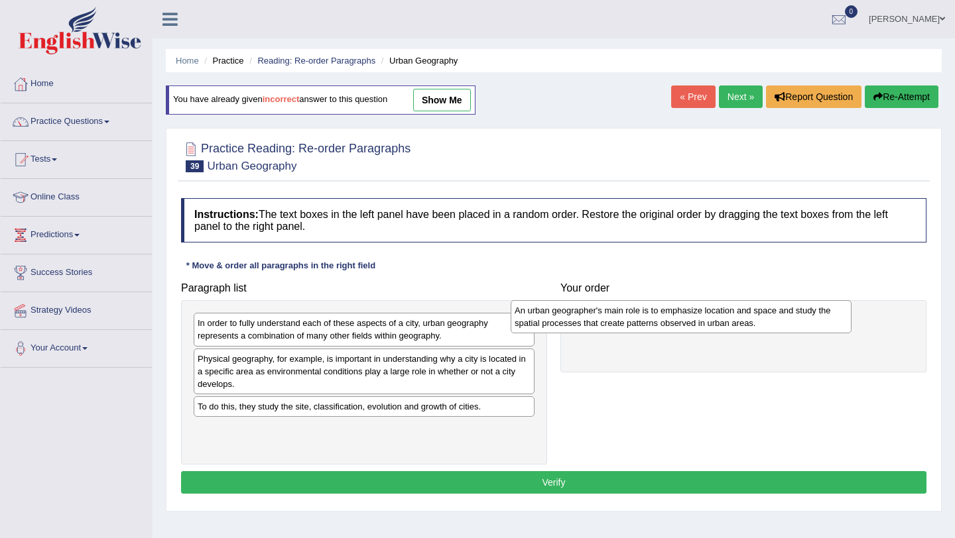
drag, startPoint x: 347, startPoint y: 364, endPoint x: 666, endPoint y: 314, distance: 322.7
click at [666, 314] on div "An urban geographer's main role is to emphasize location and space and study th…" at bounding box center [680, 316] width 341 height 33
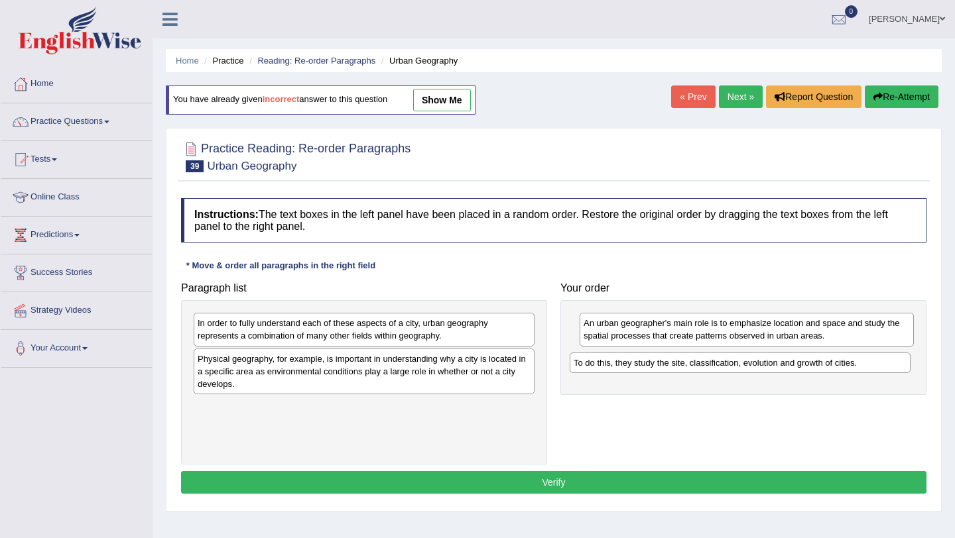
drag, startPoint x: 343, startPoint y: 410, endPoint x: 715, endPoint y: 366, distance: 375.2
click at [717, 367] on div "To do this, they study the site, classification, evolution and growth of cities." at bounding box center [739, 363] width 341 height 21
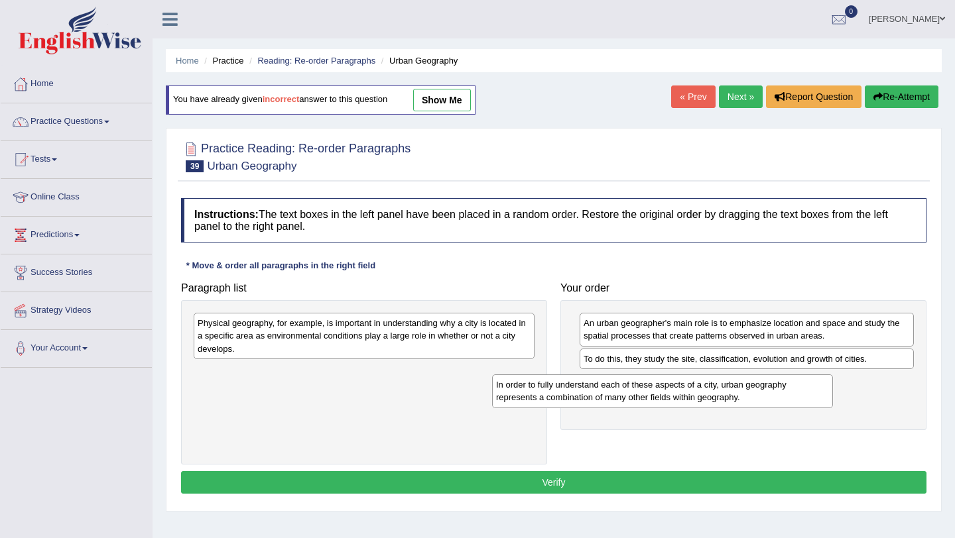
drag, startPoint x: 422, startPoint y: 331, endPoint x: 742, endPoint y: 379, distance: 323.7
click at [744, 383] on div "In order to fully understand each of these aspects of a city, urban geography r…" at bounding box center [662, 391] width 341 height 33
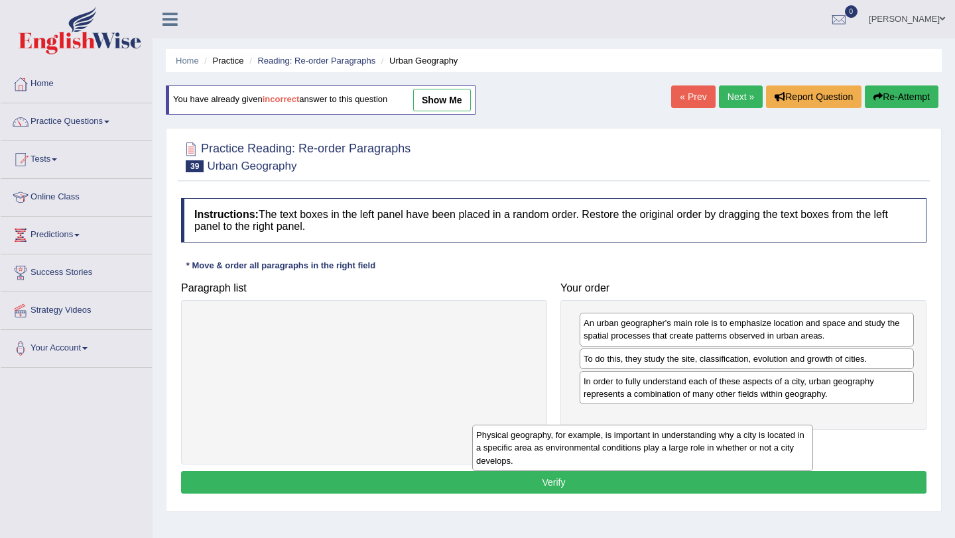
drag, startPoint x: 438, startPoint y: 330, endPoint x: 778, endPoint y: 420, distance: 351.7
click at [777, 425] on div "Physical geography, for example, is important in understanding why a city is lo…" at bounding box center [642, 448] width 341 height 46
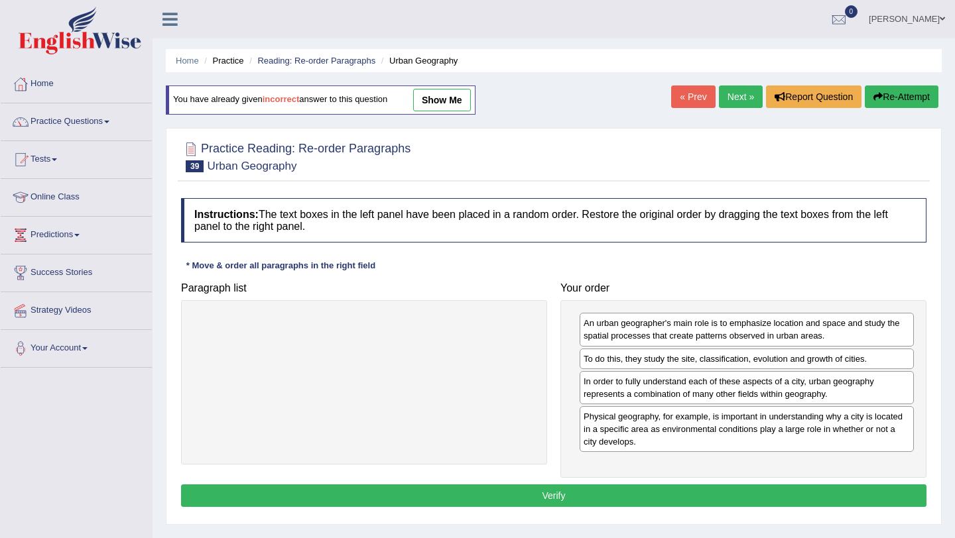
click at [626, 499] on button "Verify" at bounding box center [553, 496] width 745 height 23
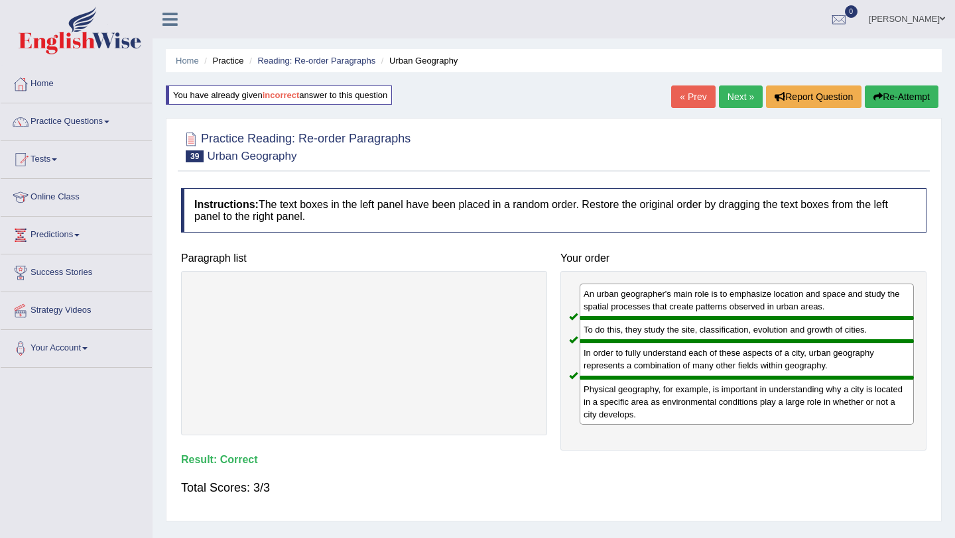
click at [741, 98] on link "Next »" at bounding box center [741, 97] width 44 height 23
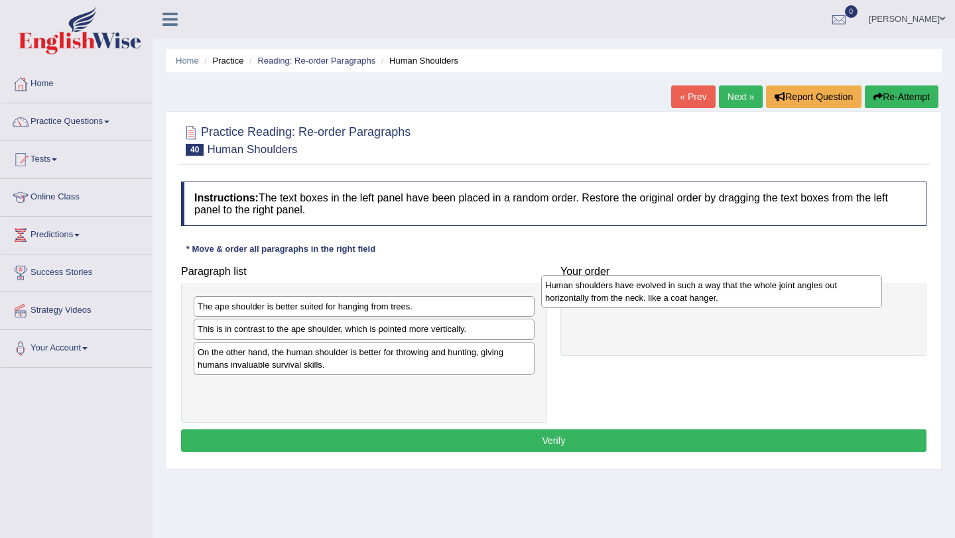
drag, startPoint x: 286, startPoint y: 398, endPoint x: 633, endPoint y: 296, distance: 362.1
click at [633, 296] on div "Human shoulders have evolved in such a way that the whole joint angles out hori…" at bounding box center [711, 291] width 341 height 33
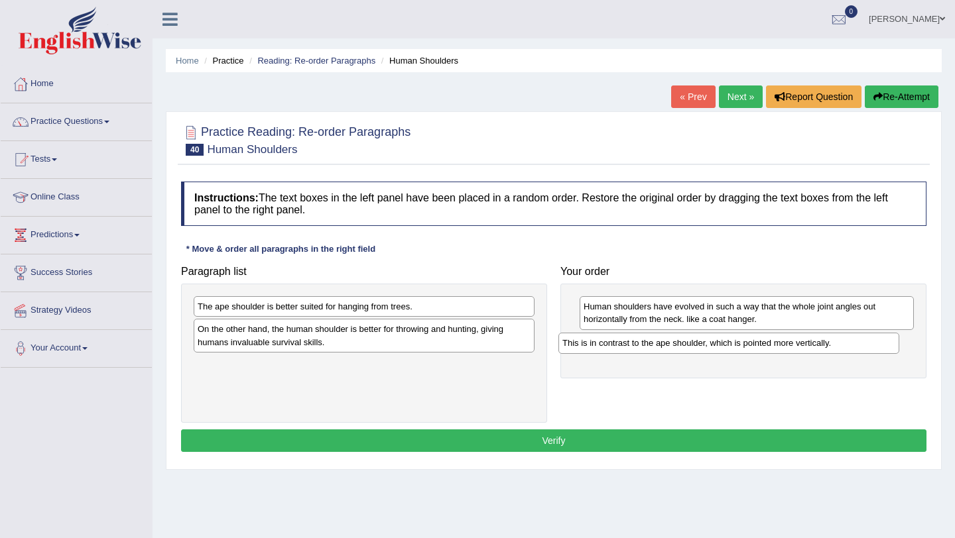
drag, startPoint x: 336, startPoint y: 329, endPoint x: 701, endPoint y: 343, distance: 364.9
click at [701, 343] on div "This is in contrast to the ape shoulder, which is pointed more vertically." at bounding box center [728, 343] width 341 height 21
drag, startPoint x: 341, startPoint y: 339, endPoint x: 347, endPoint y: 336, distance: 7.1
click at [347, 336] on div "On the other hand, the human shoulder is better for throwing and hunting, givin…" at bounding box center [370, 332] width 341 height 33
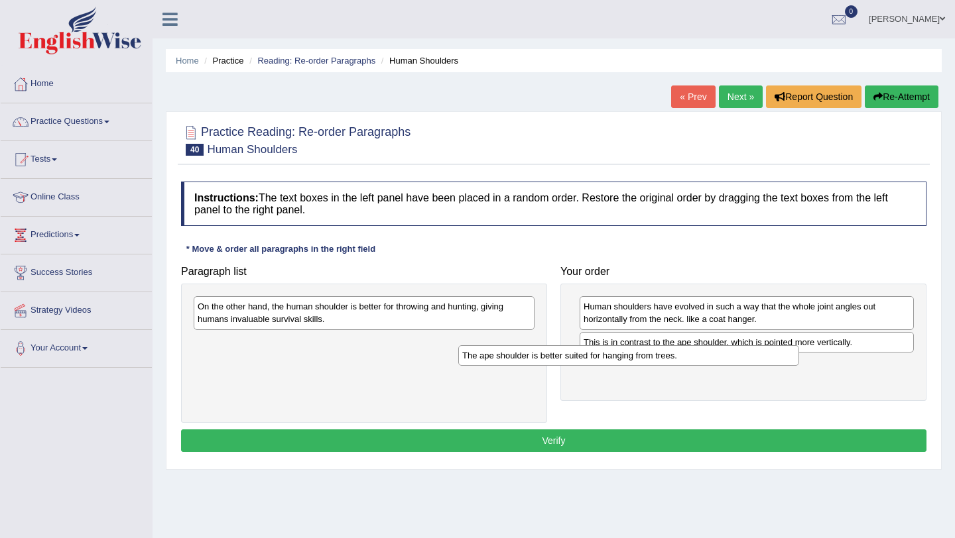
drag, startPoint x: 347, startPoint y: 309, endPoint x: 619, endPoint y: 360, distance: 276.6
click at [619, 360] on div "The ape shoulder is better suited for hanging from trees." at bounding box center [635, 357] width 341 height 21
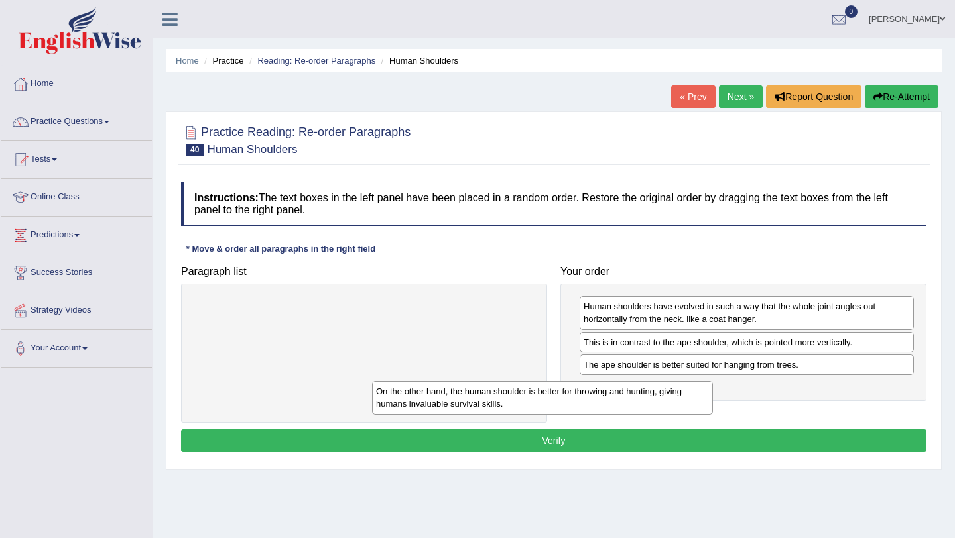
drag, startPoint x: 444, startPoint y: 318, endPoint x: 672, endPoint y: 383, distance: 237.1
click at [671, 385] on div "On the other hand, the human shoulder is better for throwing and hunting, givin…" at bounding box center [542, 397] width 341 height 33
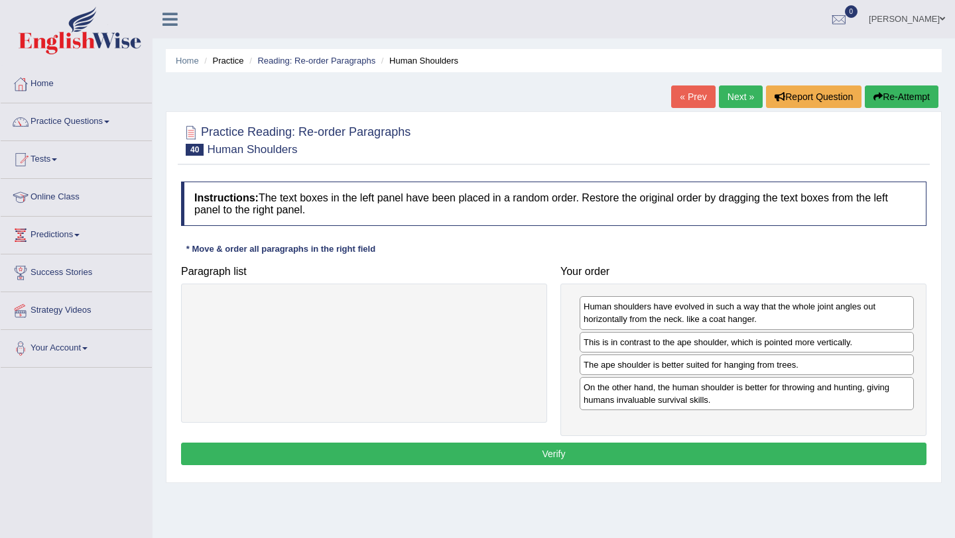
click at [564, 454] on button "Verify" at bounding box center [553, 454] width 745 height 23
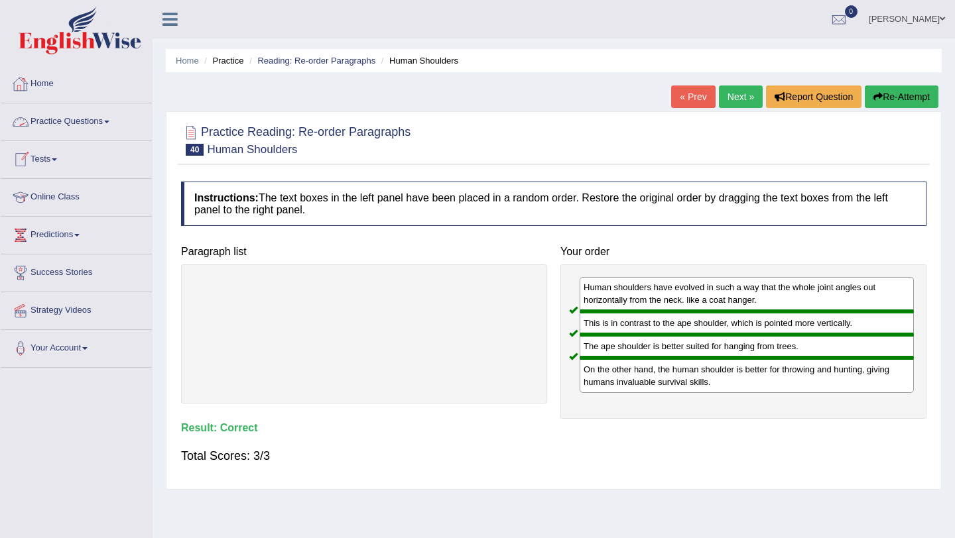
click at [54, 82] on link "Home" at bounding box center [76, 82] width 151 height 33
